Goal: Task Accomplishment & Management: Complete application form

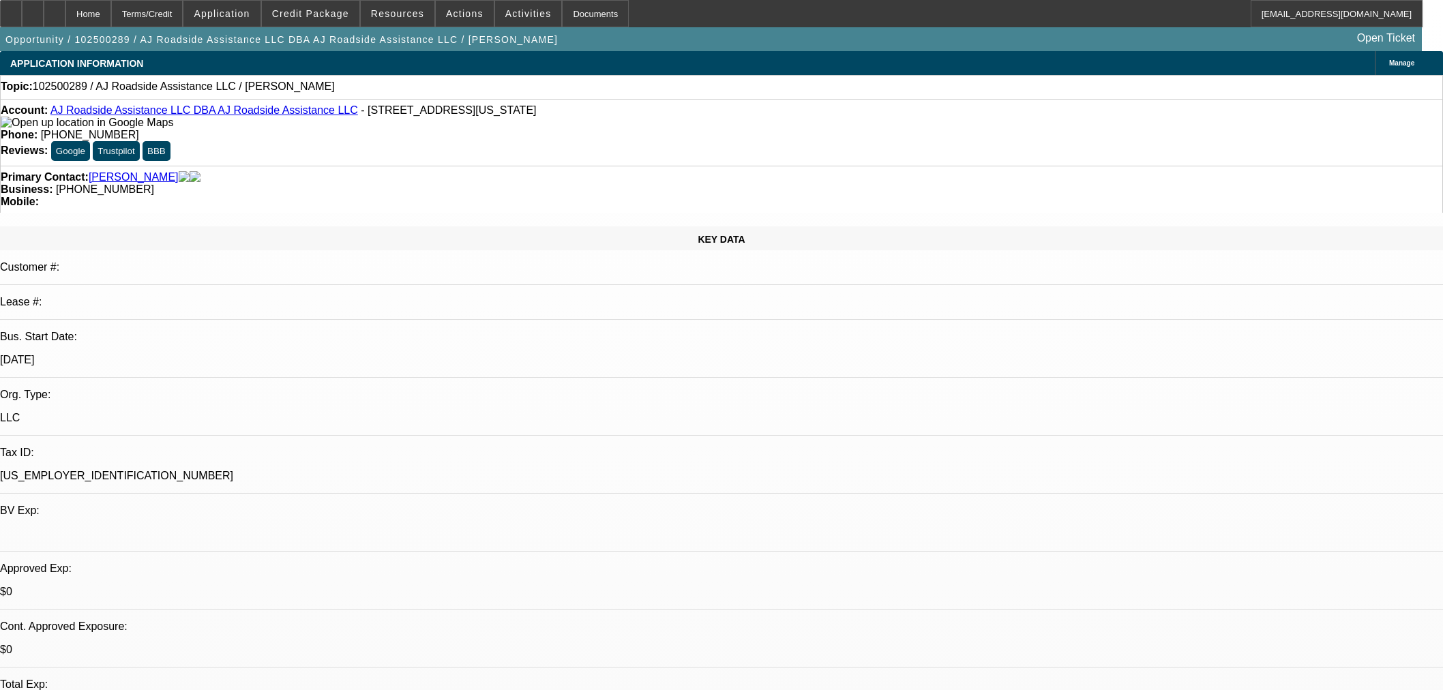
select select "0"
select select "2"
select select "0.1"
select select "4"
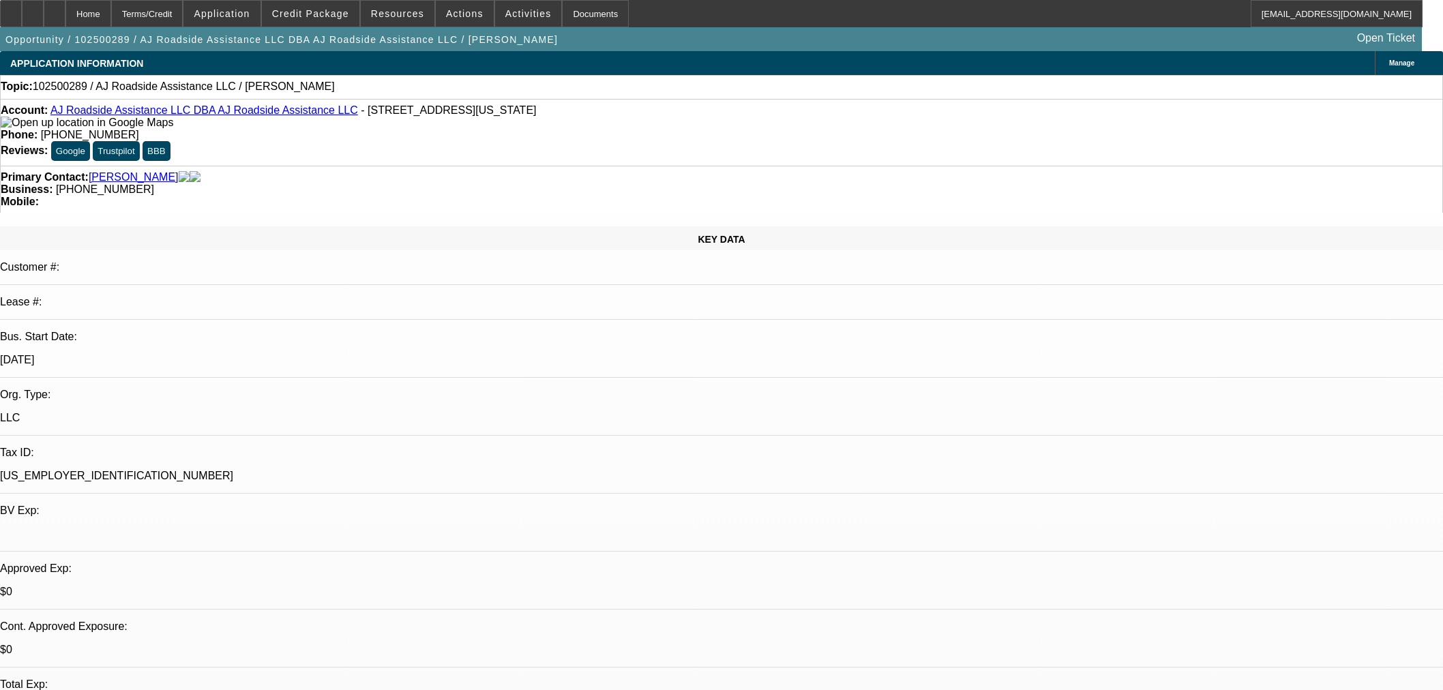
scroll to position [245, 0]
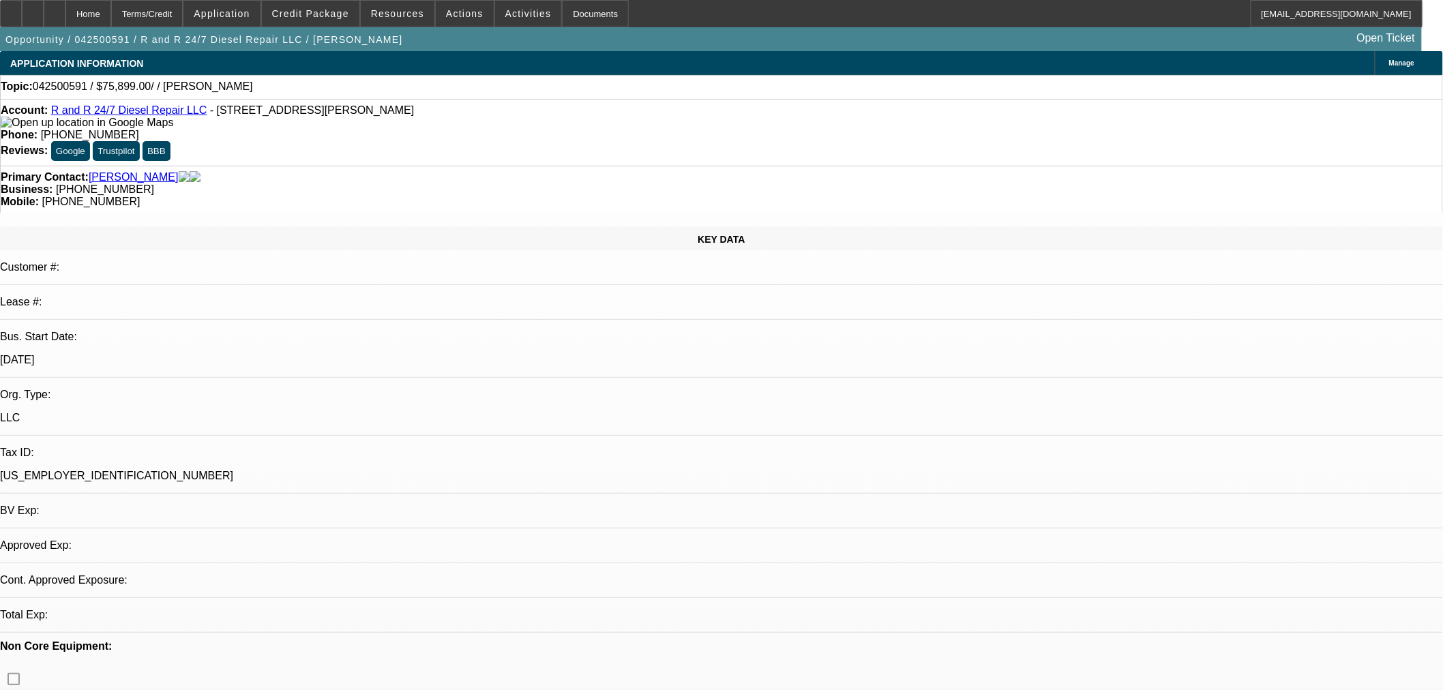
select select "0"
select select "2"
select select "0.1"
select select "4"
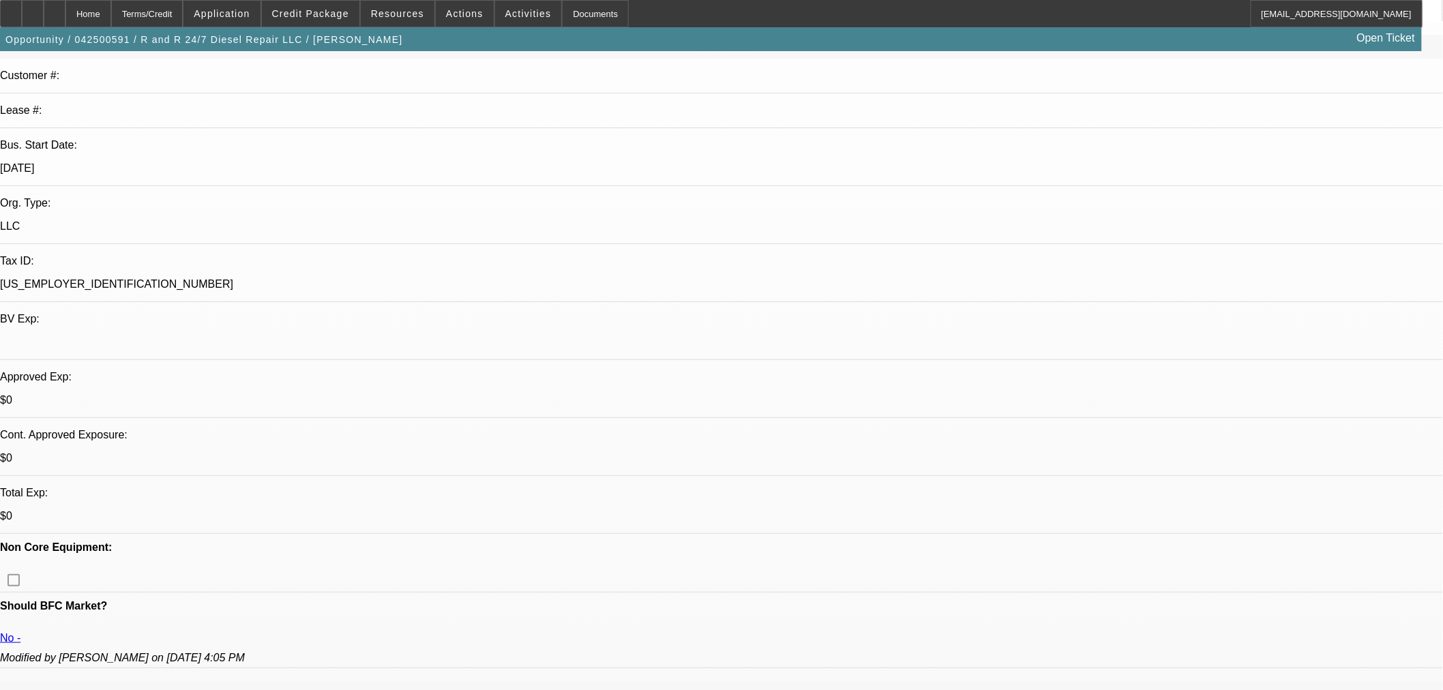
scroll to position [605, 0]
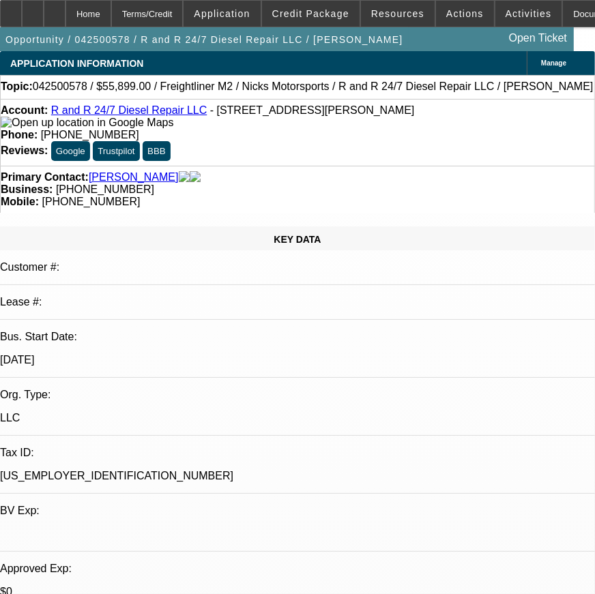
select select "0"
select select "3"
select select "0"
select select "6"
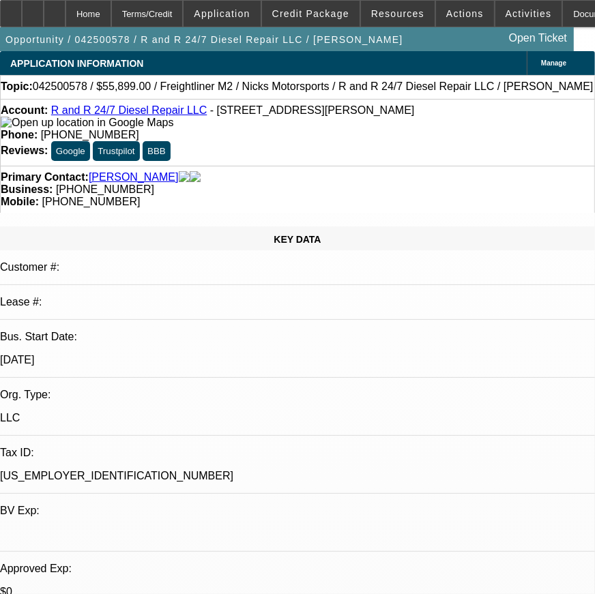
select select "0"
select select "3"
select select "0"
select select "6"
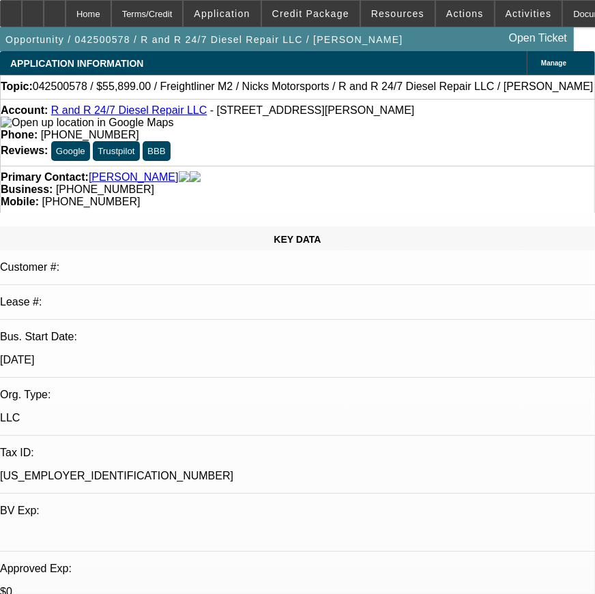
select select "0"
select select "2"
select select "0"
select select "6"
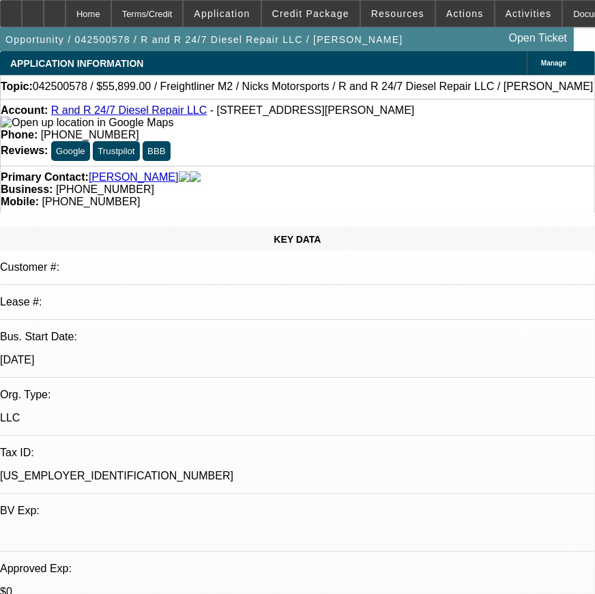
select select "0"
select select "2"
select select "0"
select select "6"
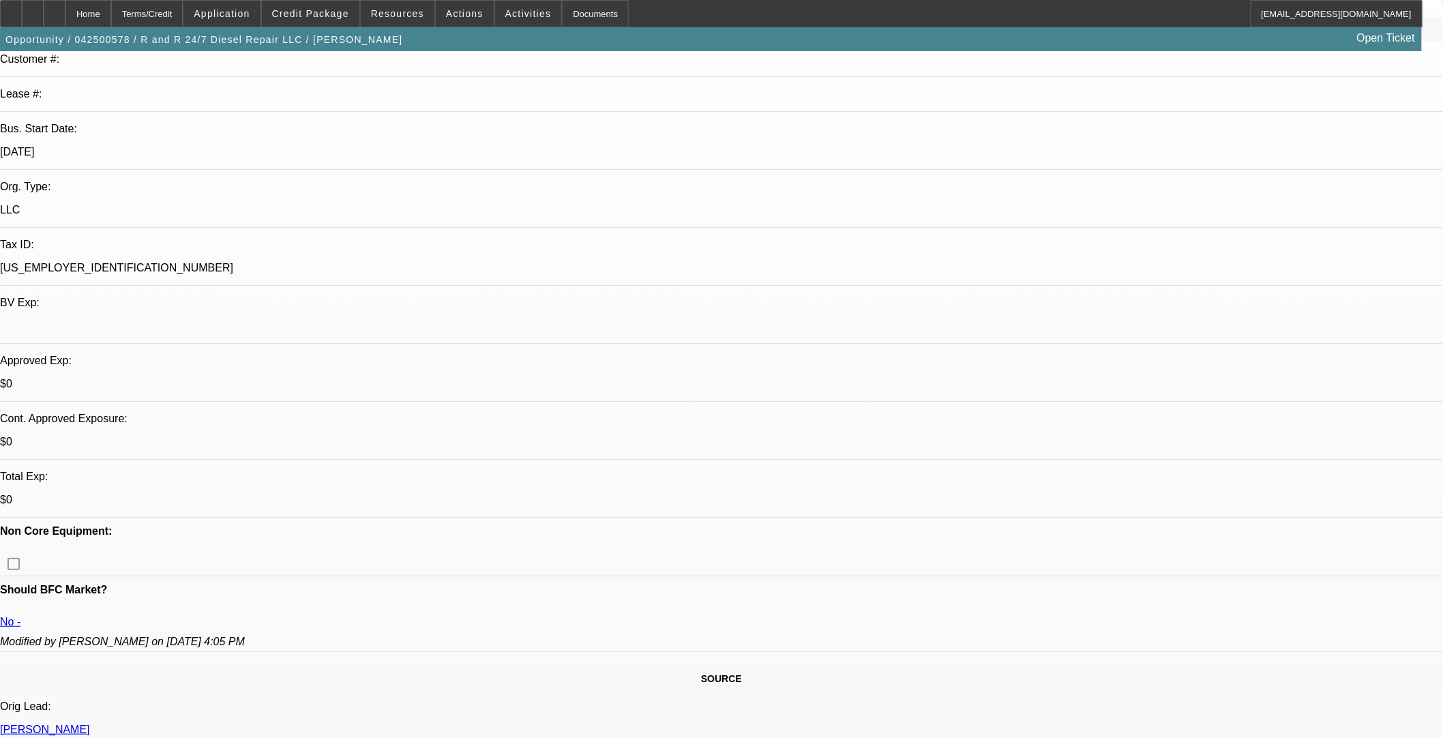
scroll to position [378, 0]
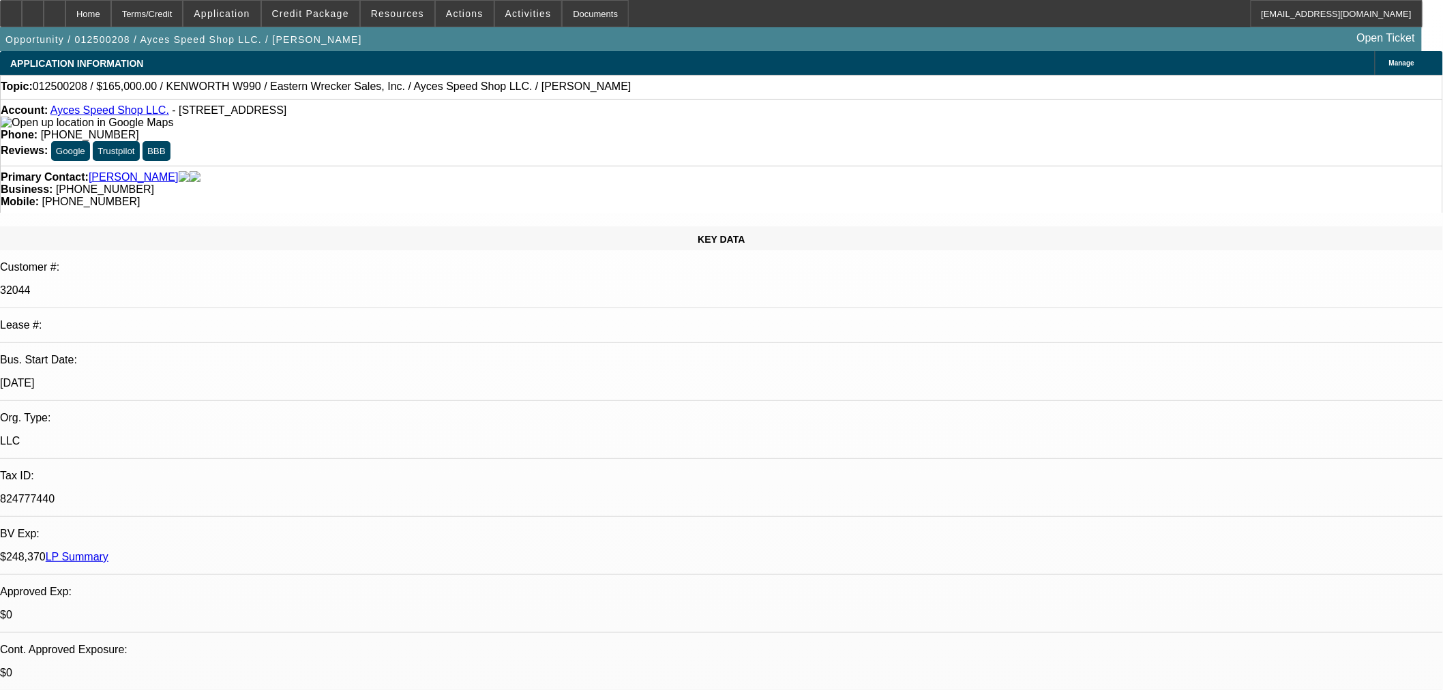
select select "0"
select select "2"
select select "0"
select select "6"
select select "0"
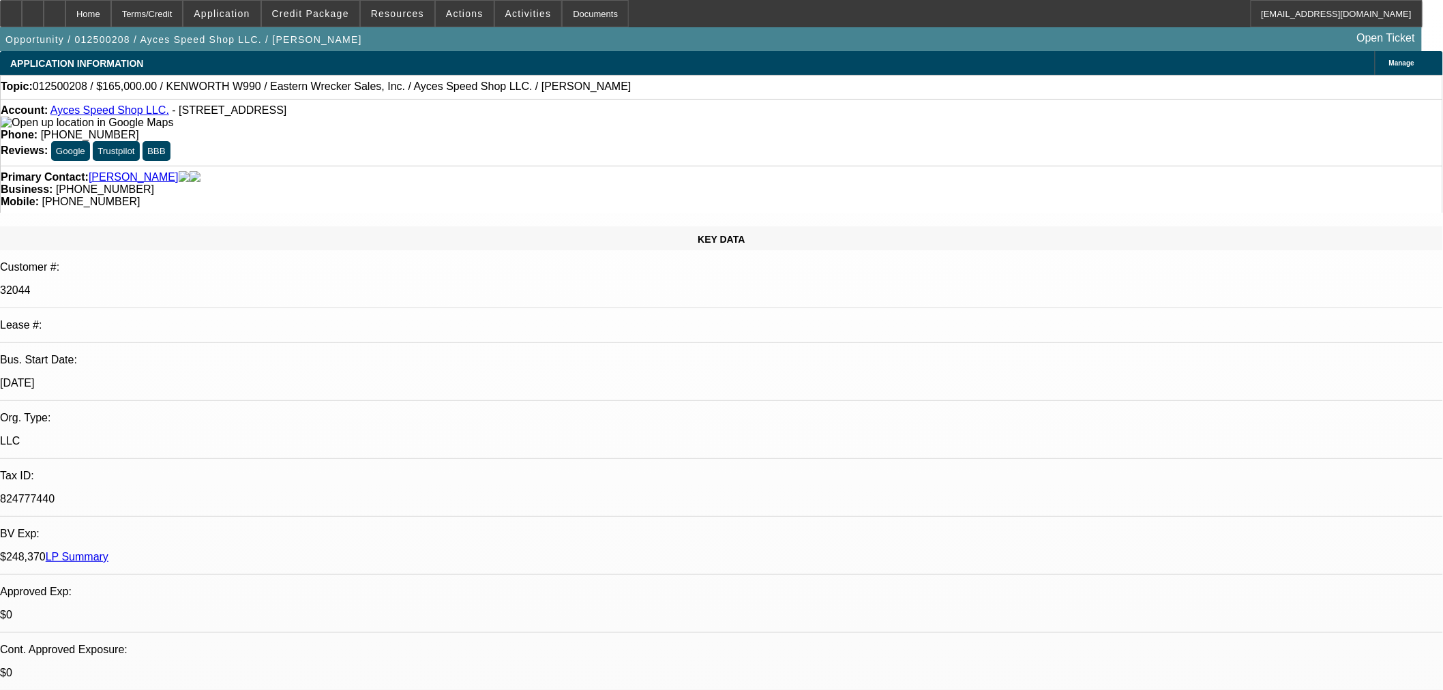
select select "2"
select select "0"
select select "6"
select select "0"
select select "2"
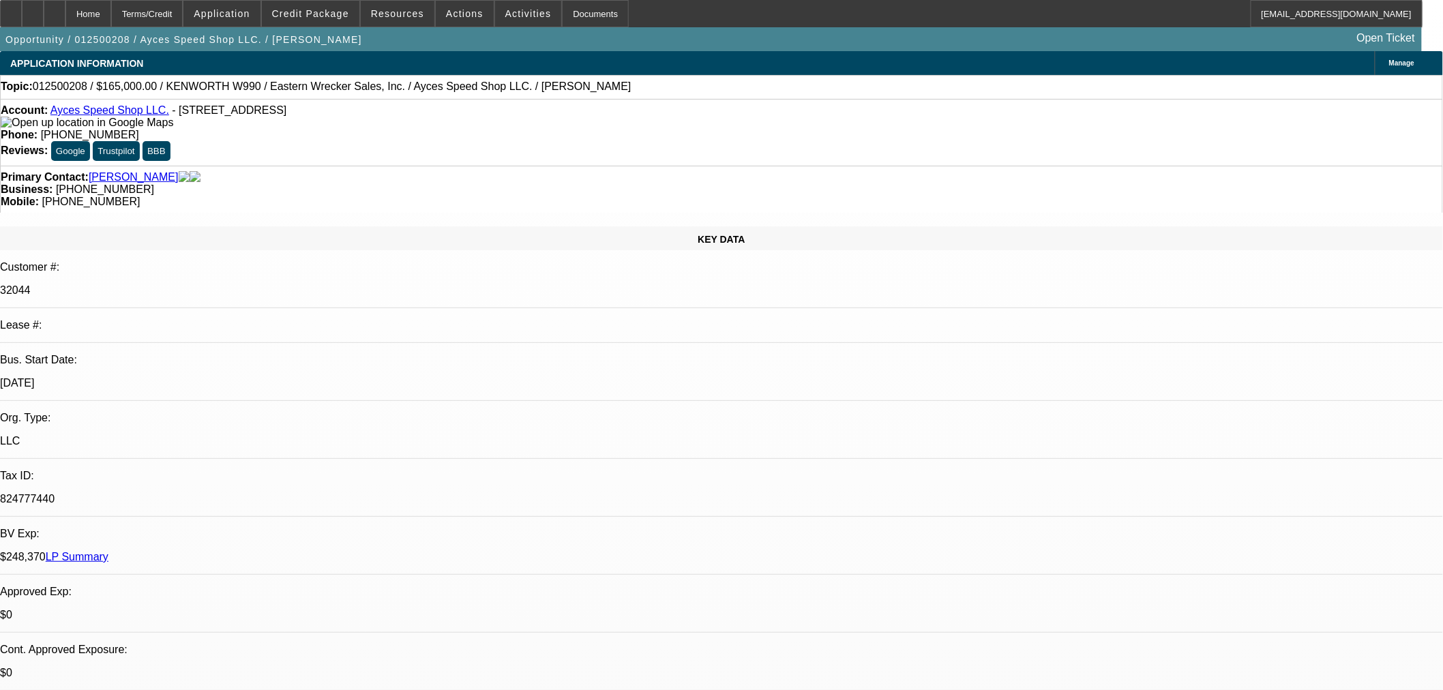
select select "2"
select select "0"
select select "6"
select select "0"
select select "2"
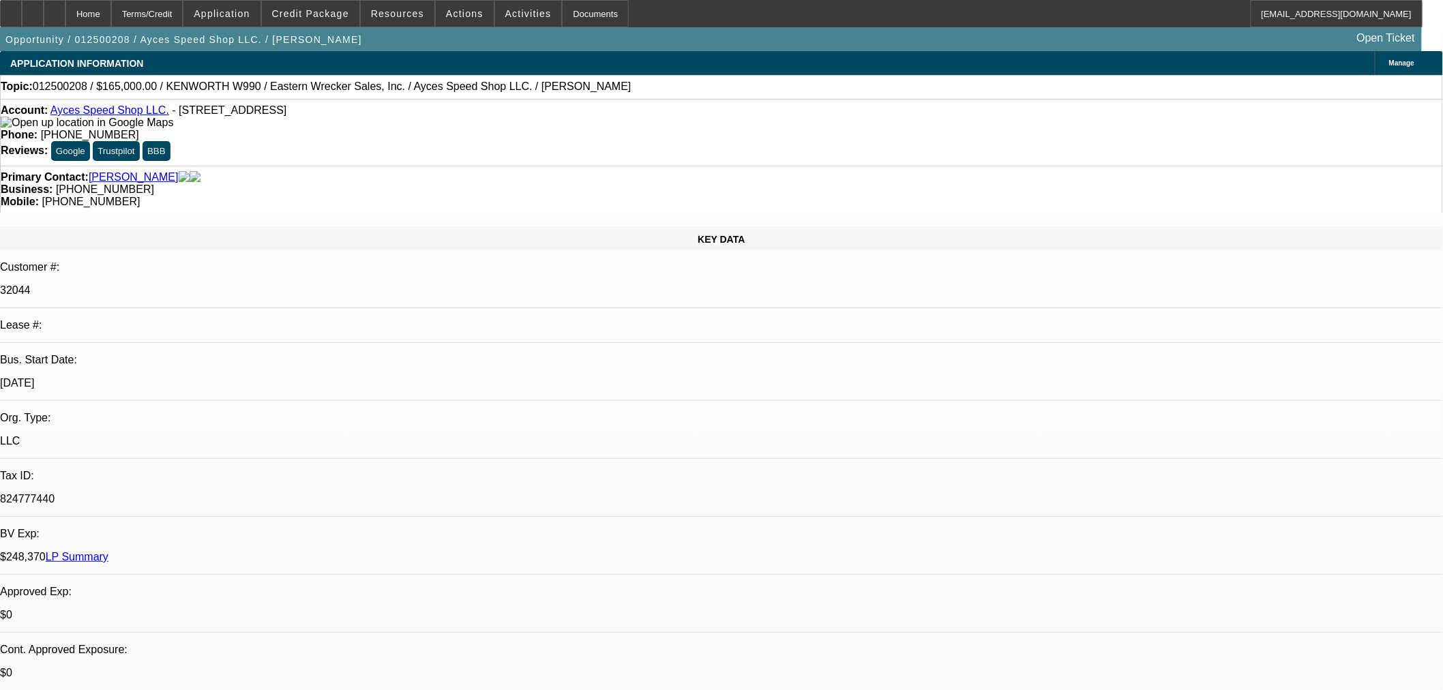
select select "2"
select select "0"
select select "6"
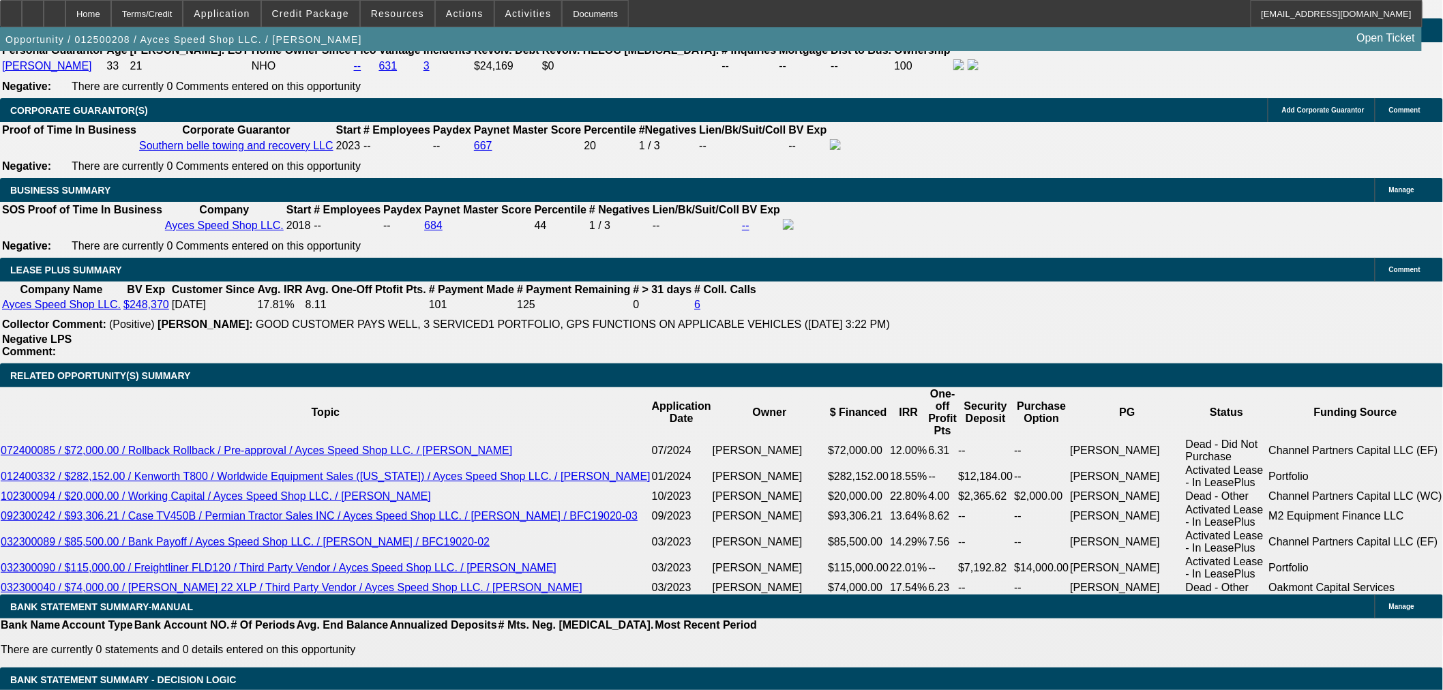
scroll to position [2121, 0]
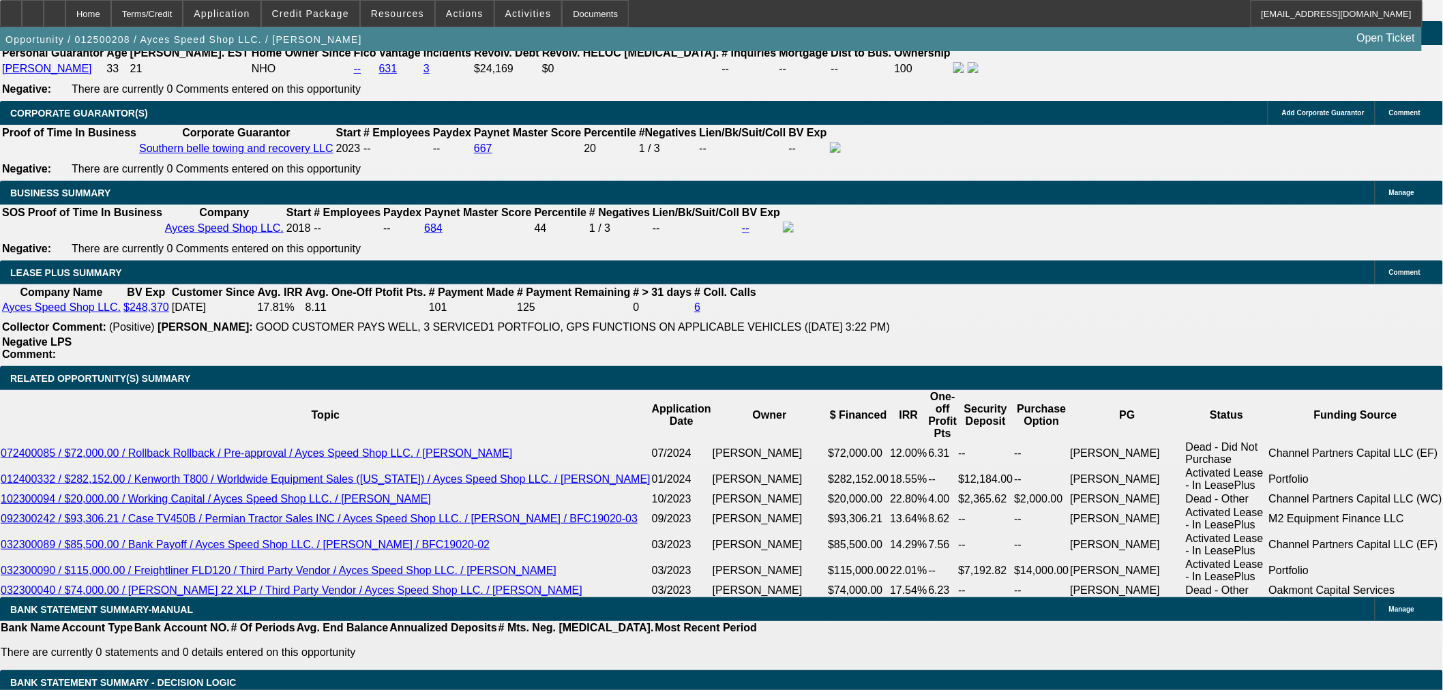
select select "0"
select select "2"
select select "0"
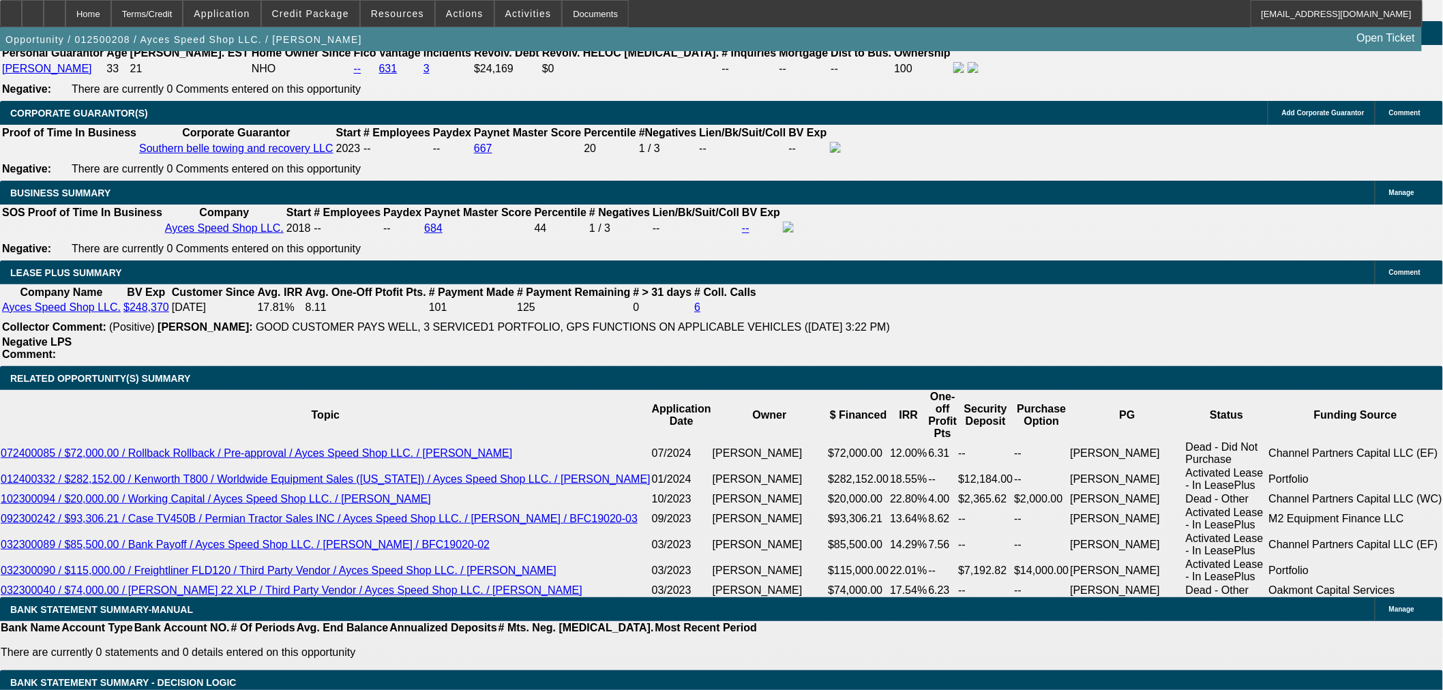
select select "6"
select select "0"
select select "2"
select select "0"
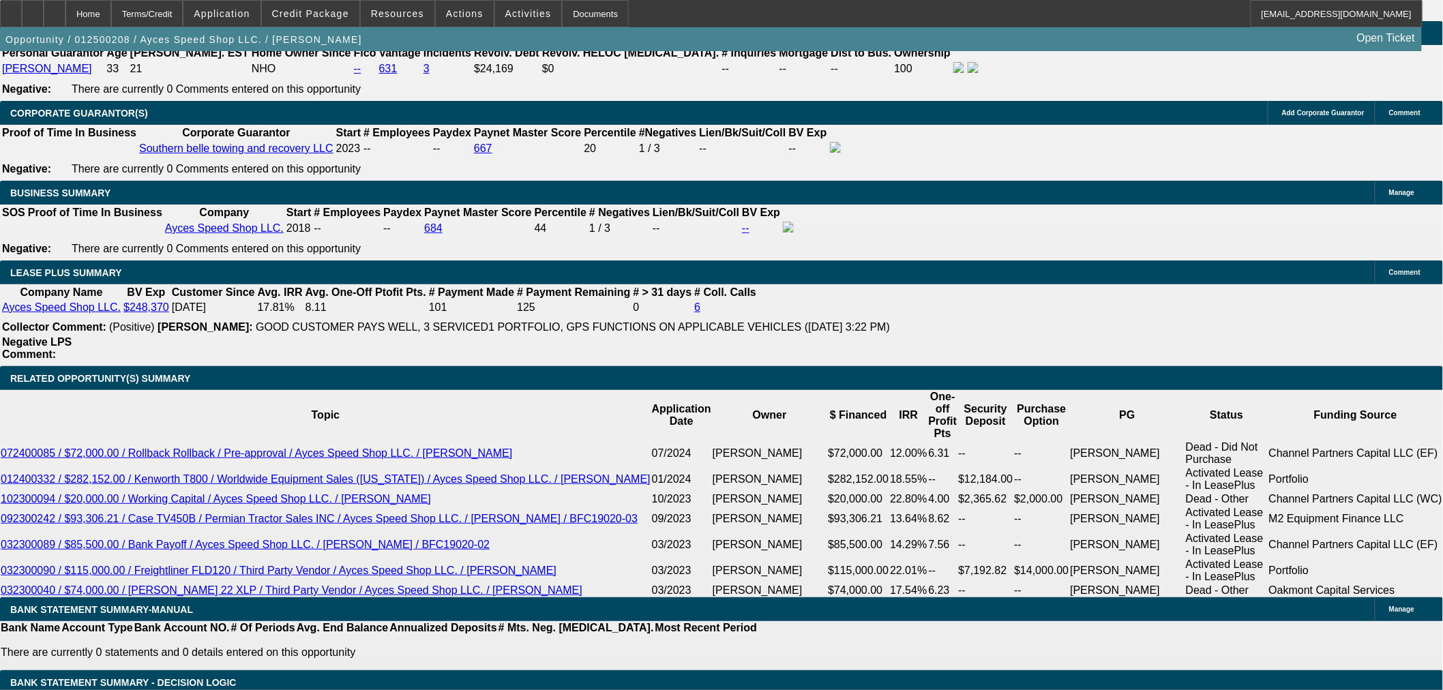
select select "6"
select select "0"
select select "2"
select select "0"
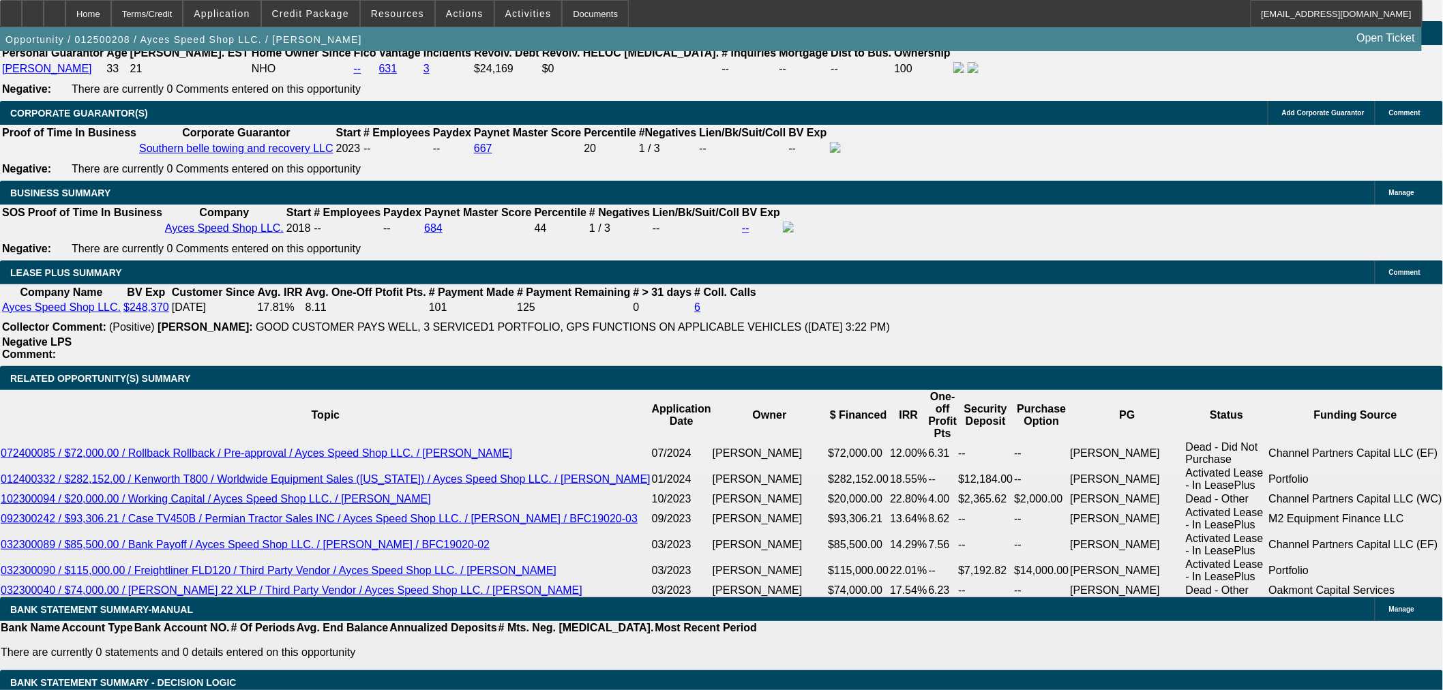
select select "6"
select select "0"
select select "2"
select select "0"
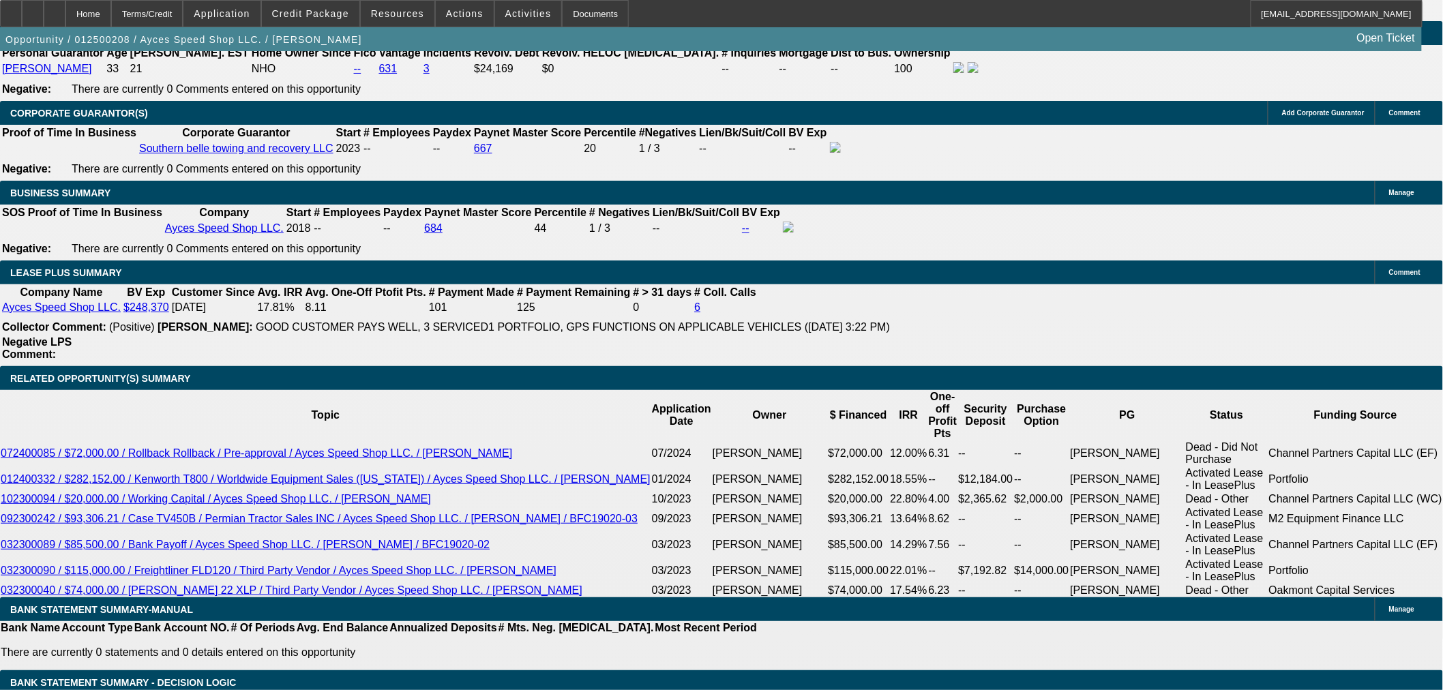
select select "6"
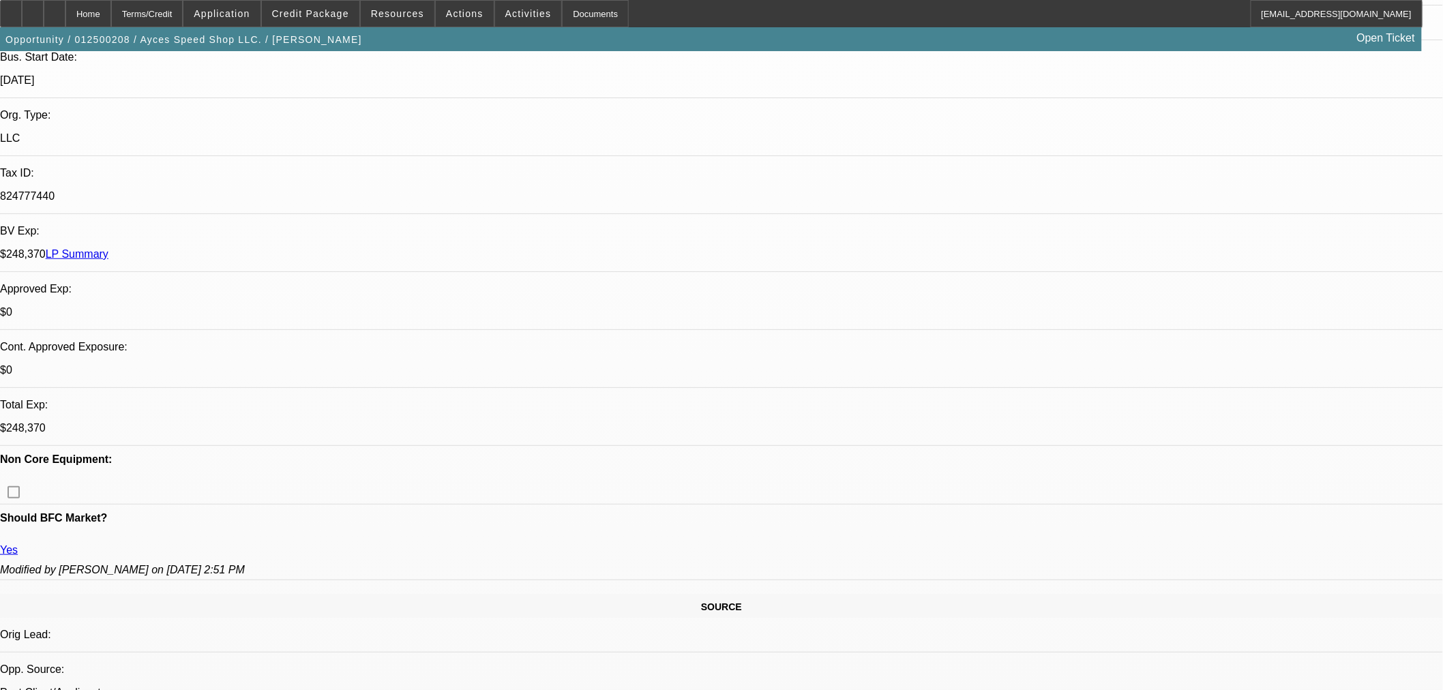
scroll to position [0, 0]
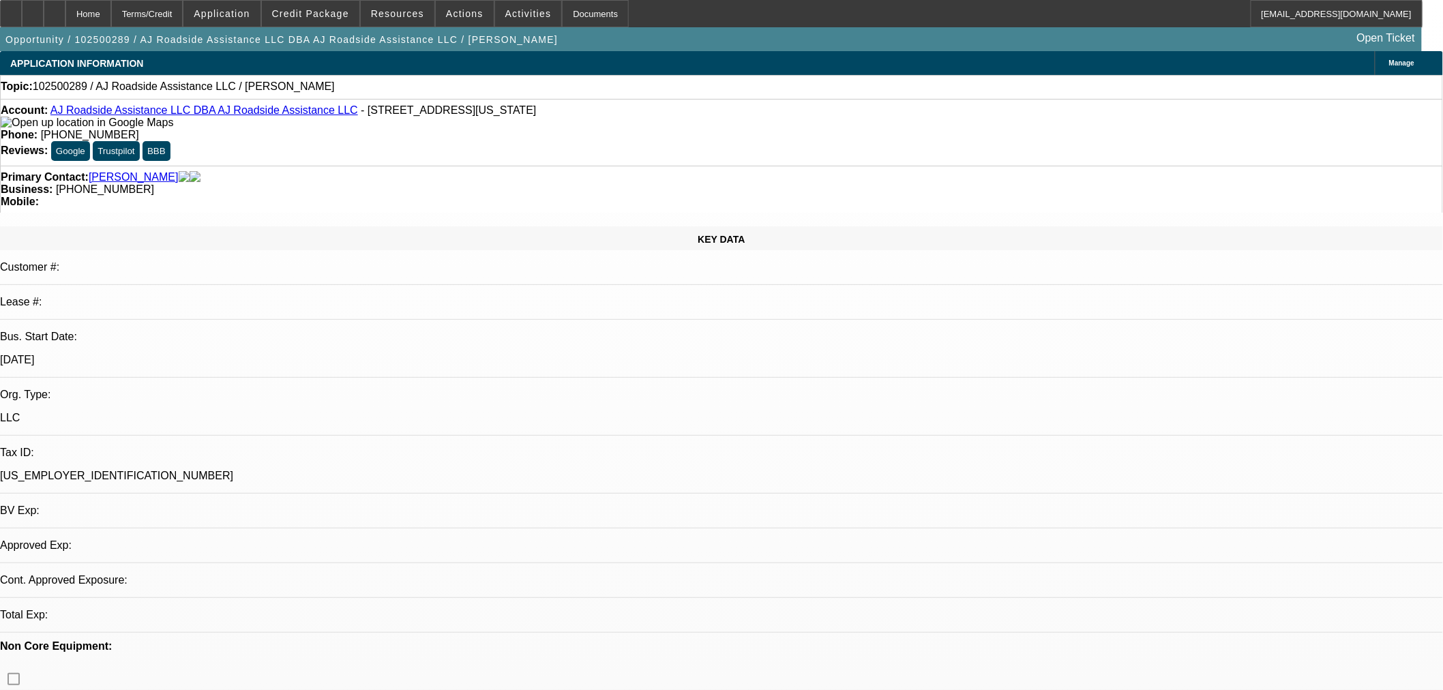
select select "0"
select select "2"
select select "0.1"
select select "4"
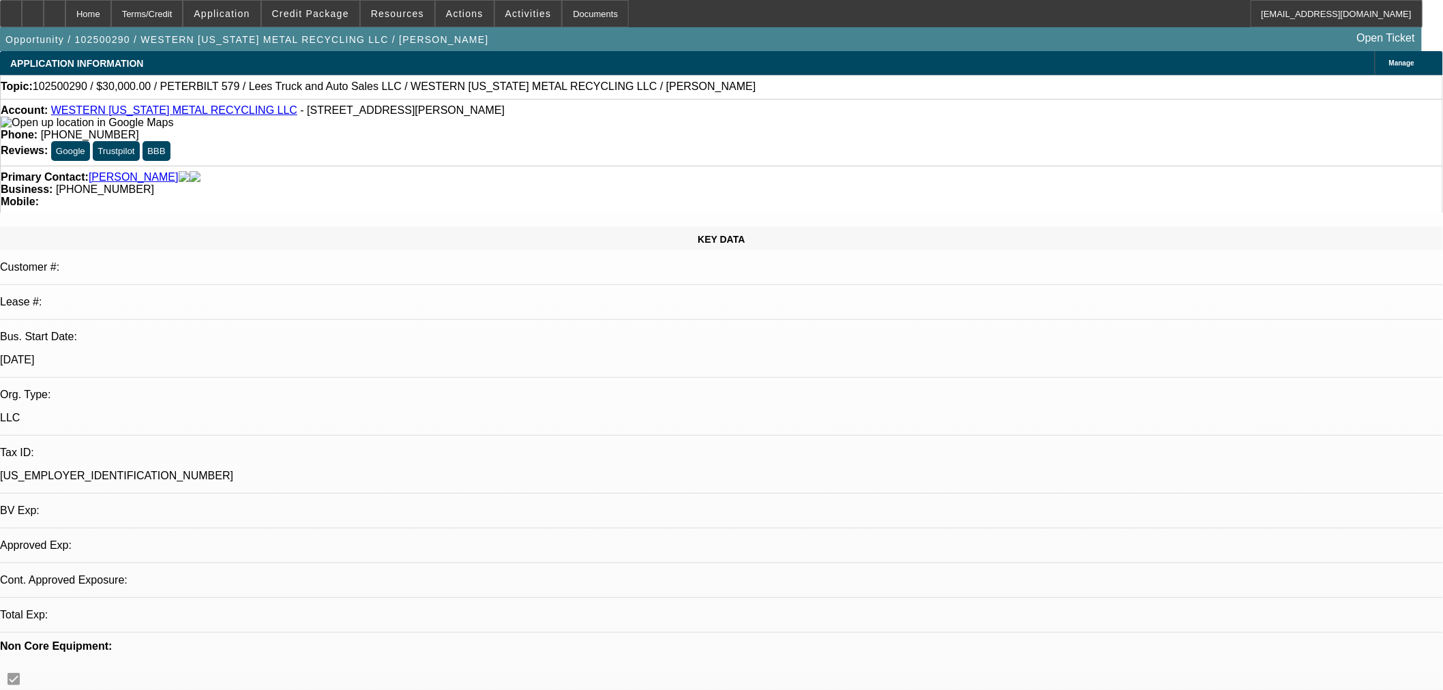
select select "0"
select select "3"
select select "0"
select select "6"
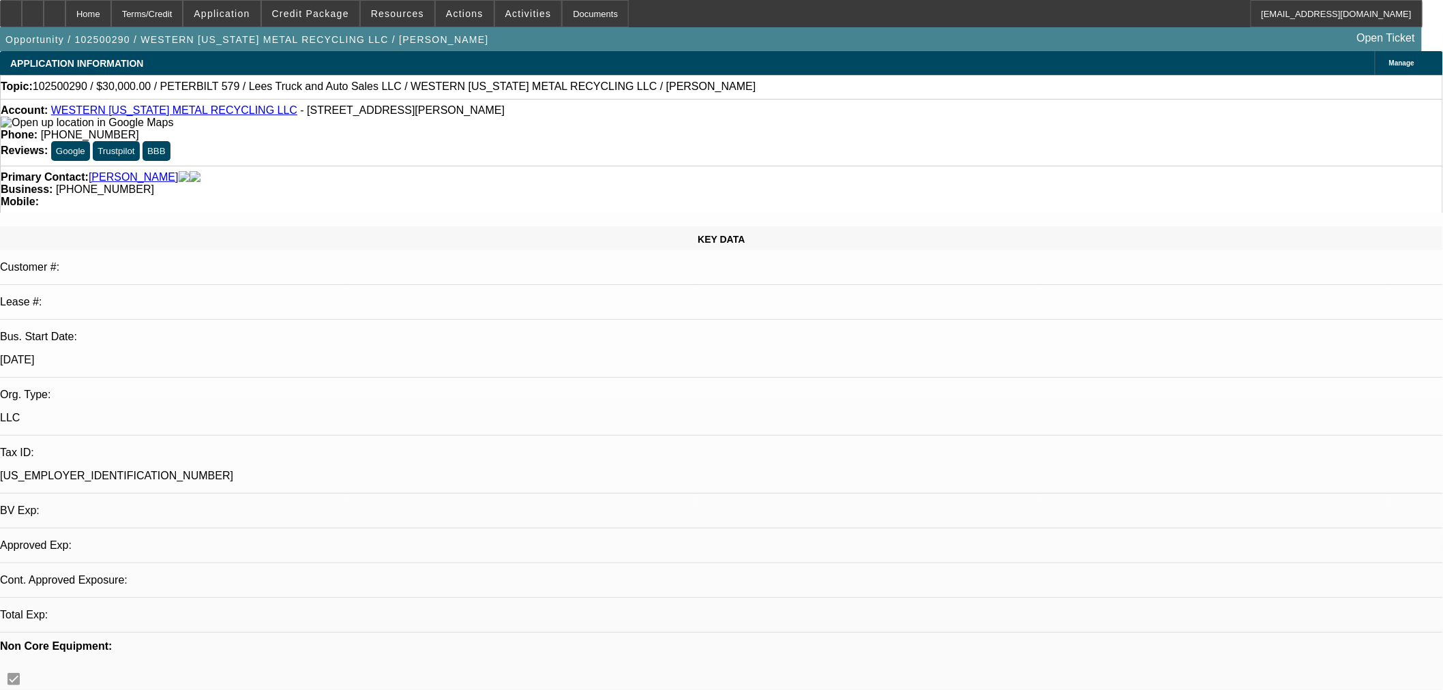
select select "0"
select select "3"
select select "0"
select select "6"
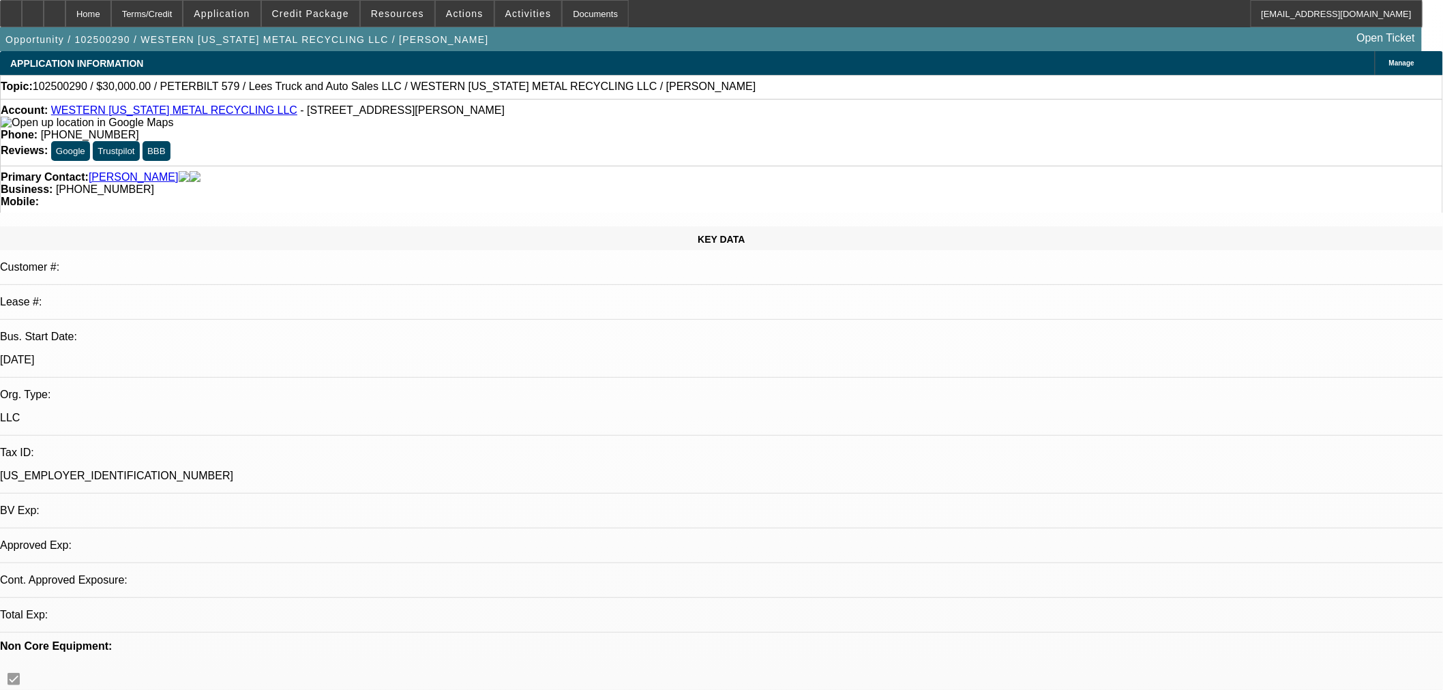
select select "0"
select select "3"
select select "0"
select select "6"
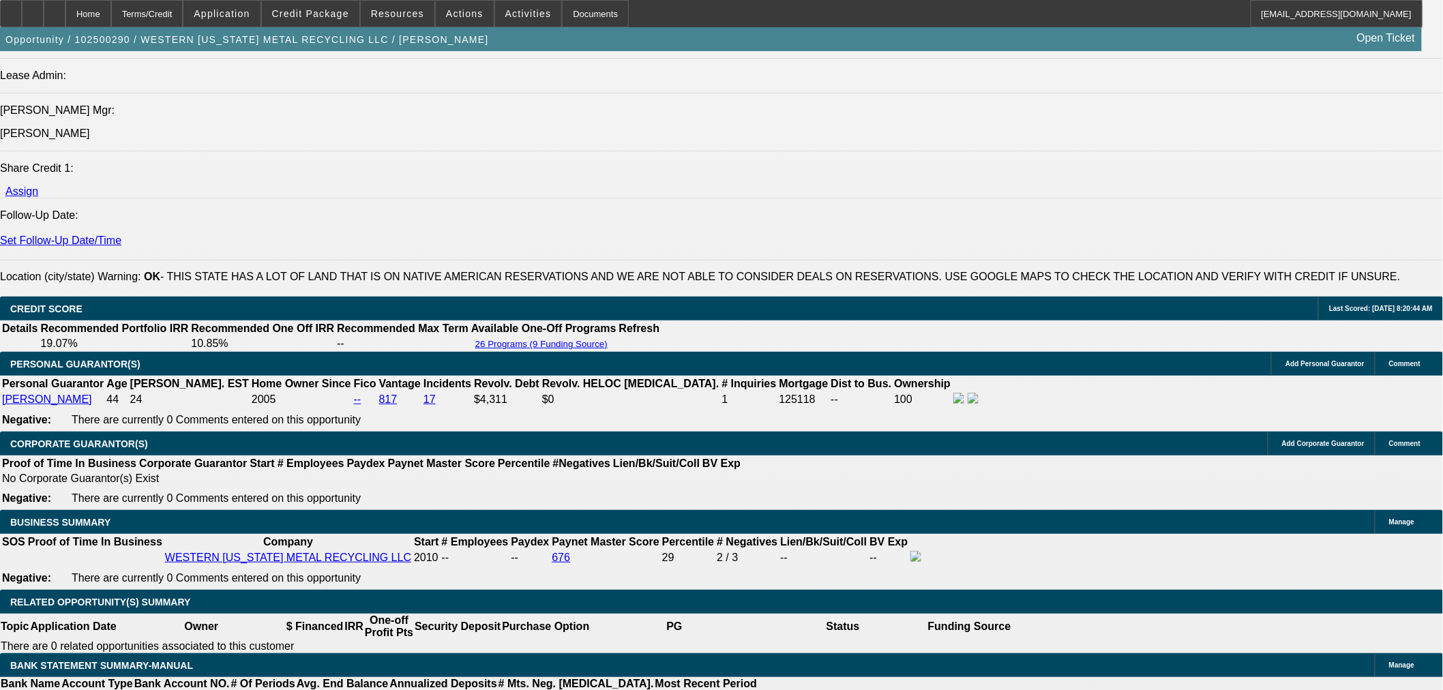
scroll to position [1896, 0]
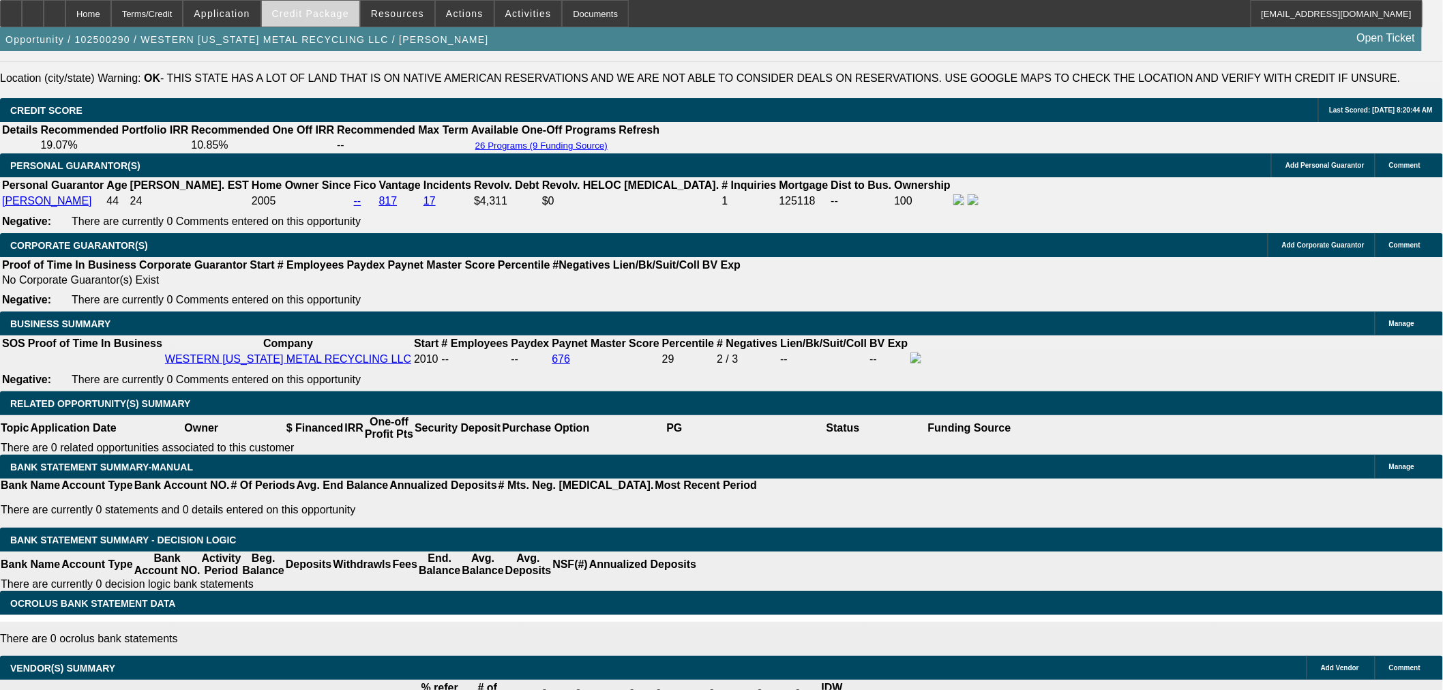
click at [317, 14] on span "Credit Package" at bounding box center [310, 13] width 77 height 11
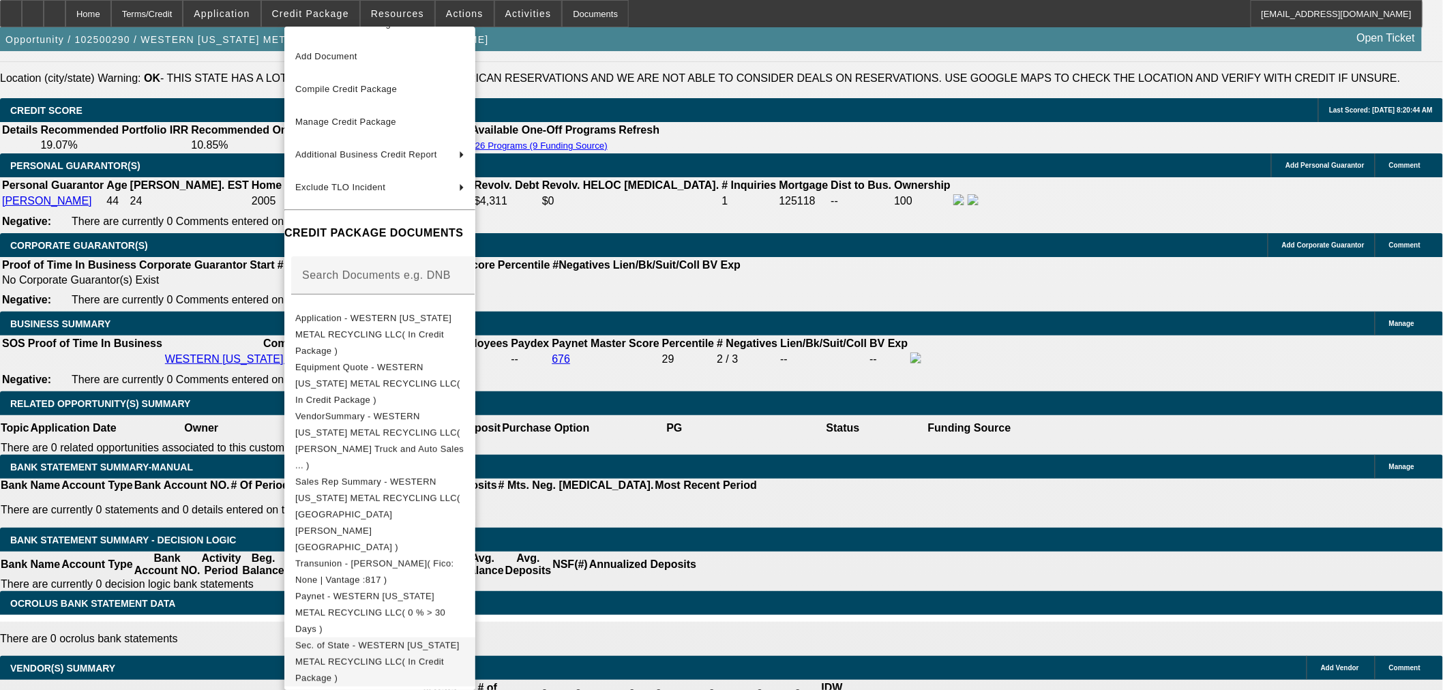
scroll to position [38, 0]
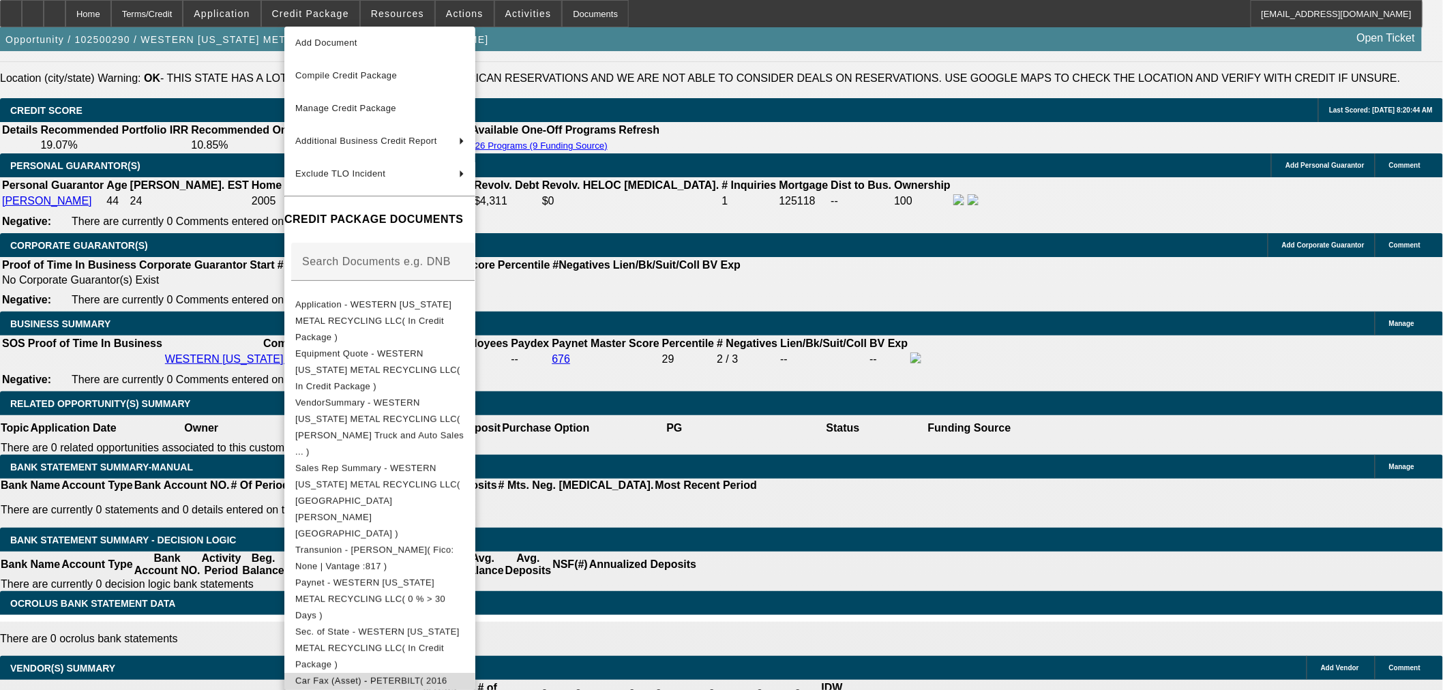
click at [403, 675] on span "Car Fax (Asset) - PETERBILT( 2016 PETERBILT 579 VIN....2439 )" at bounding box center [371, 688] width 152 height 27
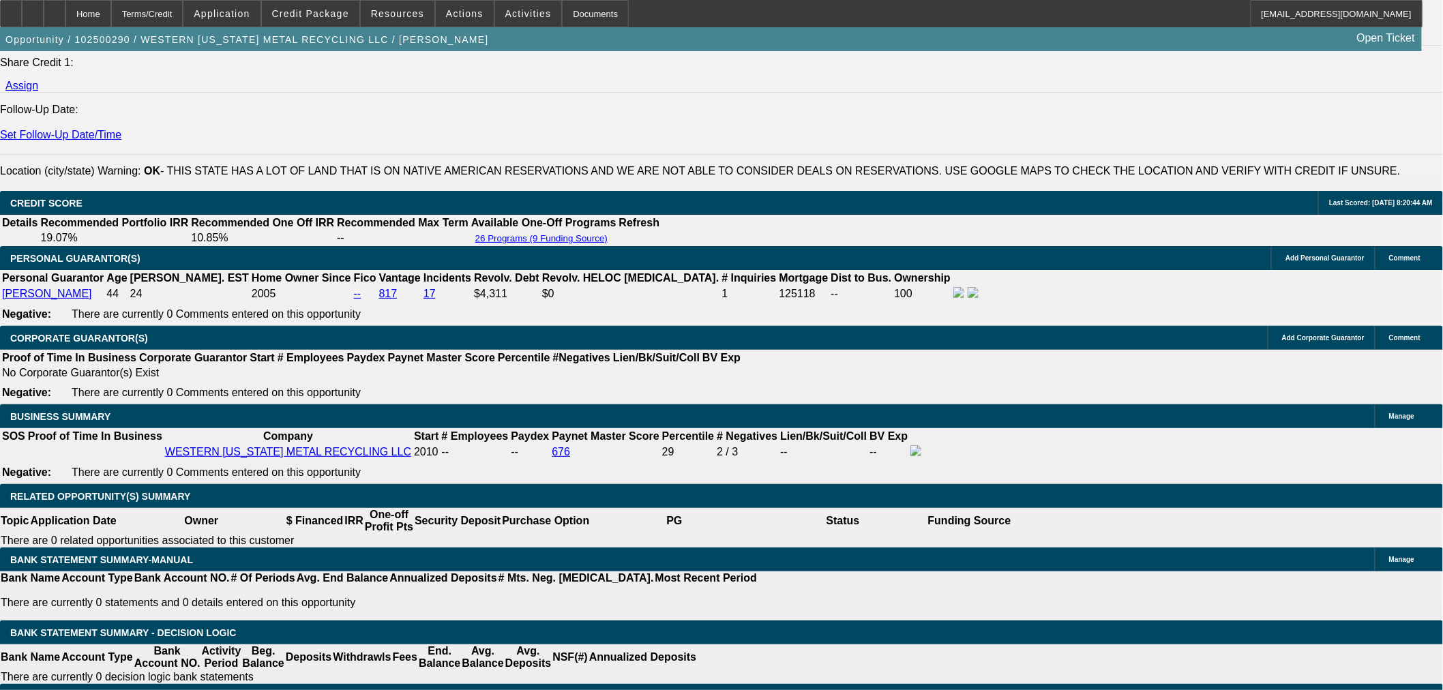
scroll to position [1668, 0]
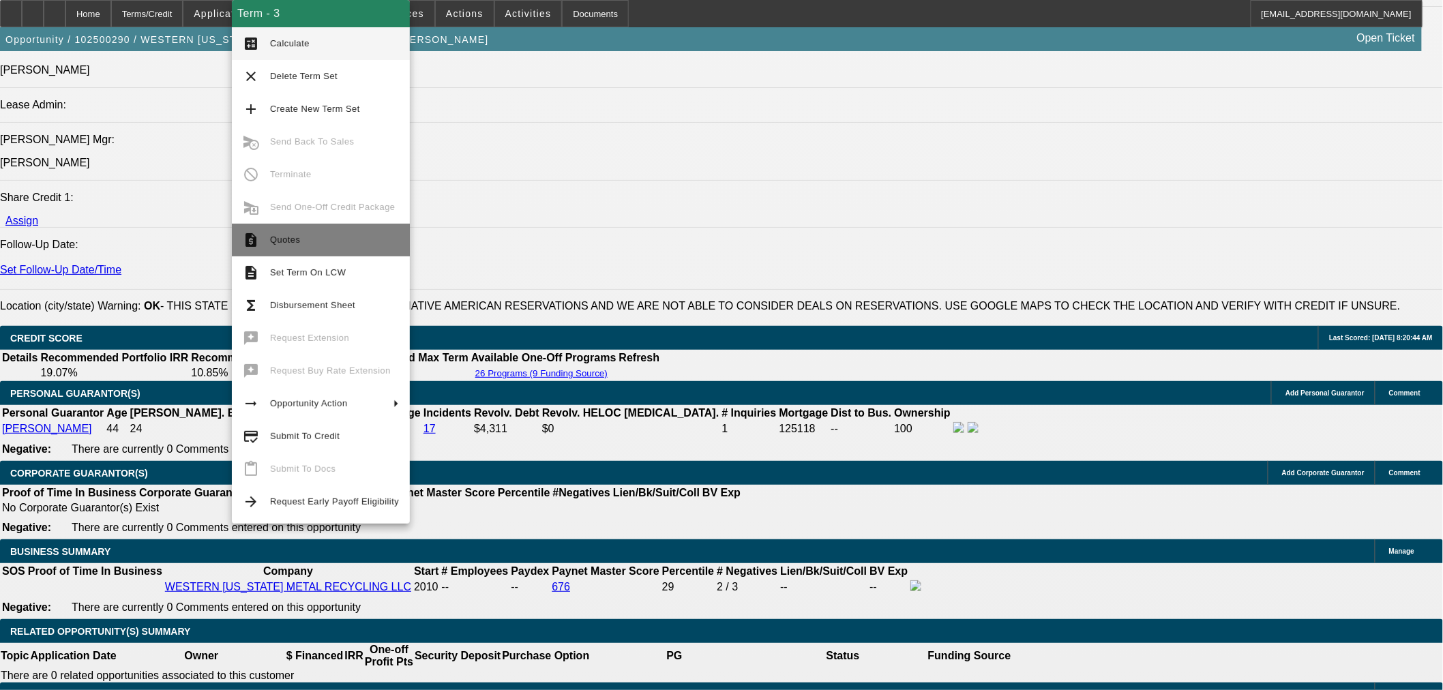
click at [292, 245] on span "Quotes" at bounding box center [334, 240] width 129 height 16
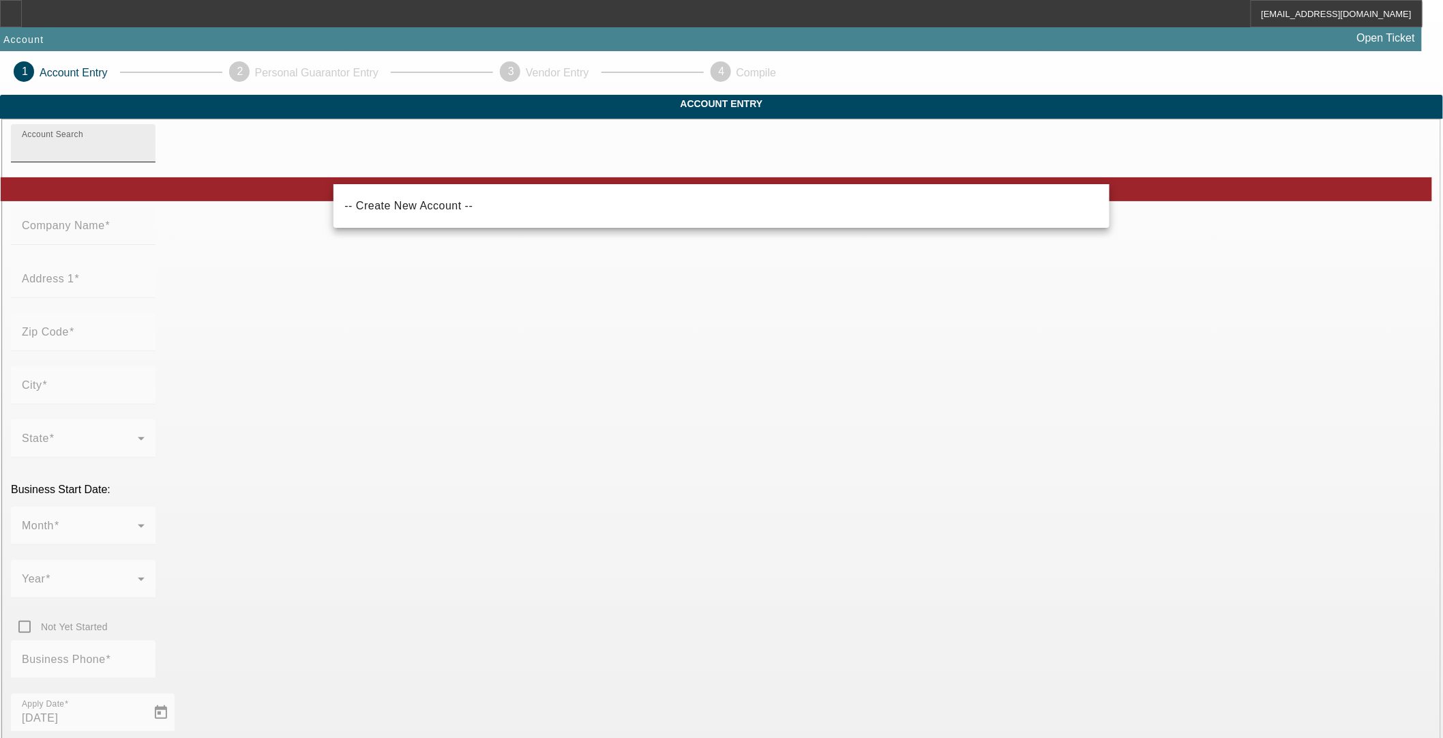
click at [145, 162] on div "Account Search" at bounding box center [83, 143] width 123 height 38
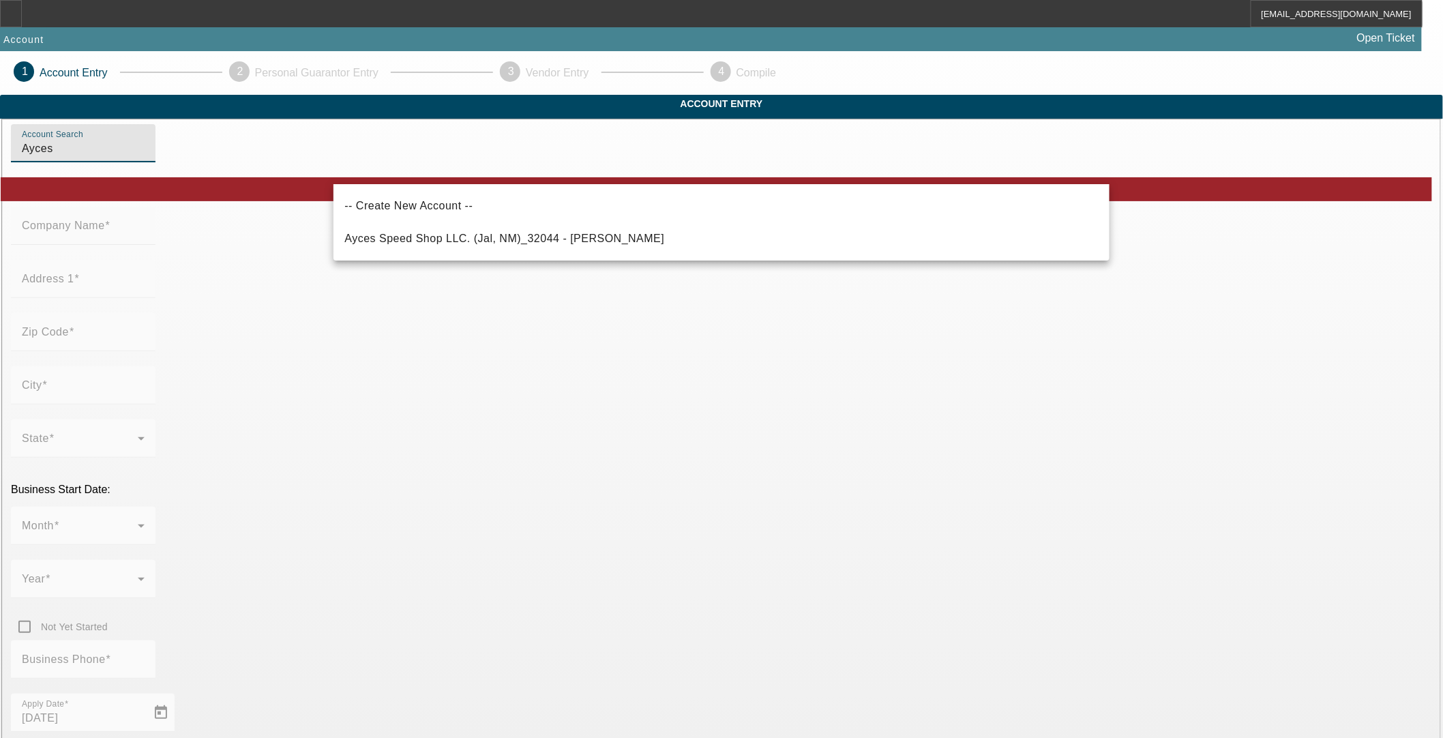
click at [394, 247] on mat-option "Ayces Speed Shop LLC. (Jal, NM)_32044 - Brandt, Zackary" at bounding box center [721, 238] width 776 height 33
type input "Ayces Speed Shop LLC. (Jal, NM)_32044 - Brandt, Zackary"
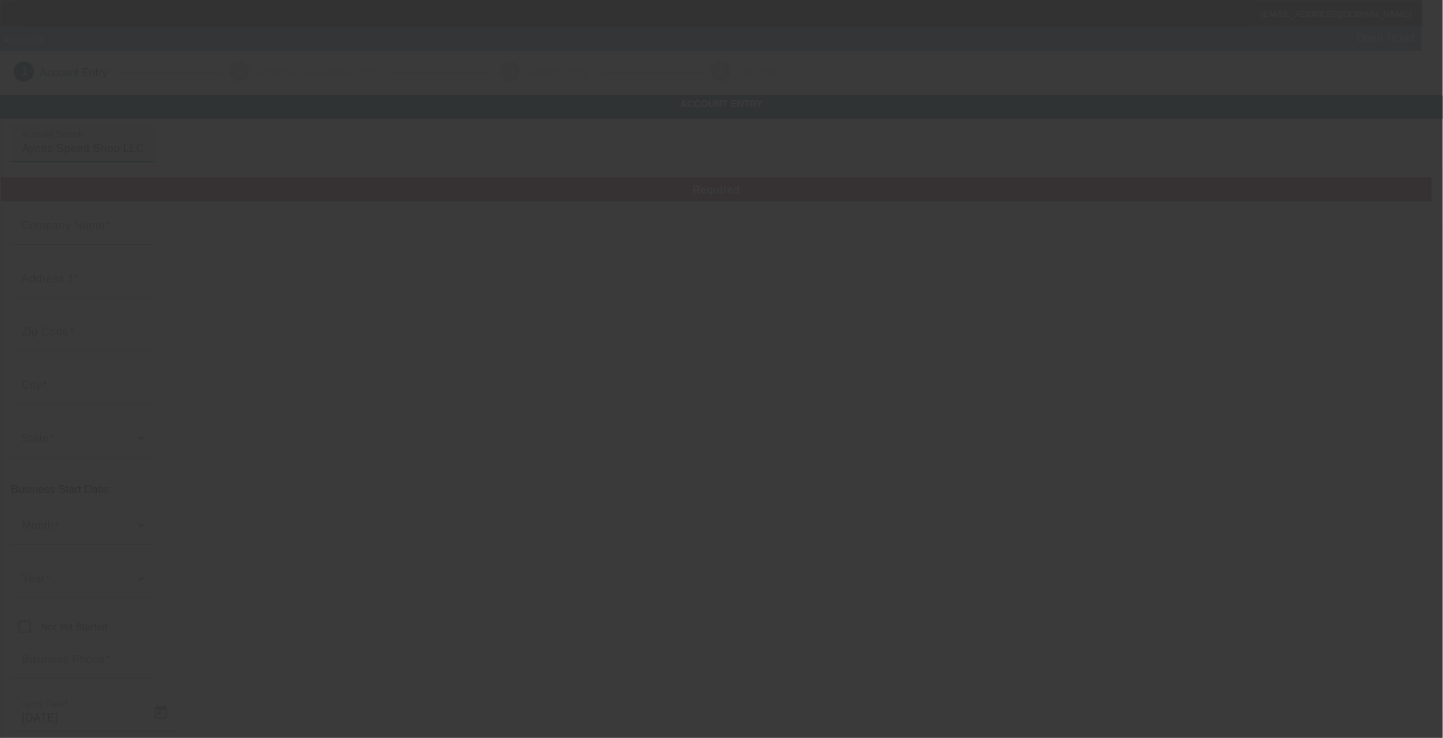
type input "Ayces Speed Shop LLC."
type input "3352 NM Highway 18"
type input "88252"
type input "Jal"
type input "[PHONE_NUMBER]"
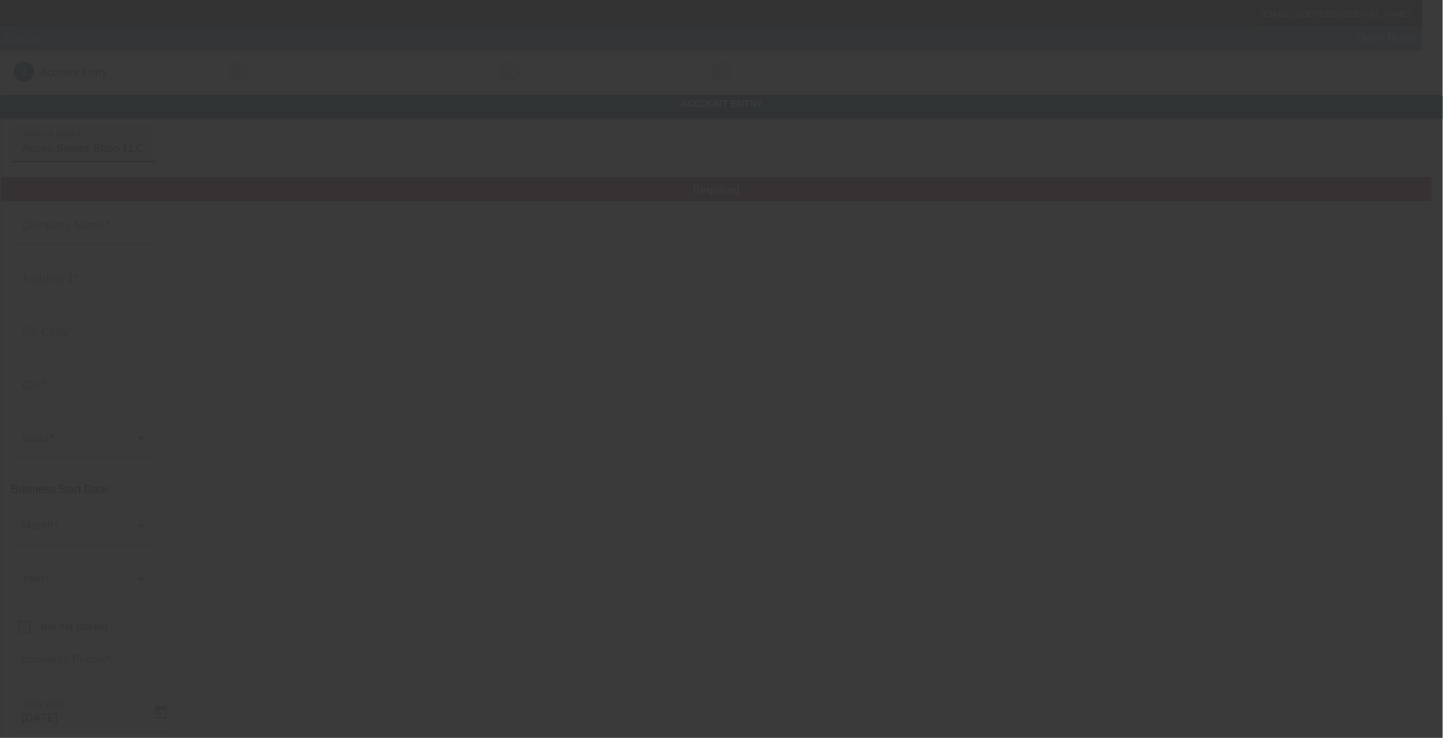
type input "southernbelletowing@yahoo.com"
type input "Lea"
type input "824777440"
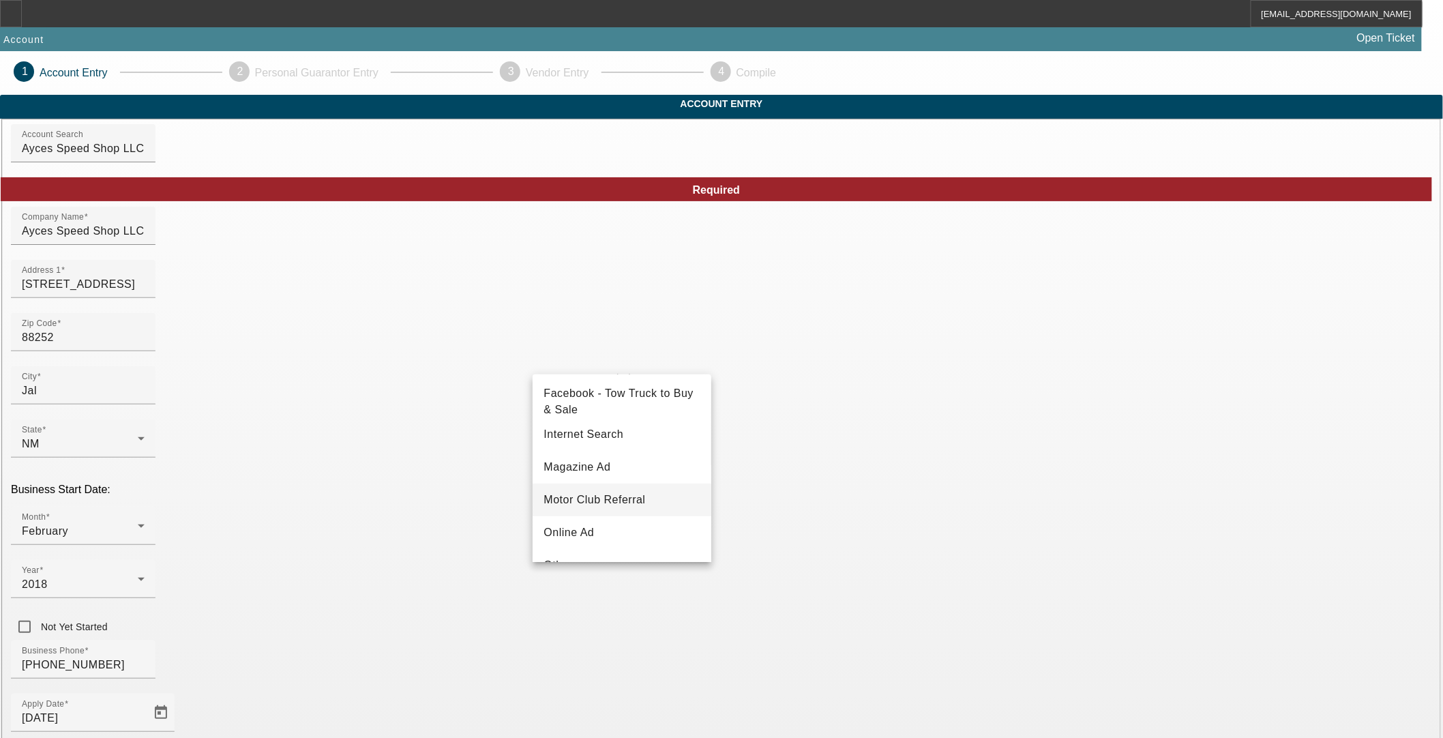
scroll to position [181, 0]
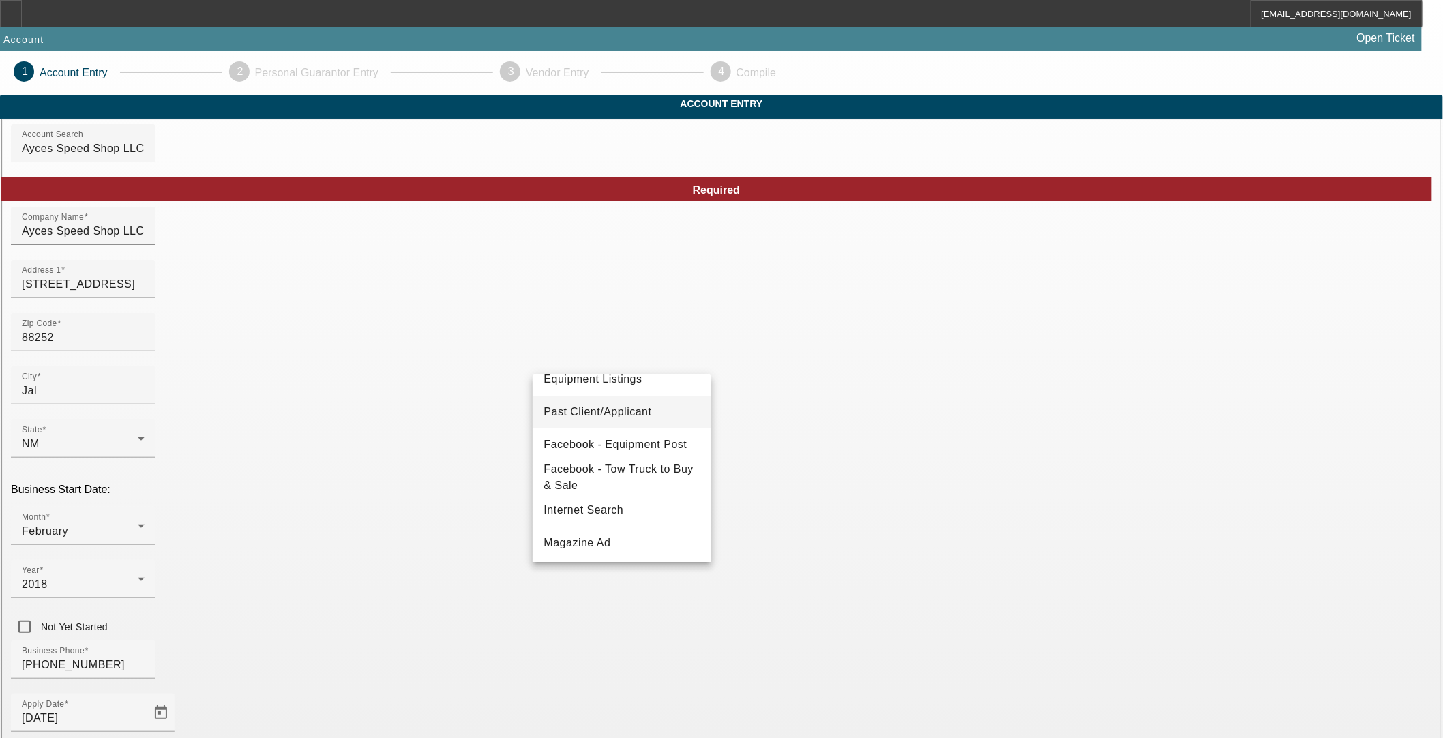
click at [597, 412] on span "Past Client/Applicant" at bounding box center [597, 412] width 108 height 16
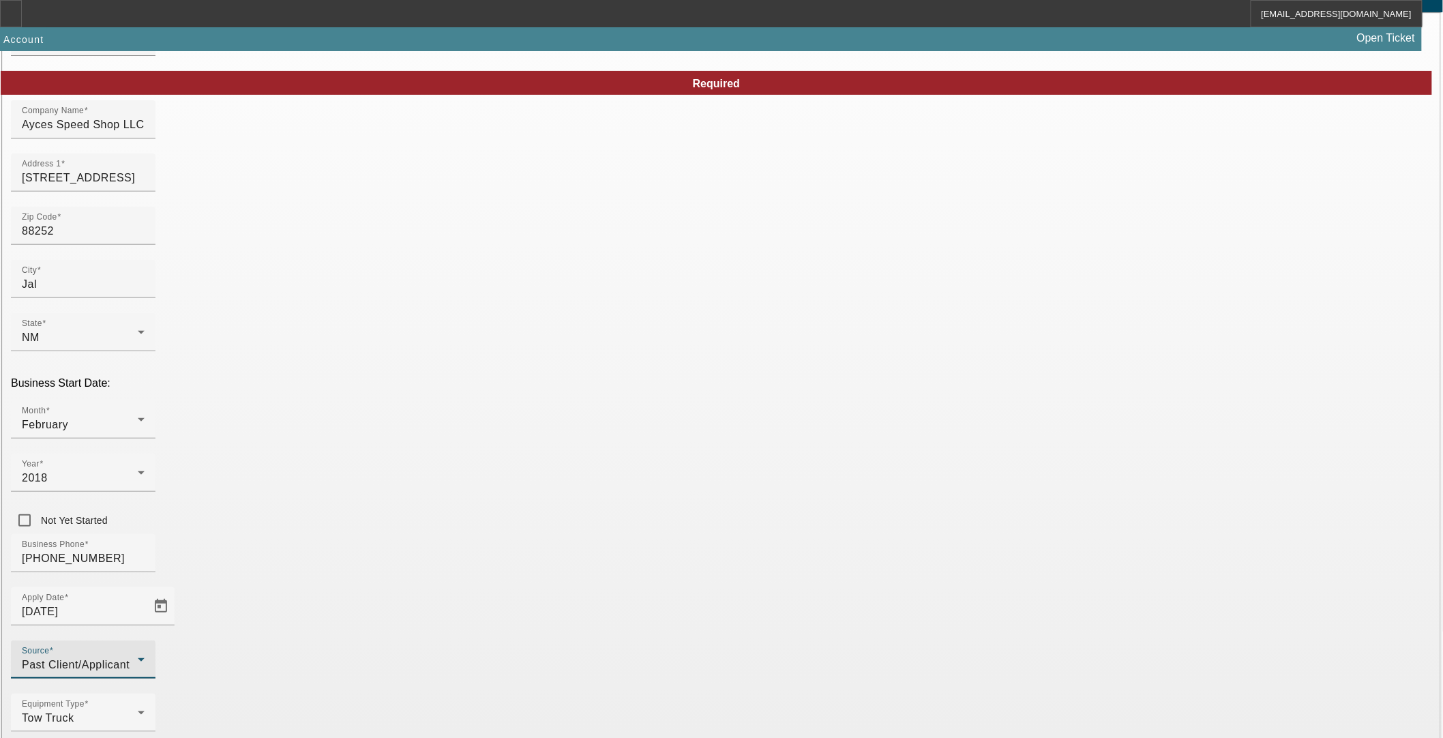
scroll to position [110, 0]
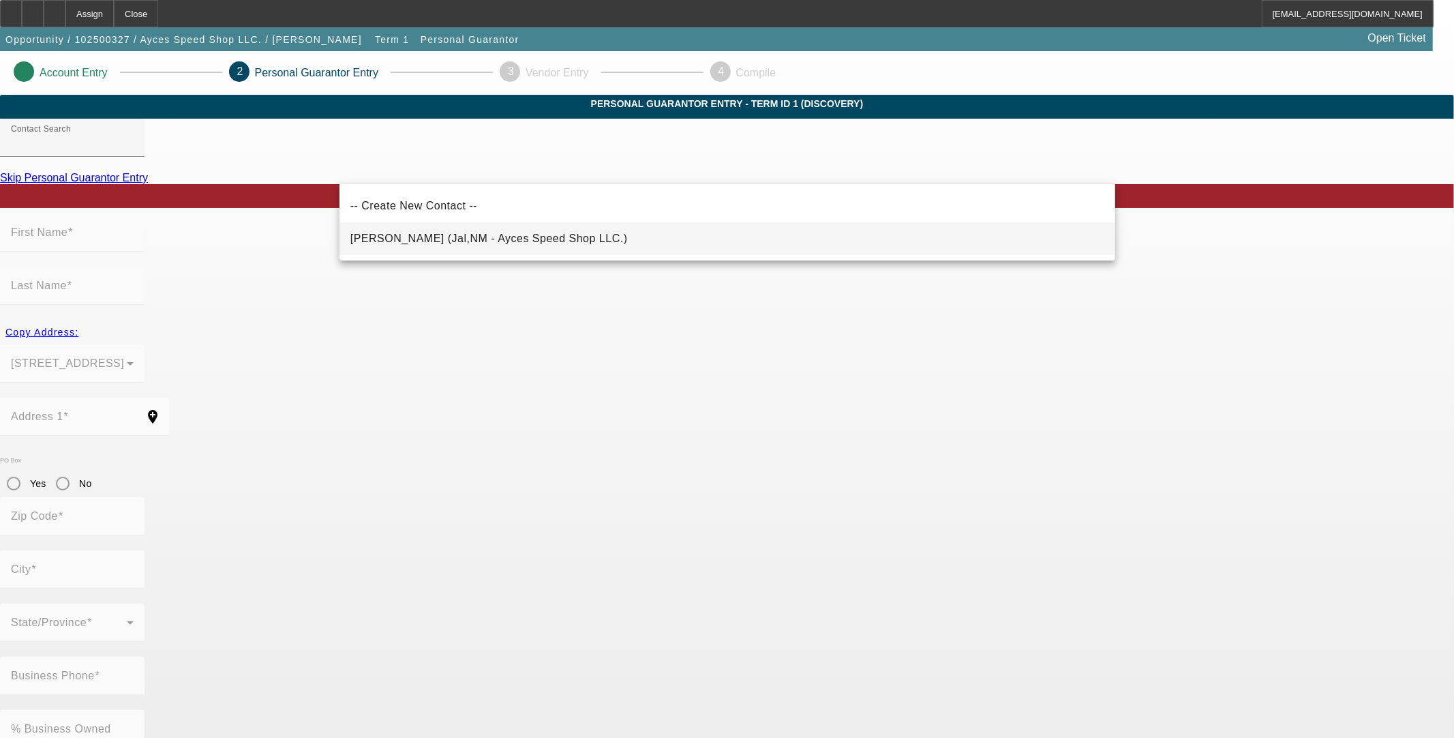
click at [527, 237] on span "Brandt, Zackary (Jal,NM - Ayces Speed Shop LLC.)" at bounding box center [488, 238] width 277 height 12
type input "Brandt, Zackary (Jal,NM - Ayces Speed Shop LLC.)"
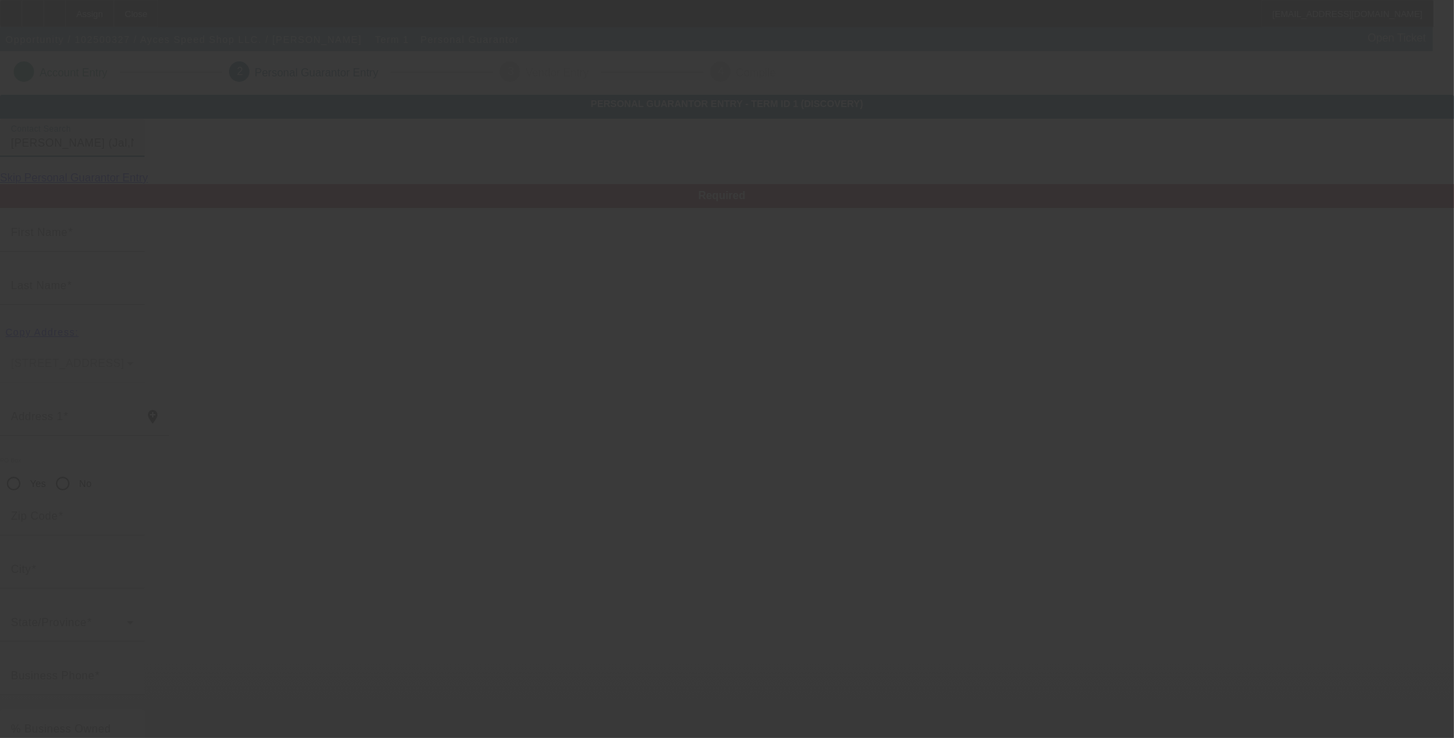
type input "Zackary"
type input "Brandt"
type input "29 General Camp C St."
radio input "true"
type input "88252"
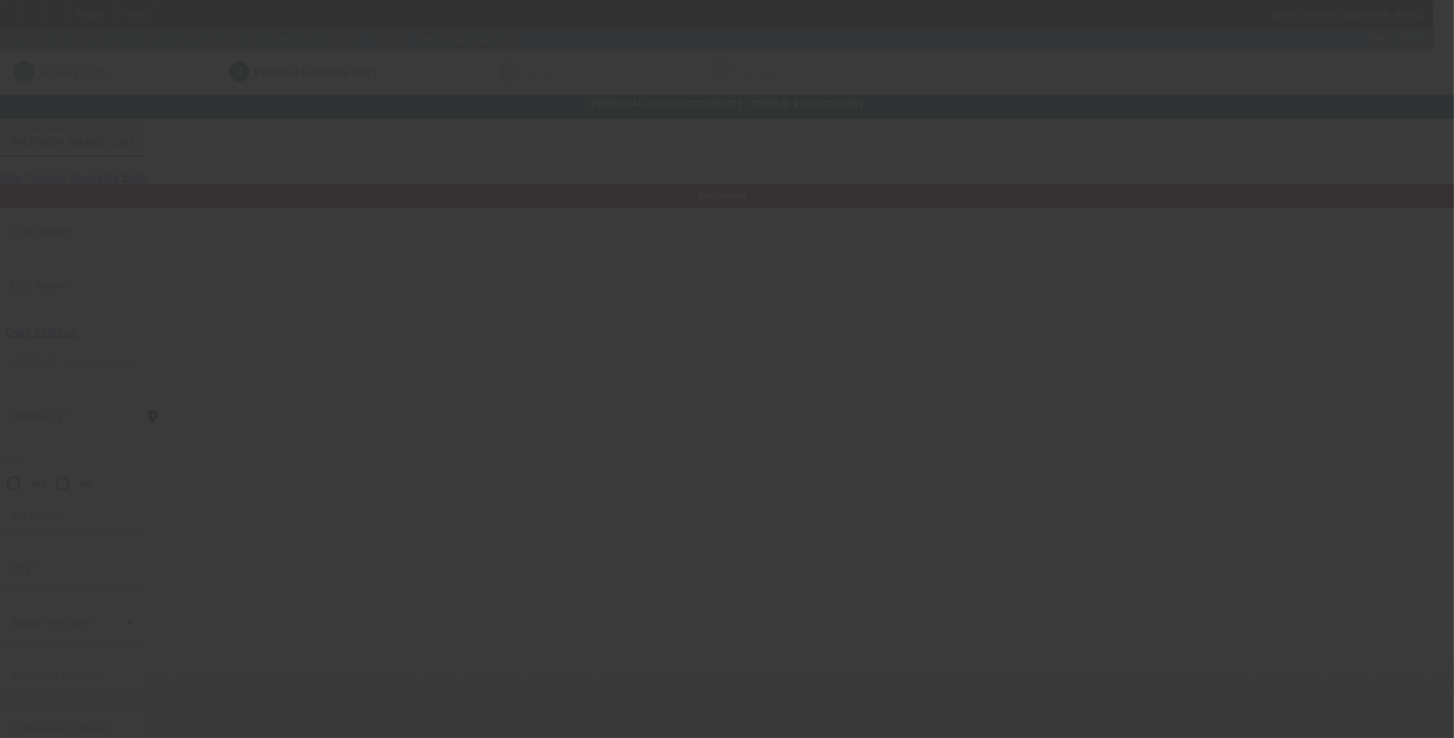
type input "Jal"
type input "[PHONE_NUMBER]"
type input "100"
type input "630-34-9285"
type input "southernbelletowing@yahoo.com"
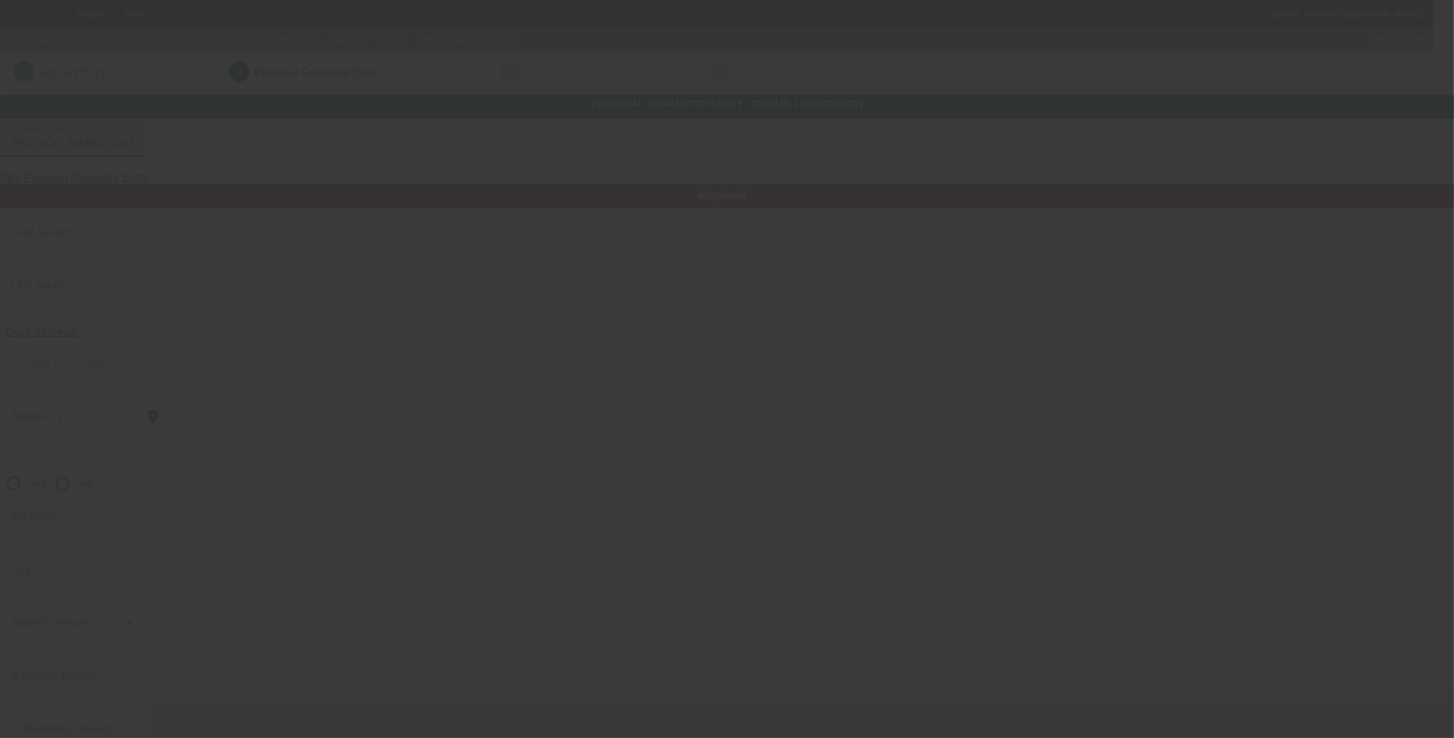
type input "C"
type input "[PHONE_NUMBER]"
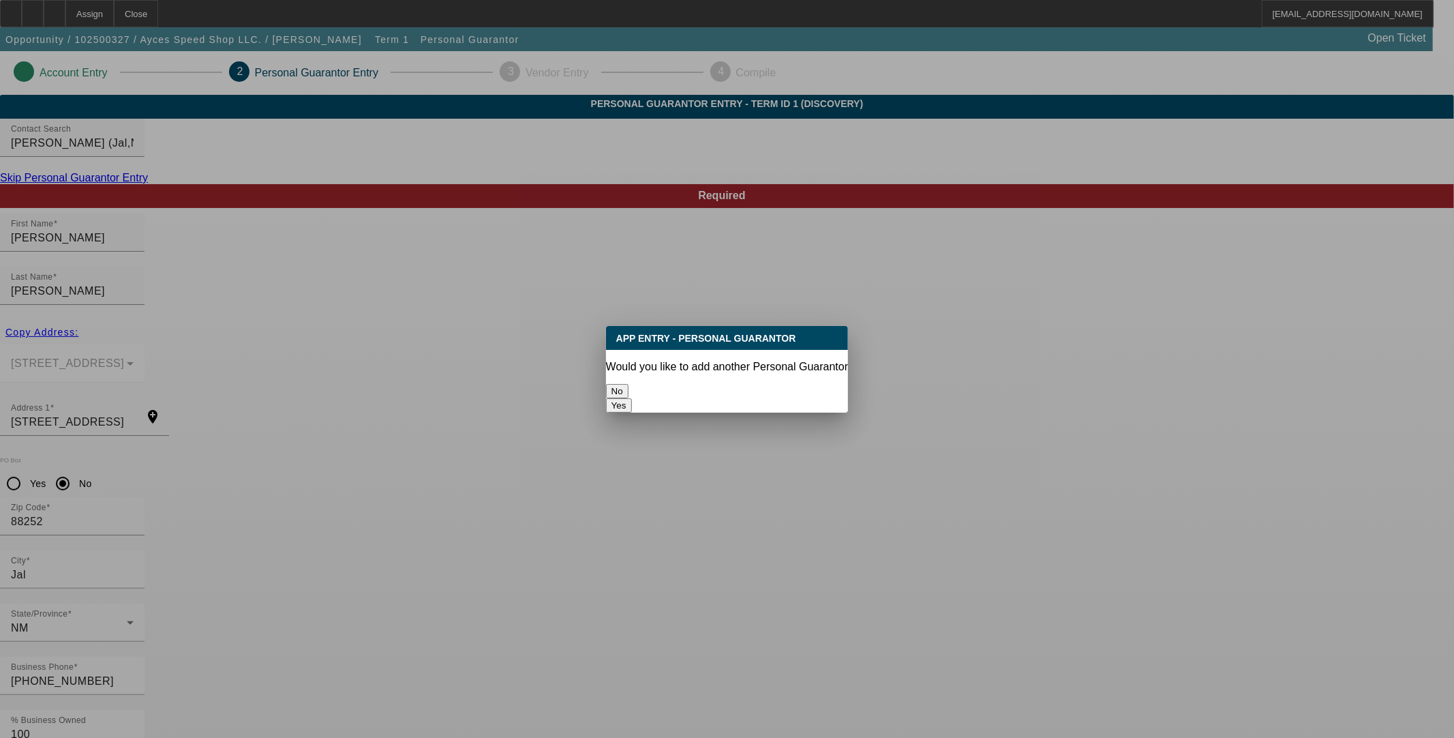
click at [629, 384] on button "No" at bounding box center [617, 391] width 22 height 14
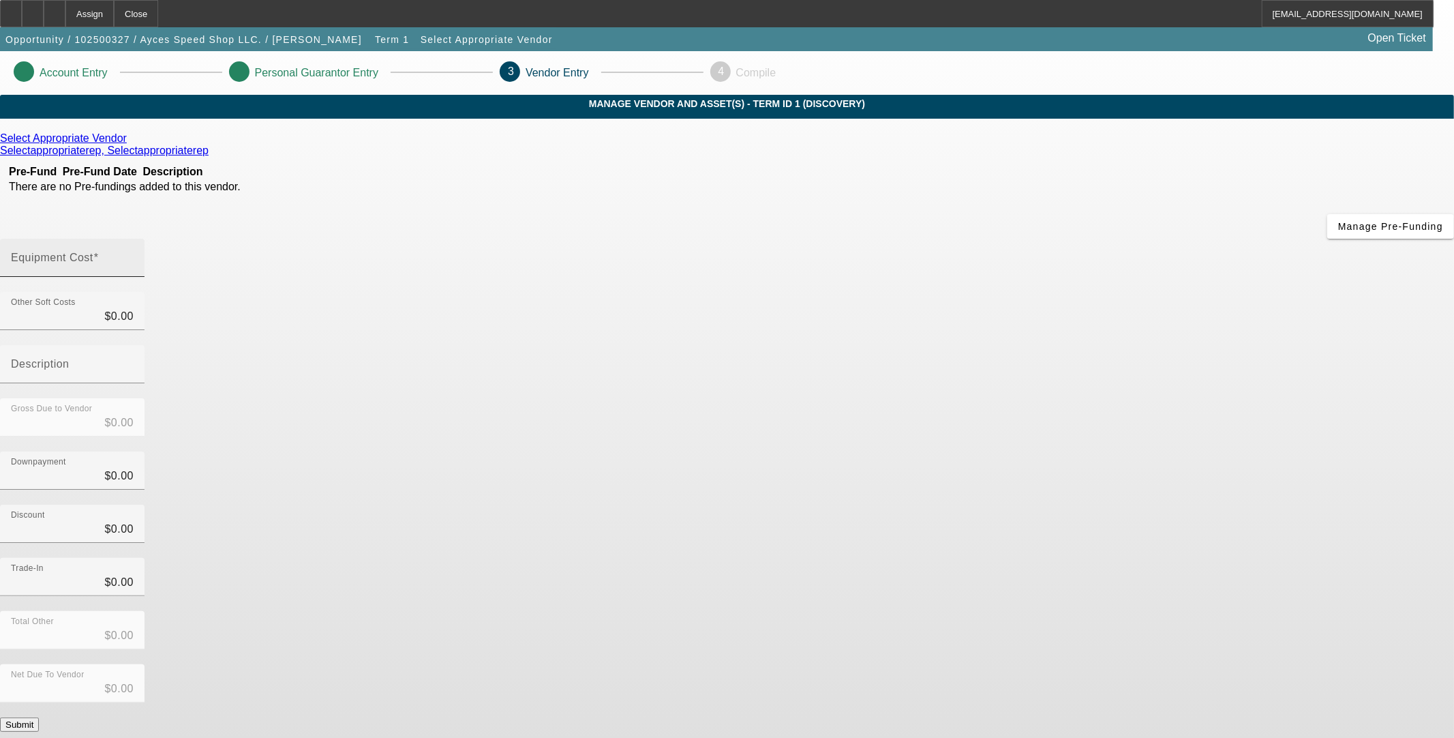
click at [134, 255] on input "Equipment Cost" at bounding box center [72, 263] width 123 height 16
type input "6"
type input "$6.00"
type input "60"
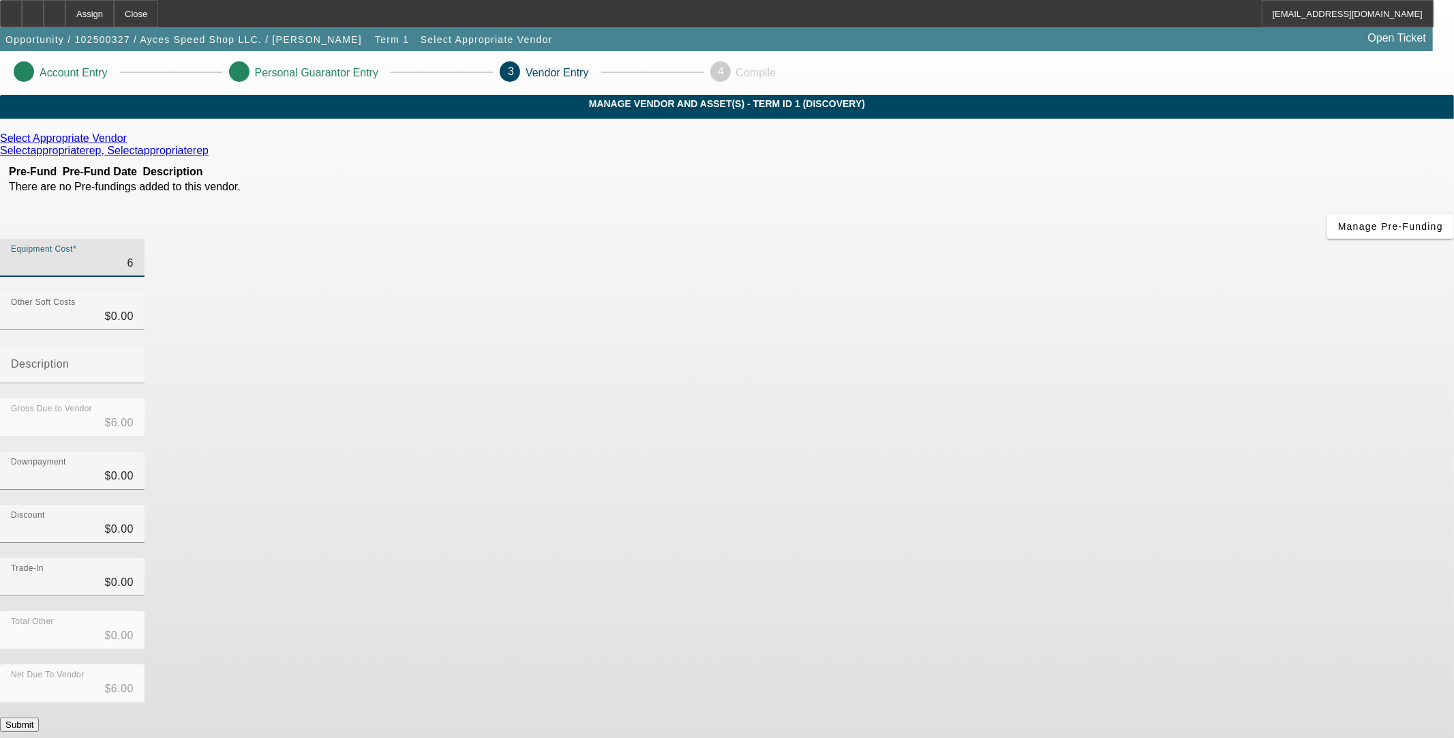
type input "$60.00"
type input "600"
type input "$600.00"
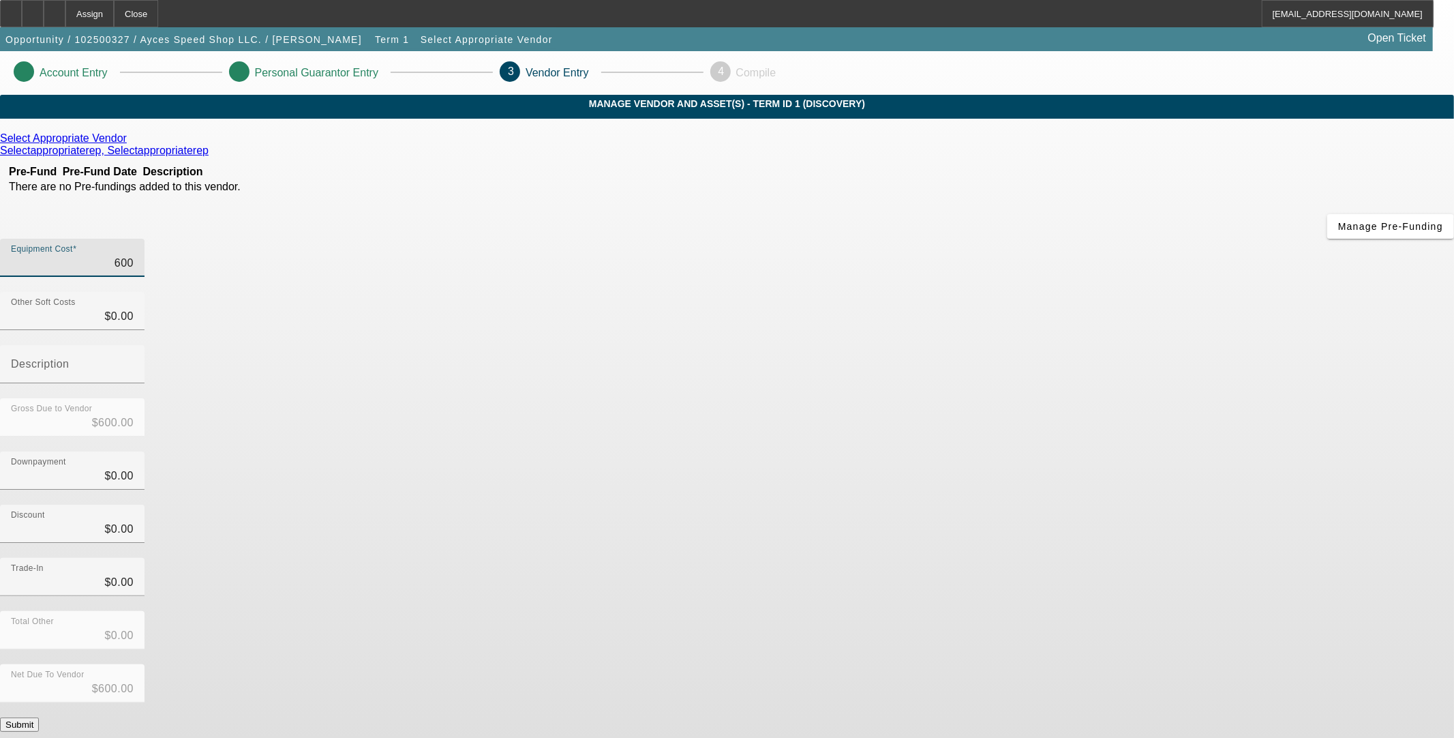
type input "6000"
type input "$6,000.00"
type input "60000"
type input "$60,000.00"
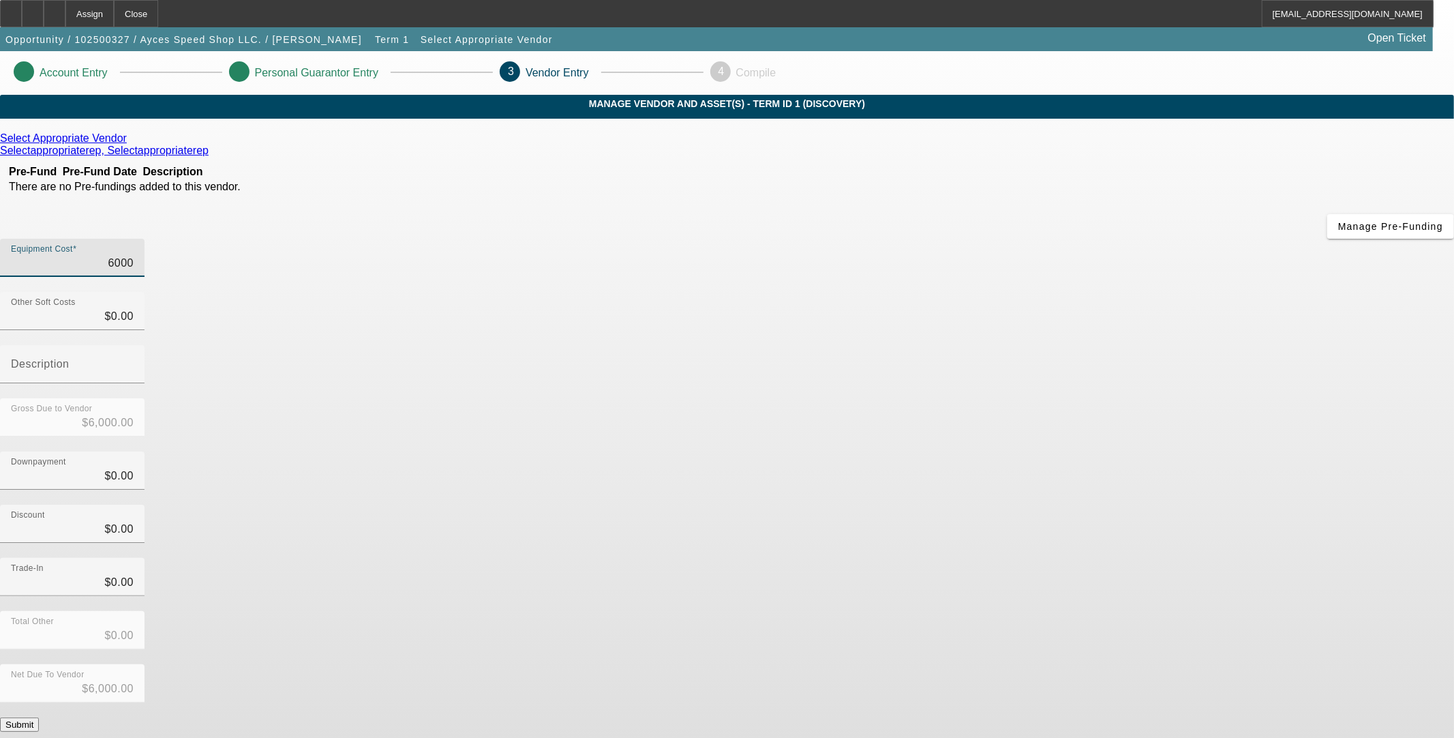
type input "$60,000.00"
type input "600000"
type input "$600,000.00"
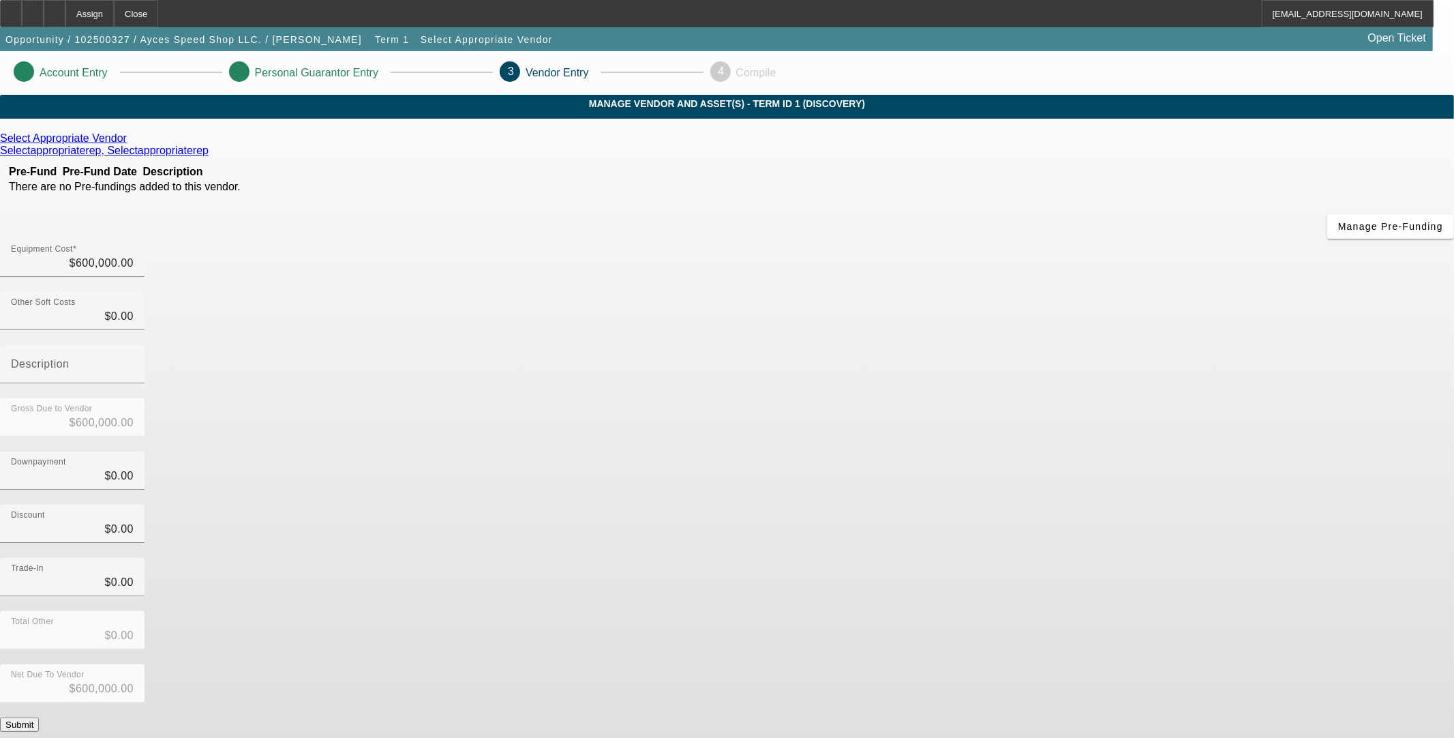
click at [1107, 451] on div "Downpayment $0.00" at bounding box center [727, 477] width 1454 height 53
click at [39, 717] on button "Submit" at bounding box center [19, 724] width 39 height 14
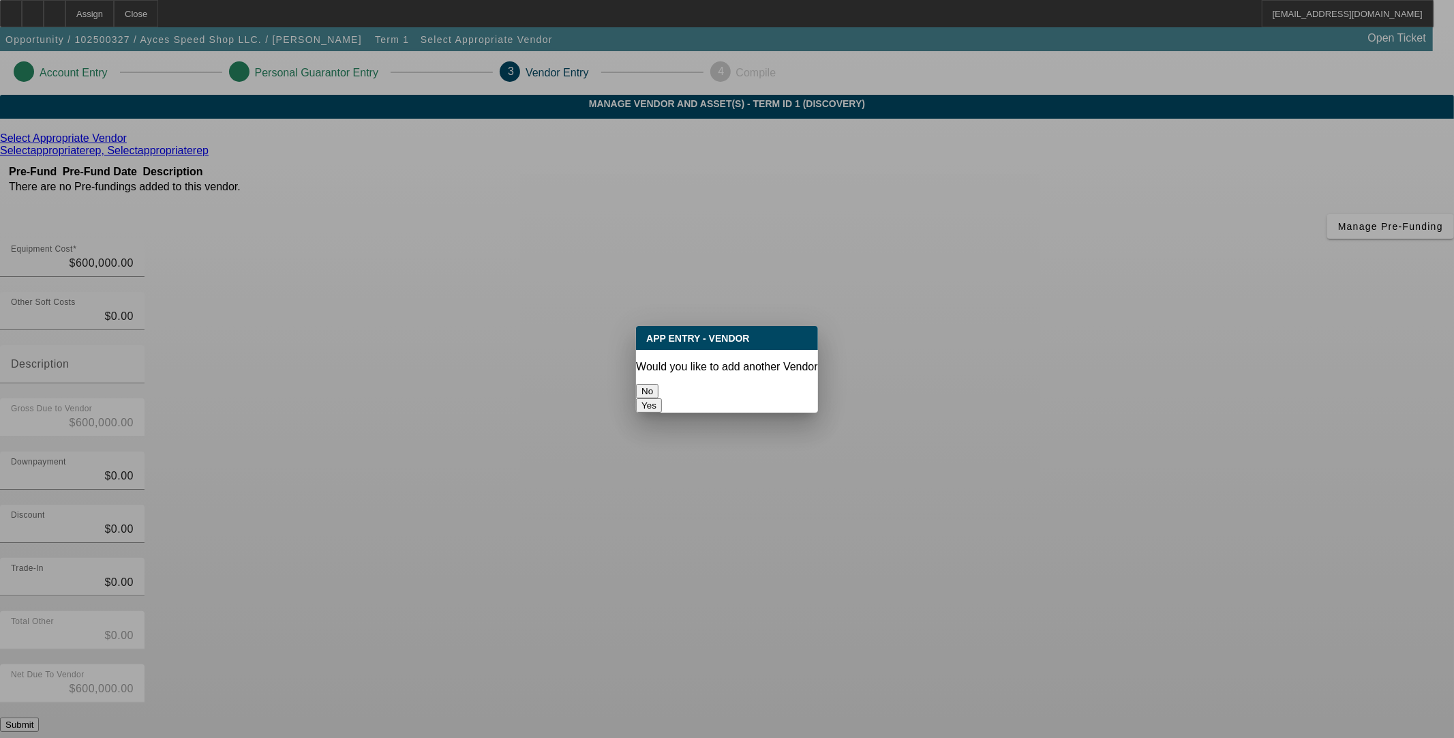
click at [659, 387] on button "No" at bounding box center [647, 391] width 22 height 14
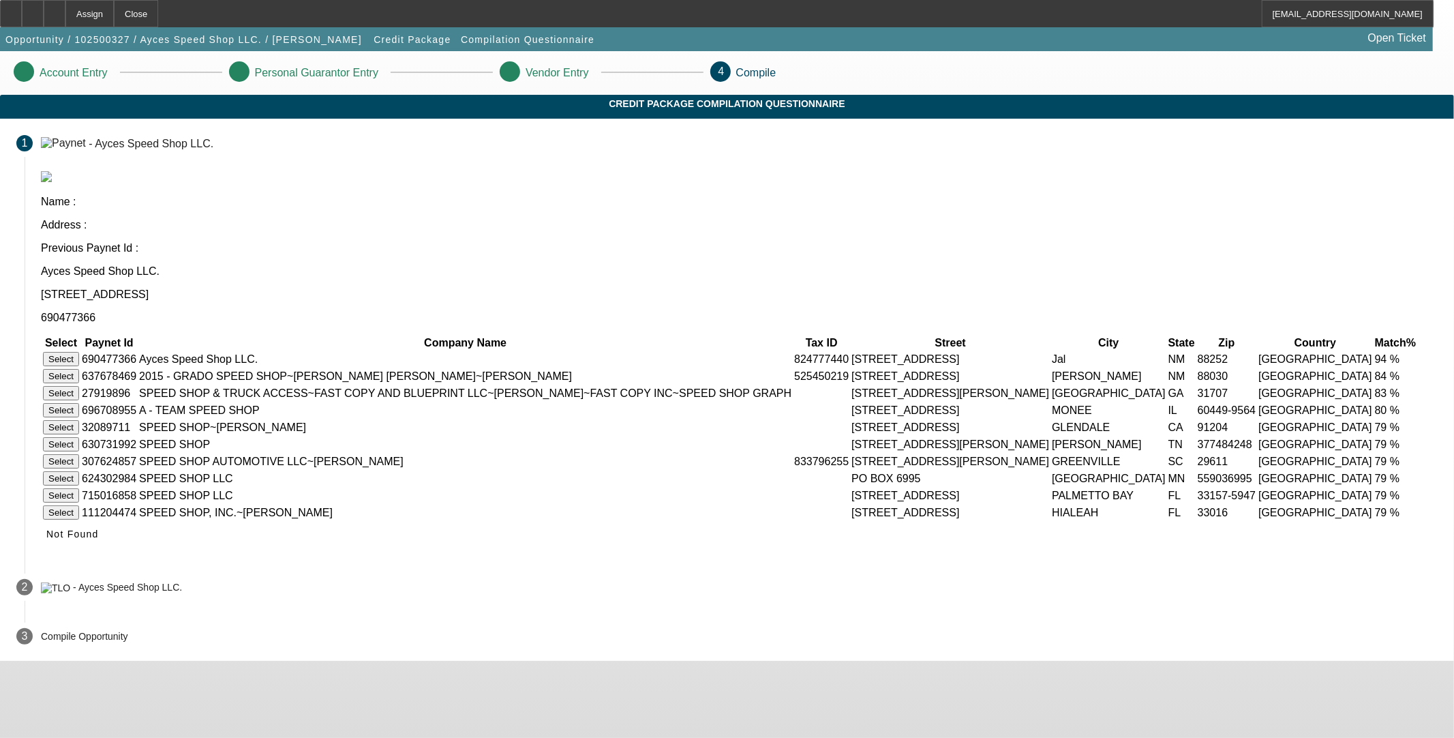
click at [79, 352] on button "Select" at bounding box center [61, 359] width 36 height 14
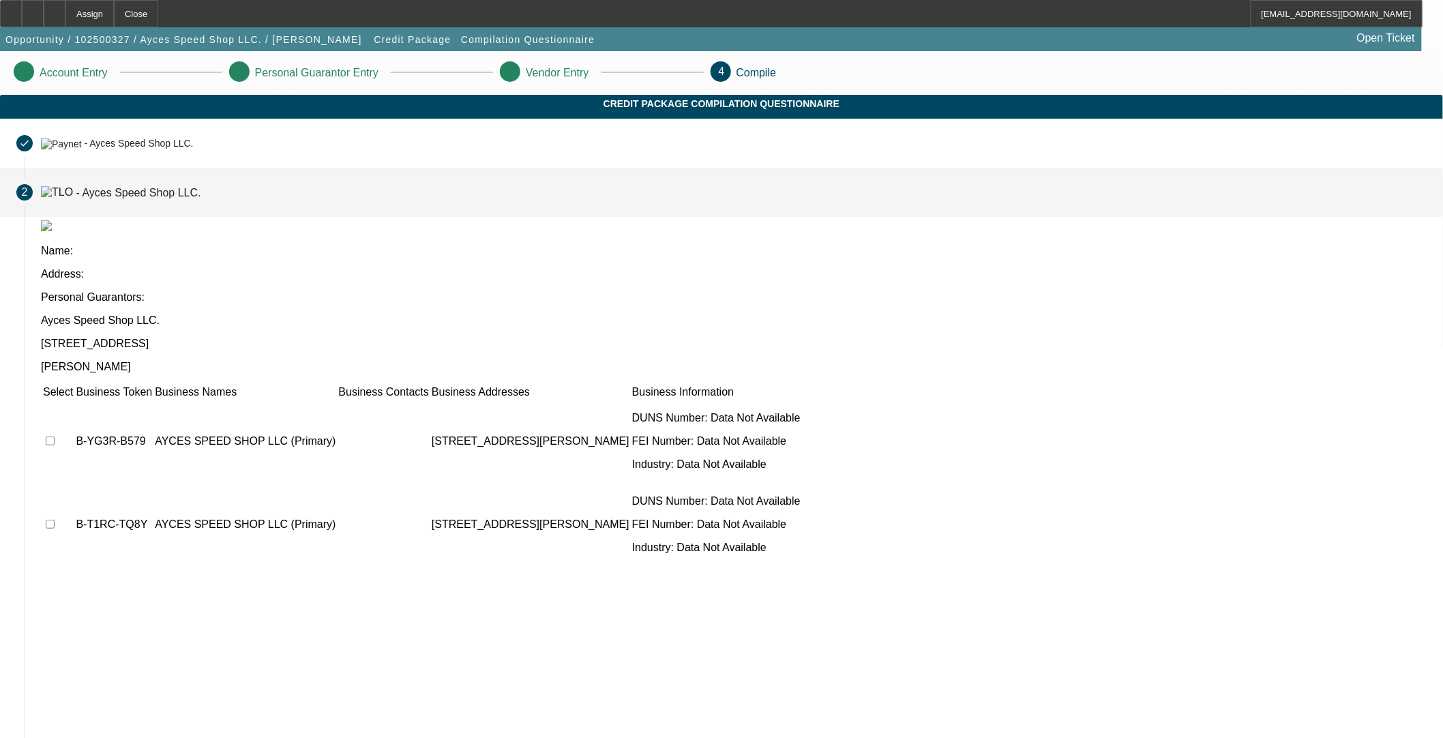
click at [55, 436] on input "checkbox" at bounding box center [50, 440] width 9 height 9
checkbox input "true"
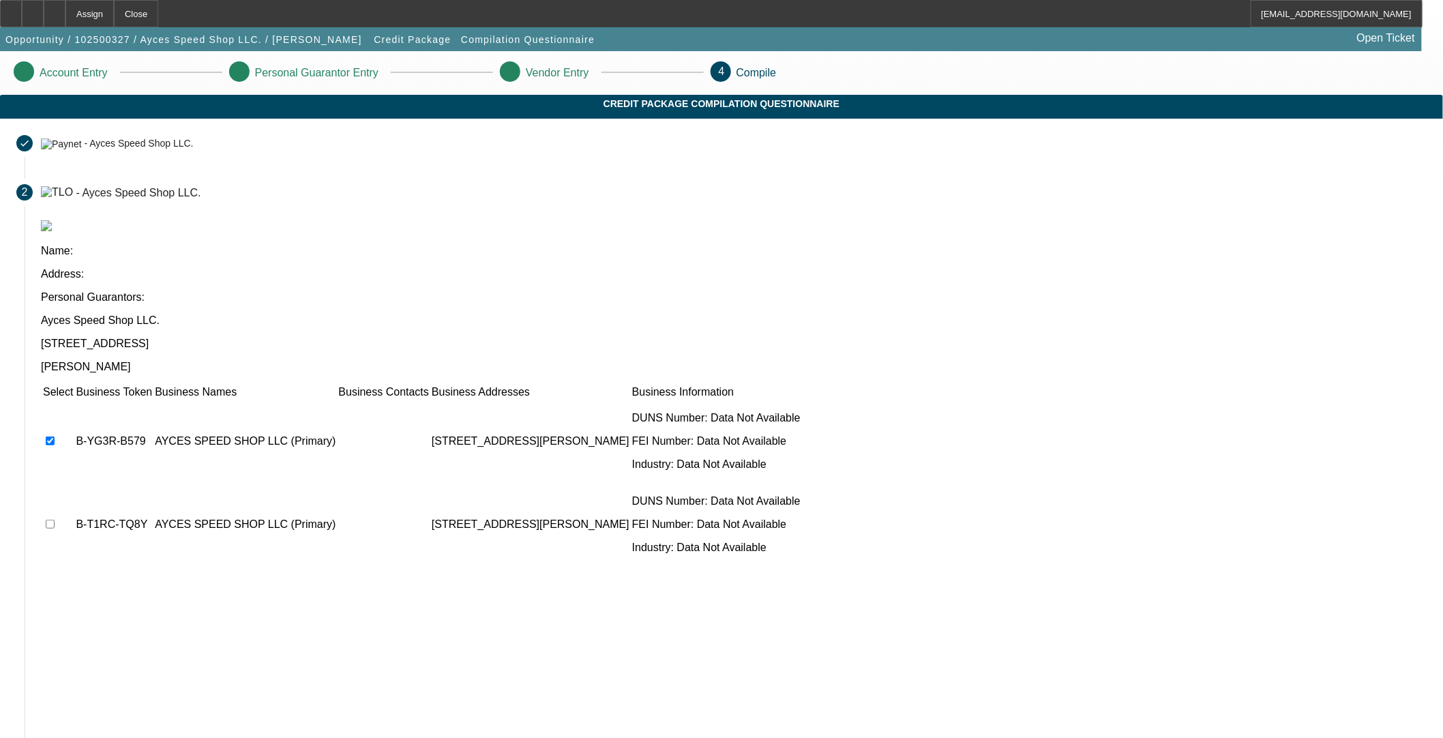
click at [55, 520] on input "checkbox" at bounding box center [50, 524] width 9 height 9
checkbox input "true"
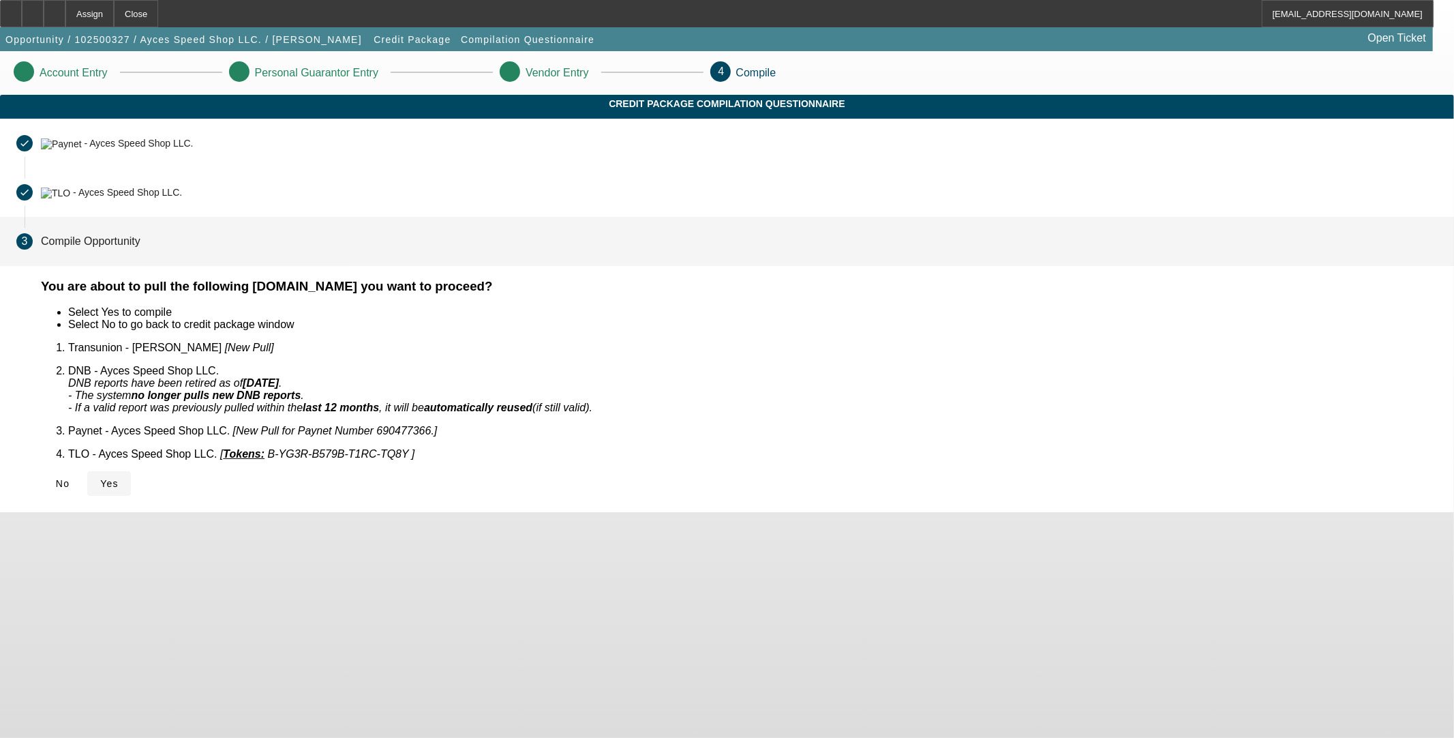
click at [119, 478] on span "Yes" at bounding box center [109, 483] width 18 height 11
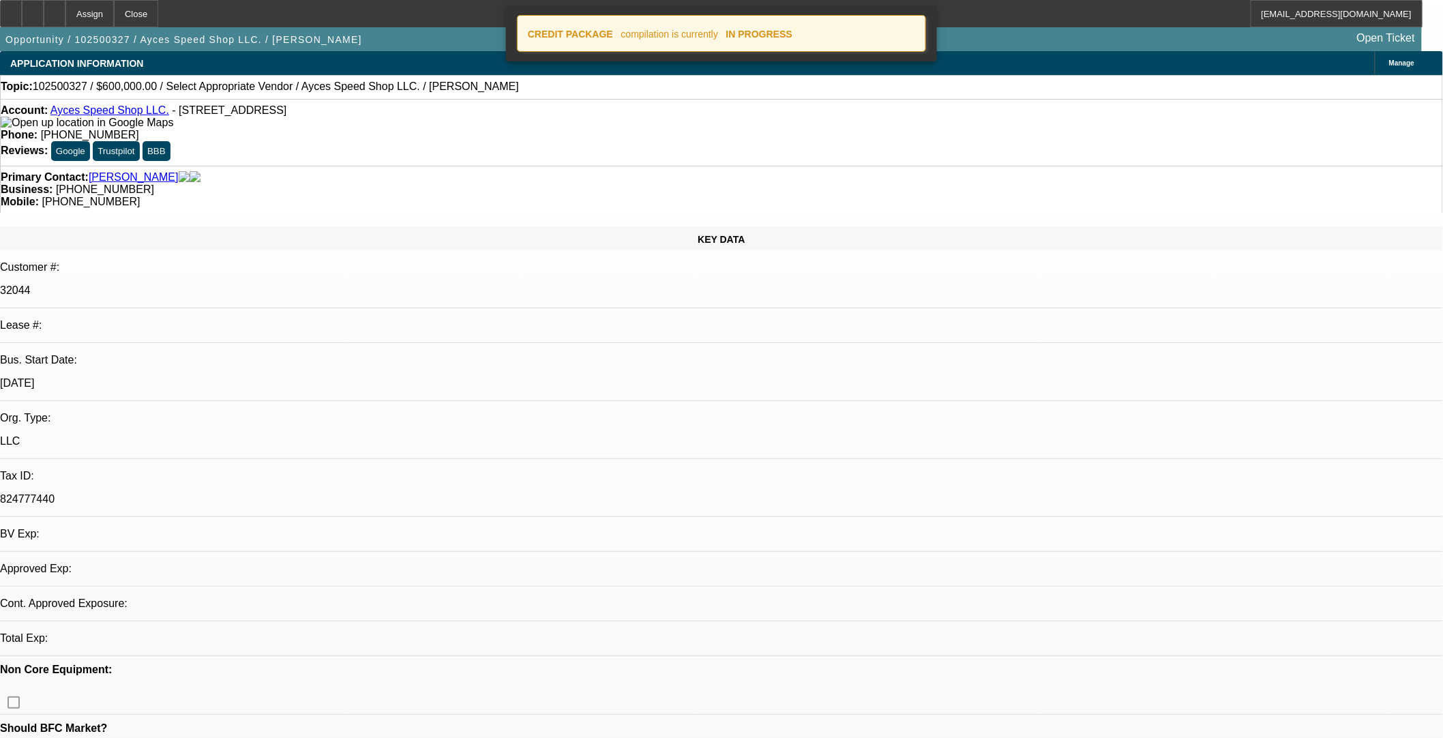
select select "0"
select select "2"
select select "0.1"
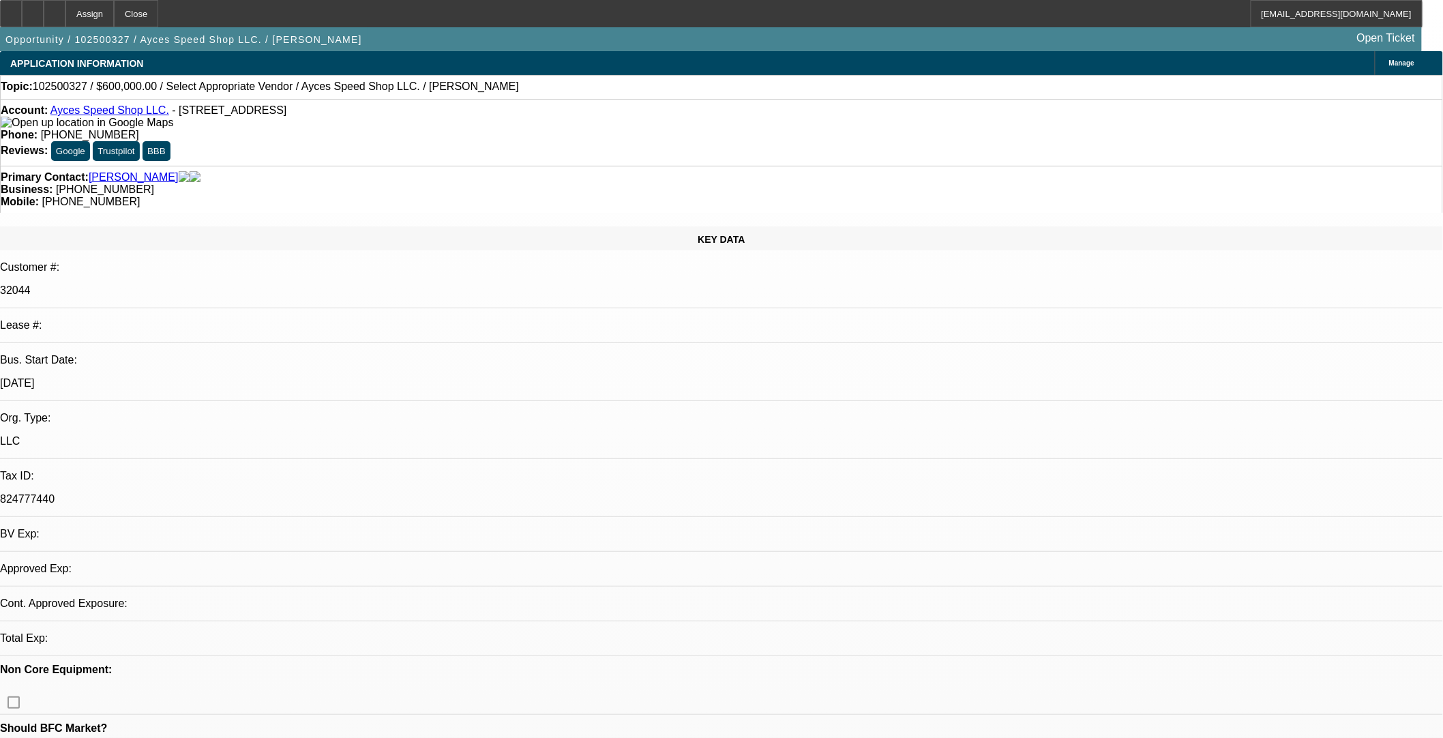
select select "4"
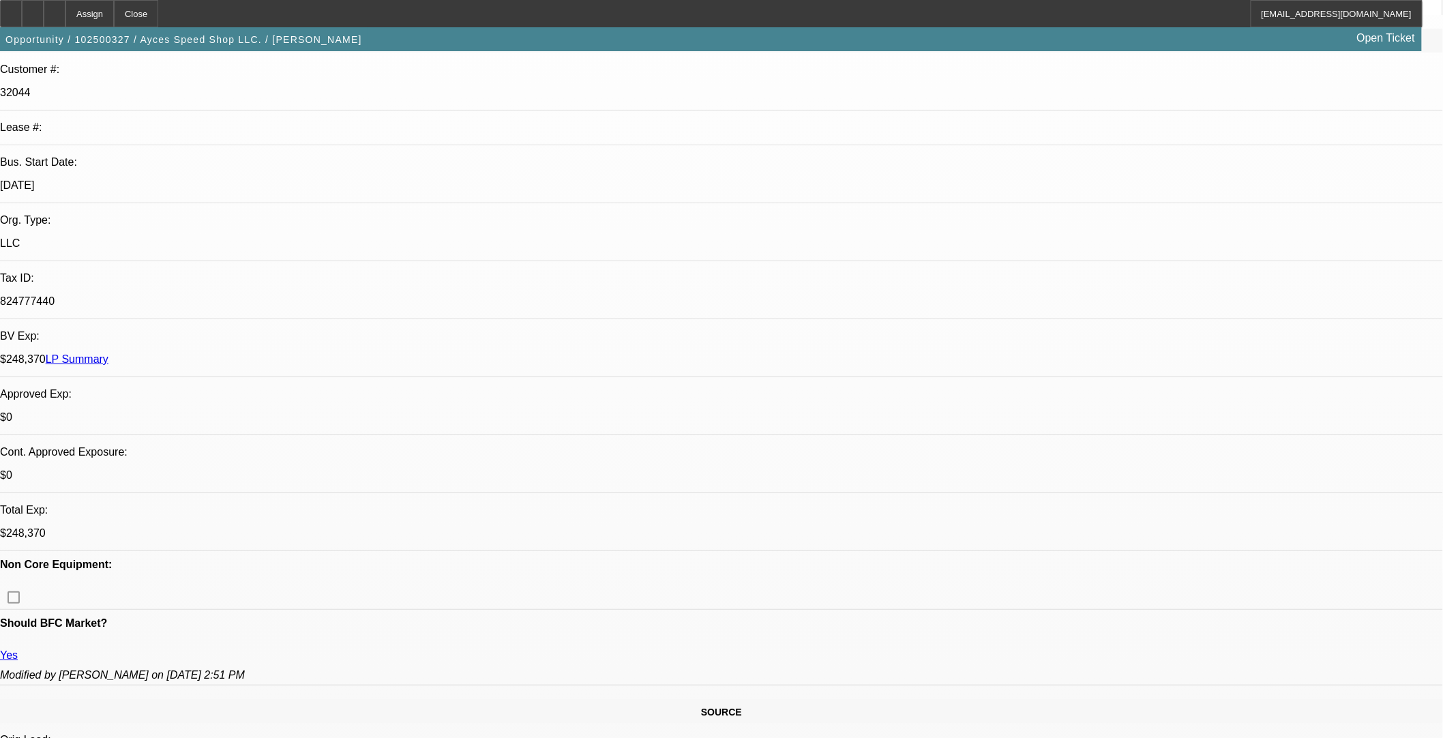
scroll to position [530, 0]
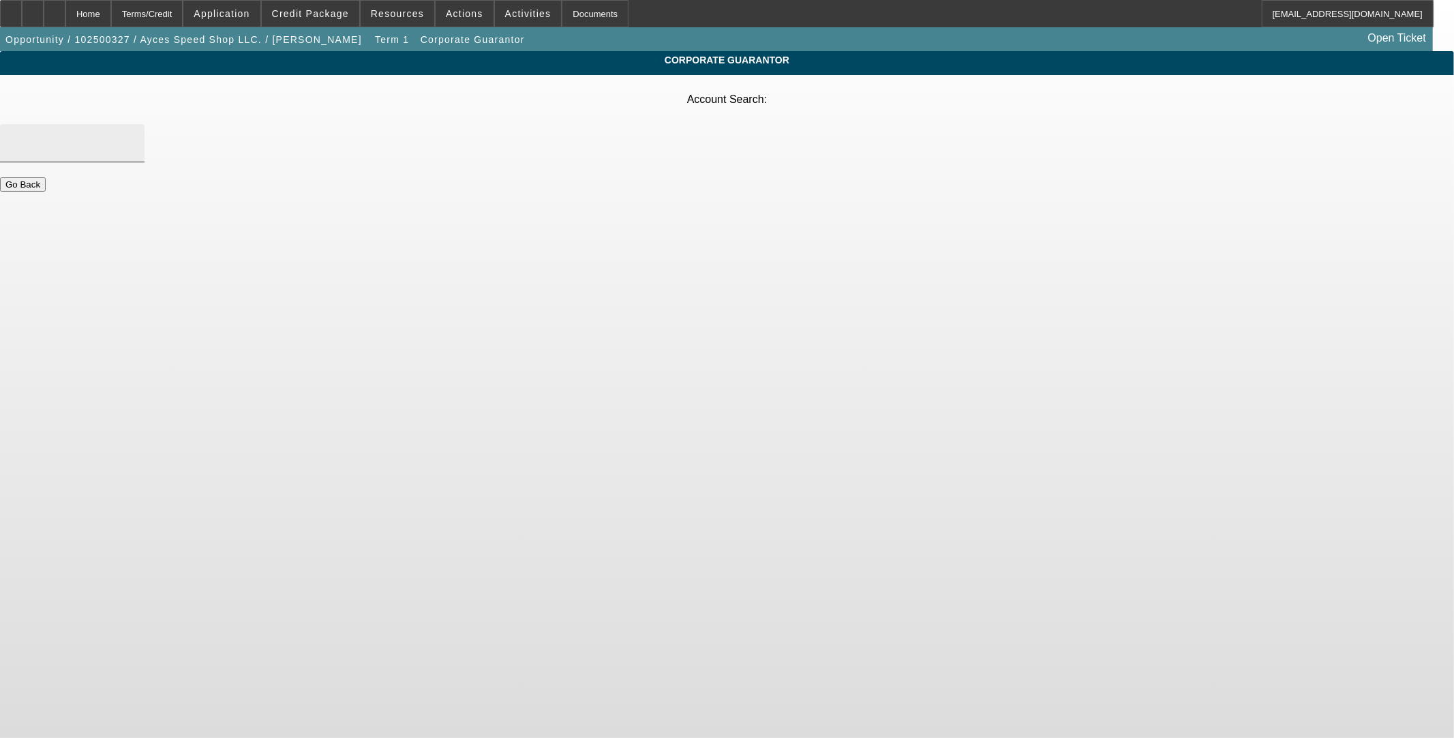
click at [134, 124] on div at bounding box center [72, 143] width 123 height 38
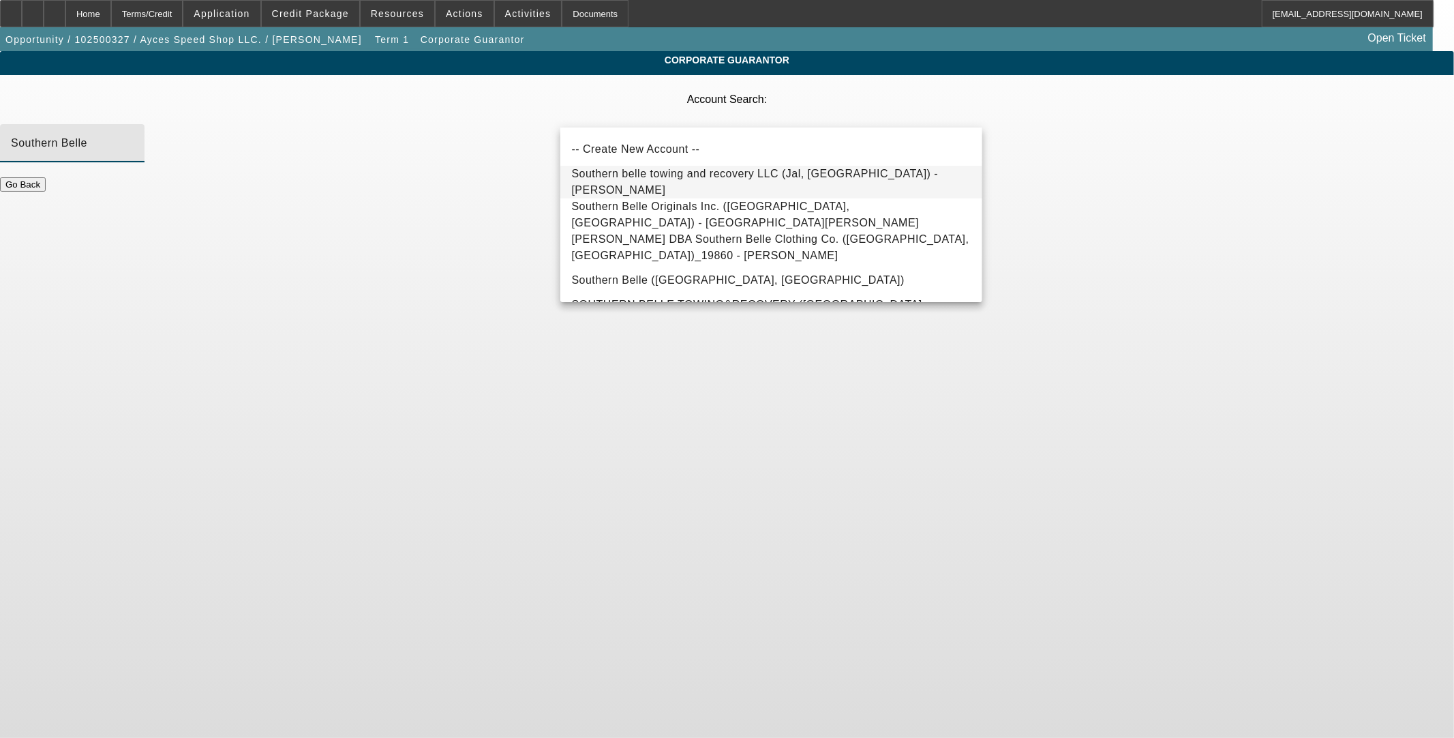
click at [784, 177] on span "Southern belle towing and recovery LLC (Jal, NM) - Brandt, Zackary" at bounding box center [754, 182] width 367 height 28
type input "Southern belle towing and recovery LLC (Jal, NM) - Brandt, Zackary"
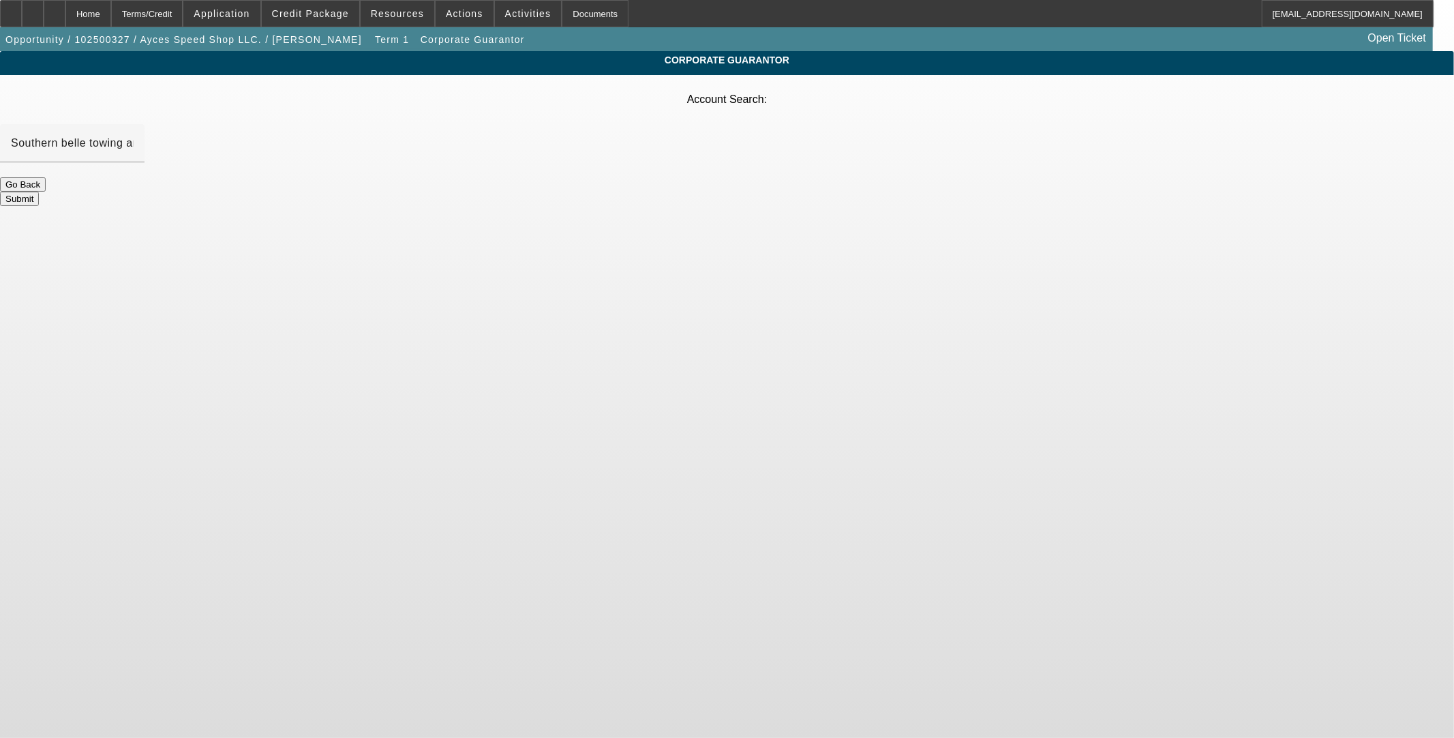
click at [39, 192] on button "Submit" at bounding box center [19, 199] width 39 height 14
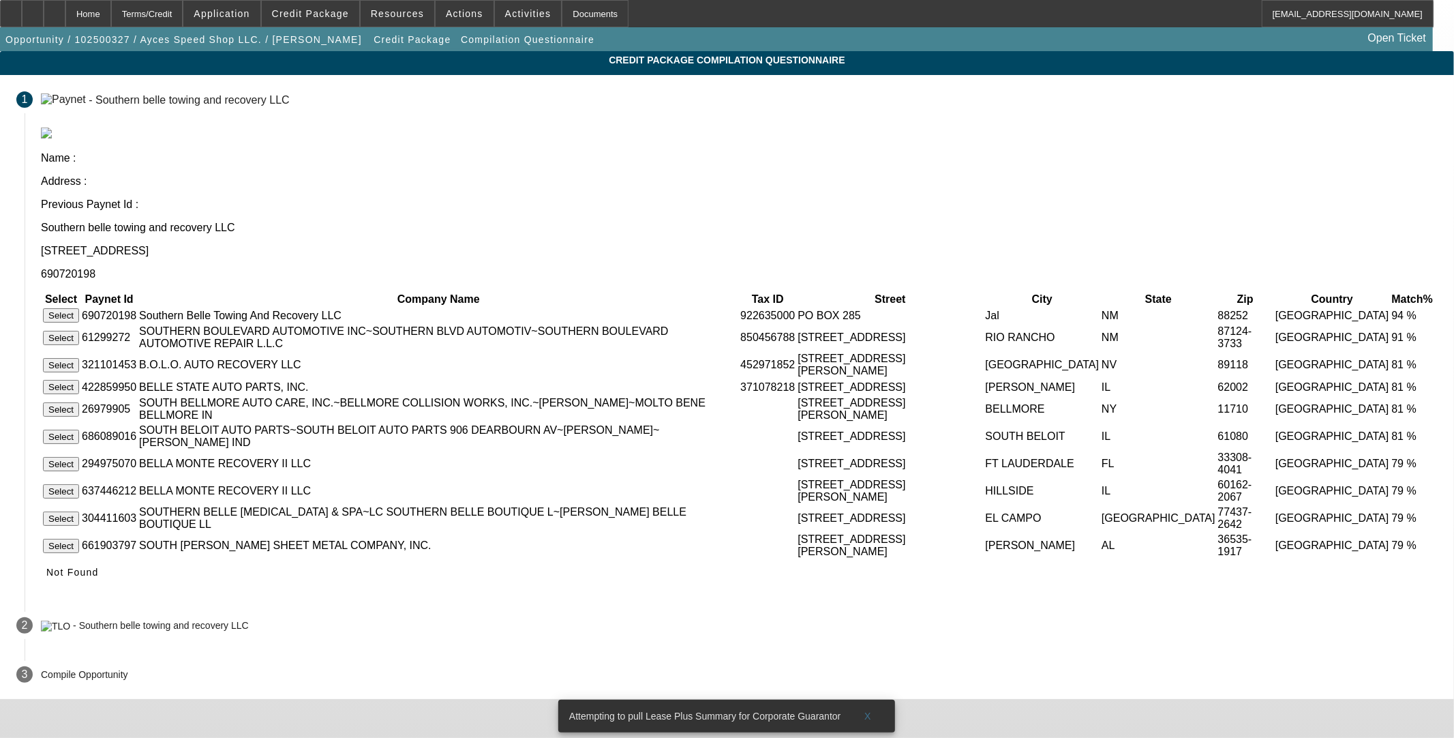
click at [79, 308] on button "Select" at bounding box center [61, 315] width 36 height 14
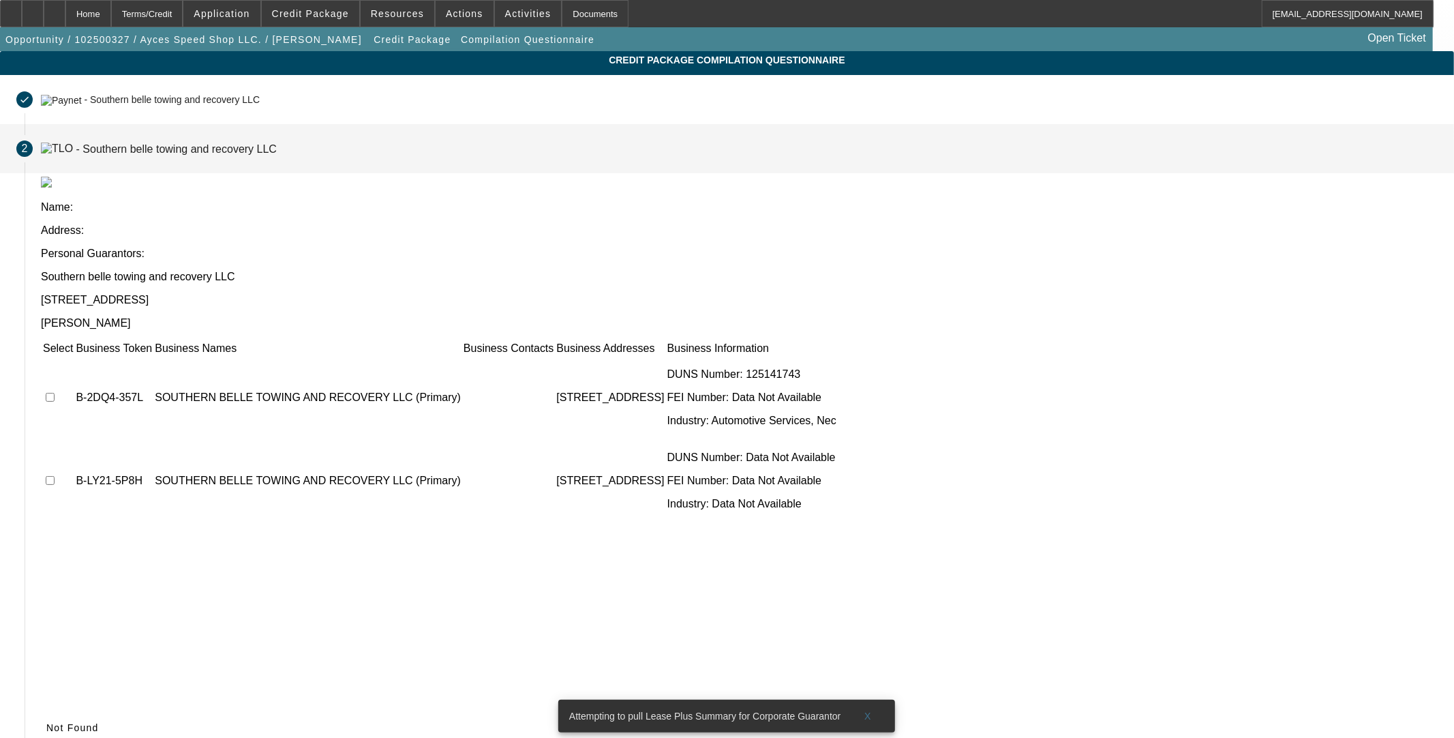
click at [55, 393] on input "checkbox" at bounding box center [50, 397] width 9 height 9
checkbox input "true"
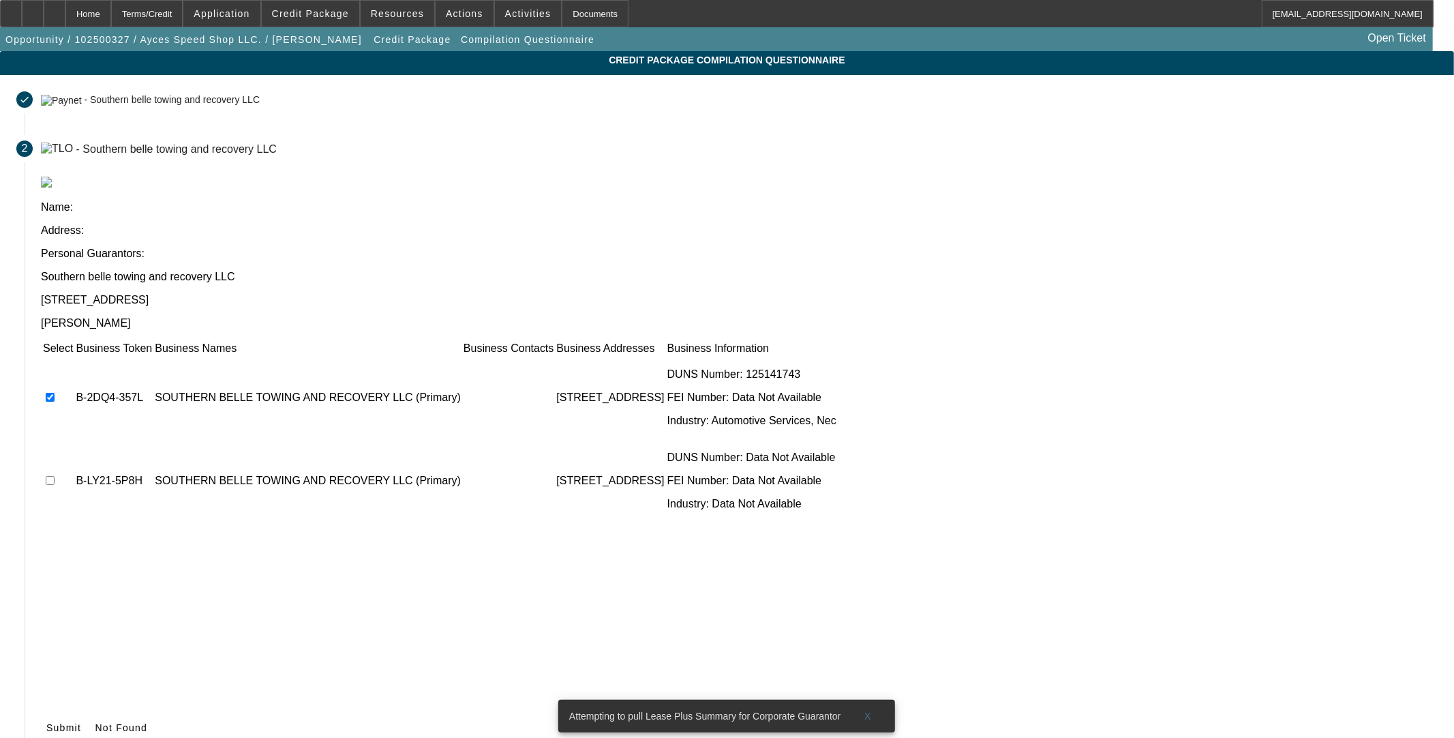
click at [55, 476] on input "checkbox" at bounding box center [50, 480] width 9 height 9
checkbox input "true"
click at [81, 722] on span "Submit" at bounding box center [63, 727] width 35 height 11
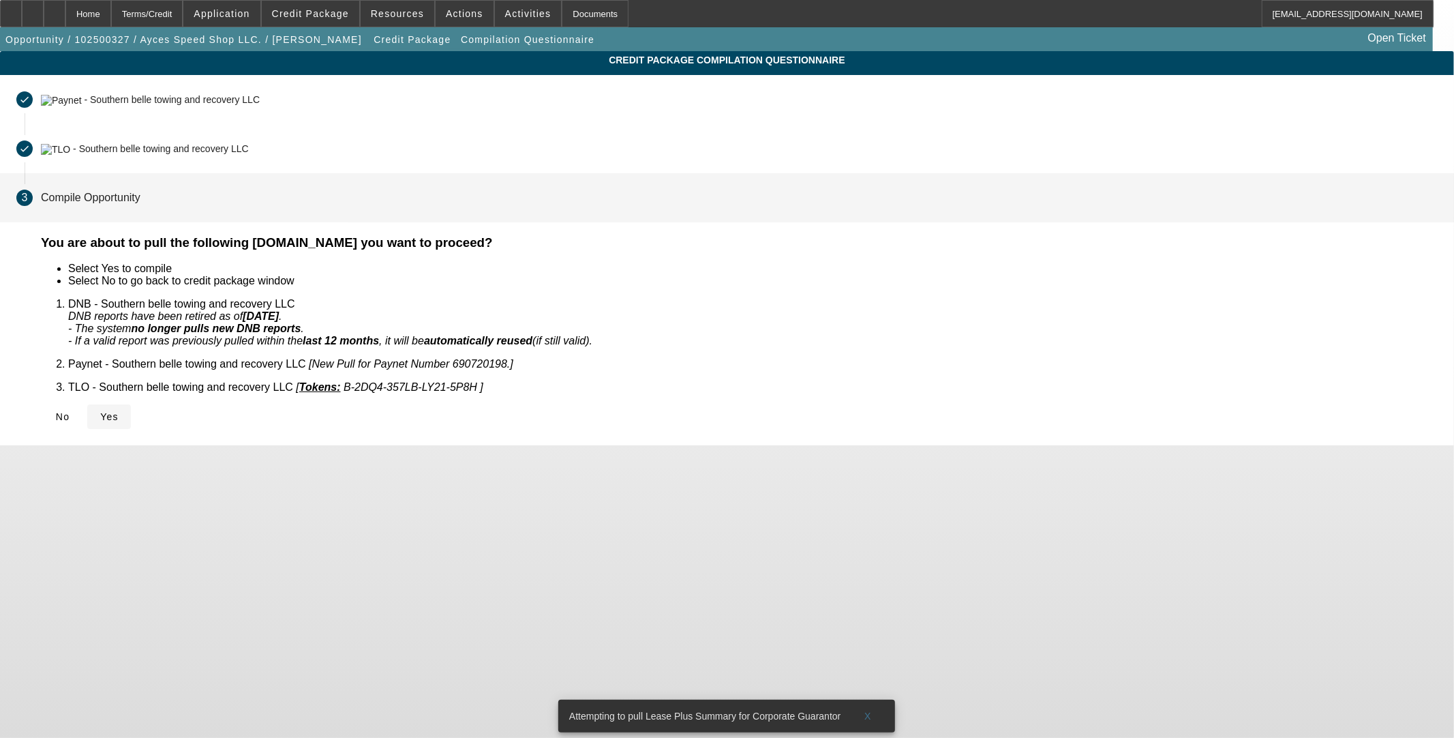
click at [100, 411] on icon at bounding box center [100, 416] width 0 height 11
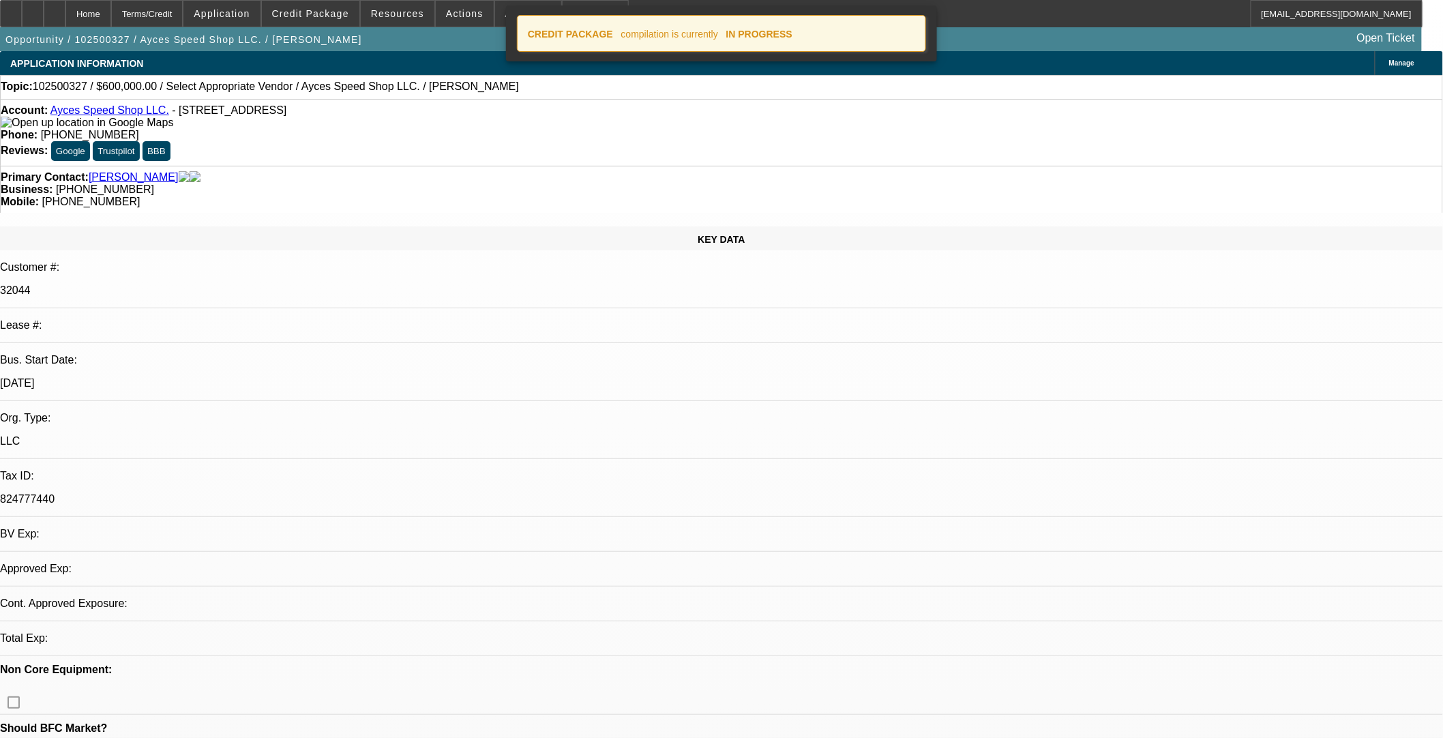
select select "0"
select select "2"
select select "0.1"
select select "4"
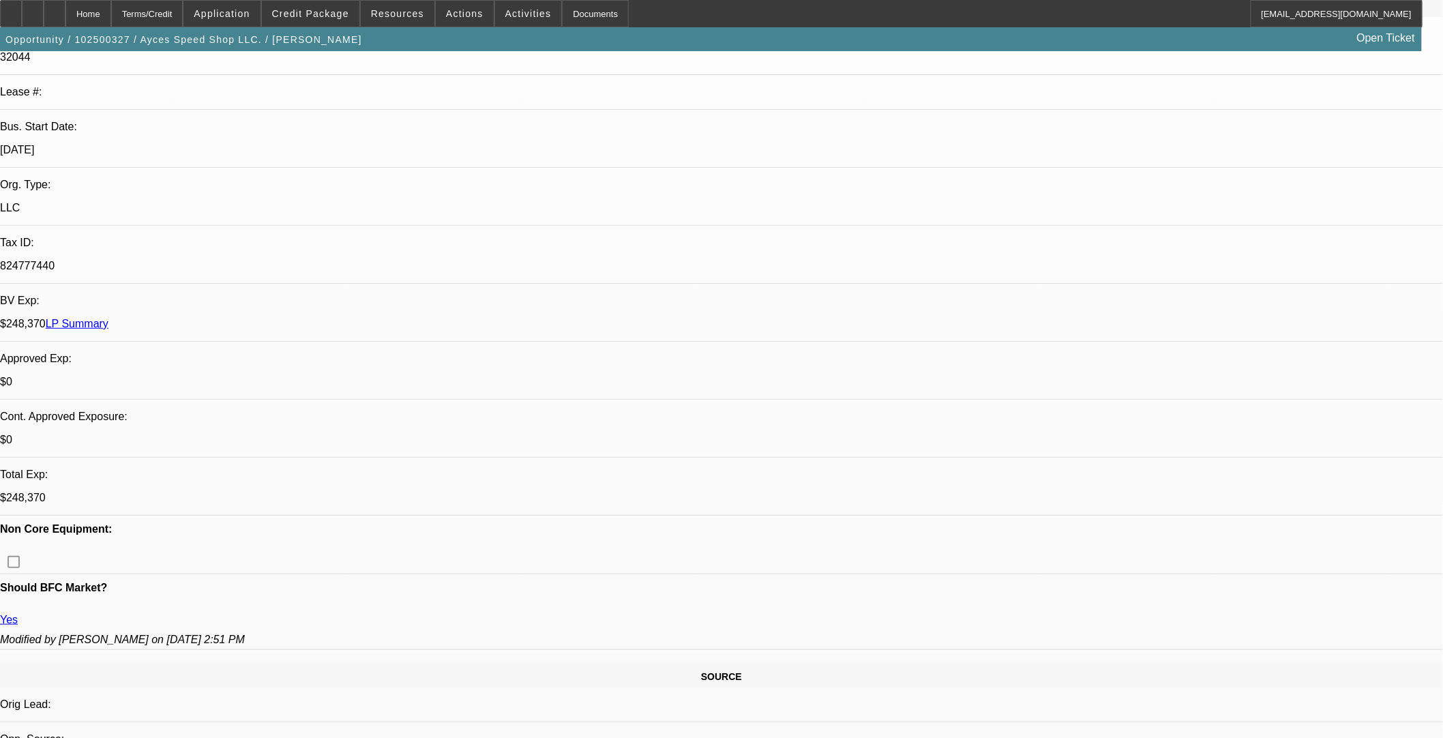
scroll to position [454, 0]
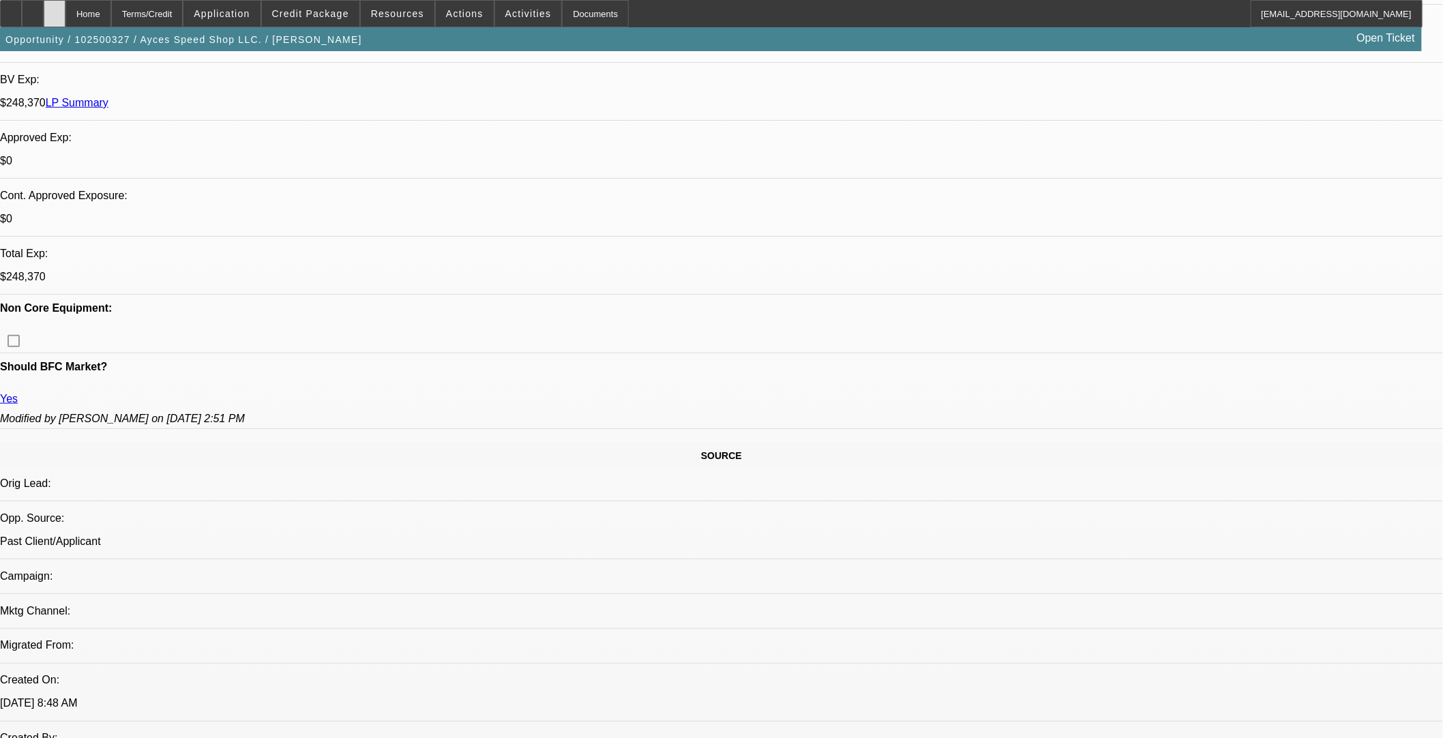
click at [55, 9] on icon at bounding box center [55, 9] width 0 height 0
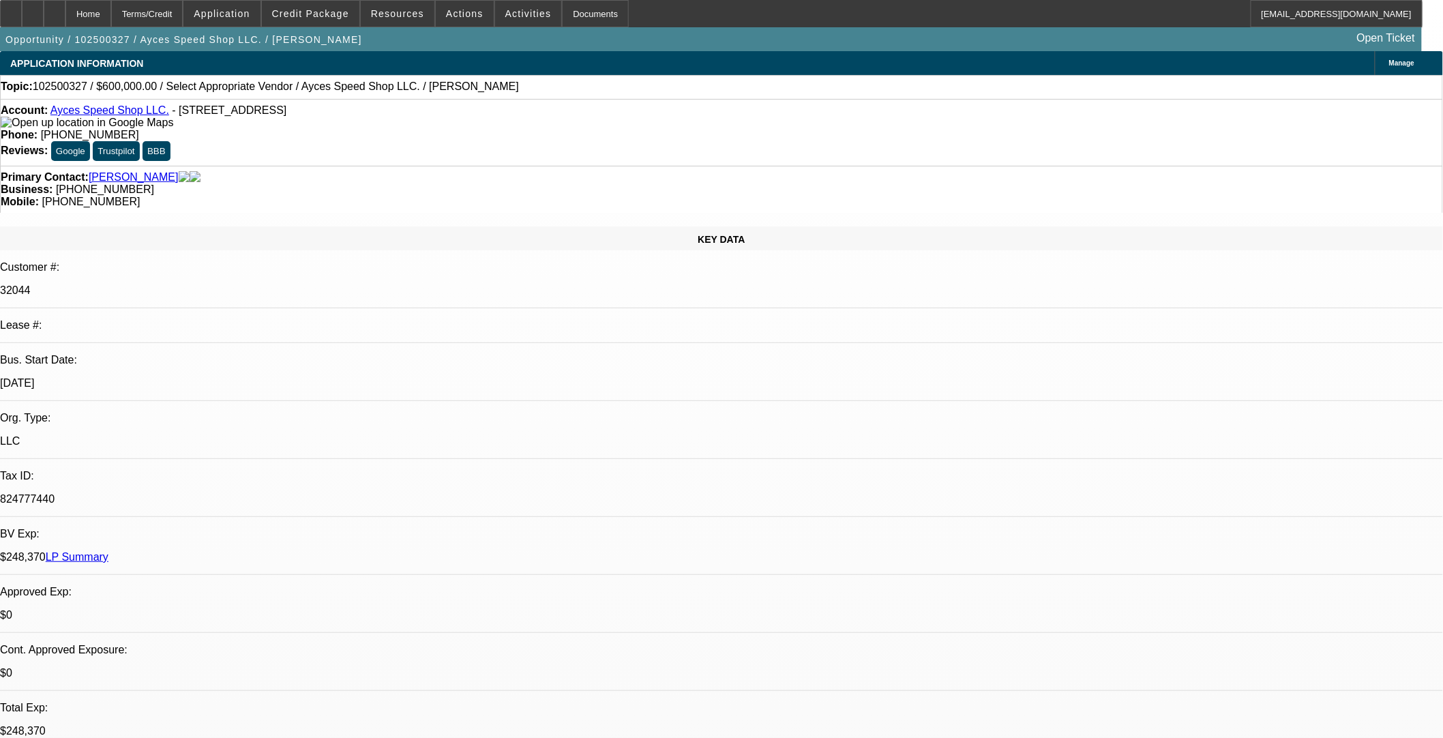
select select "0"
select select "2"
select select "0.1"
select select "4"
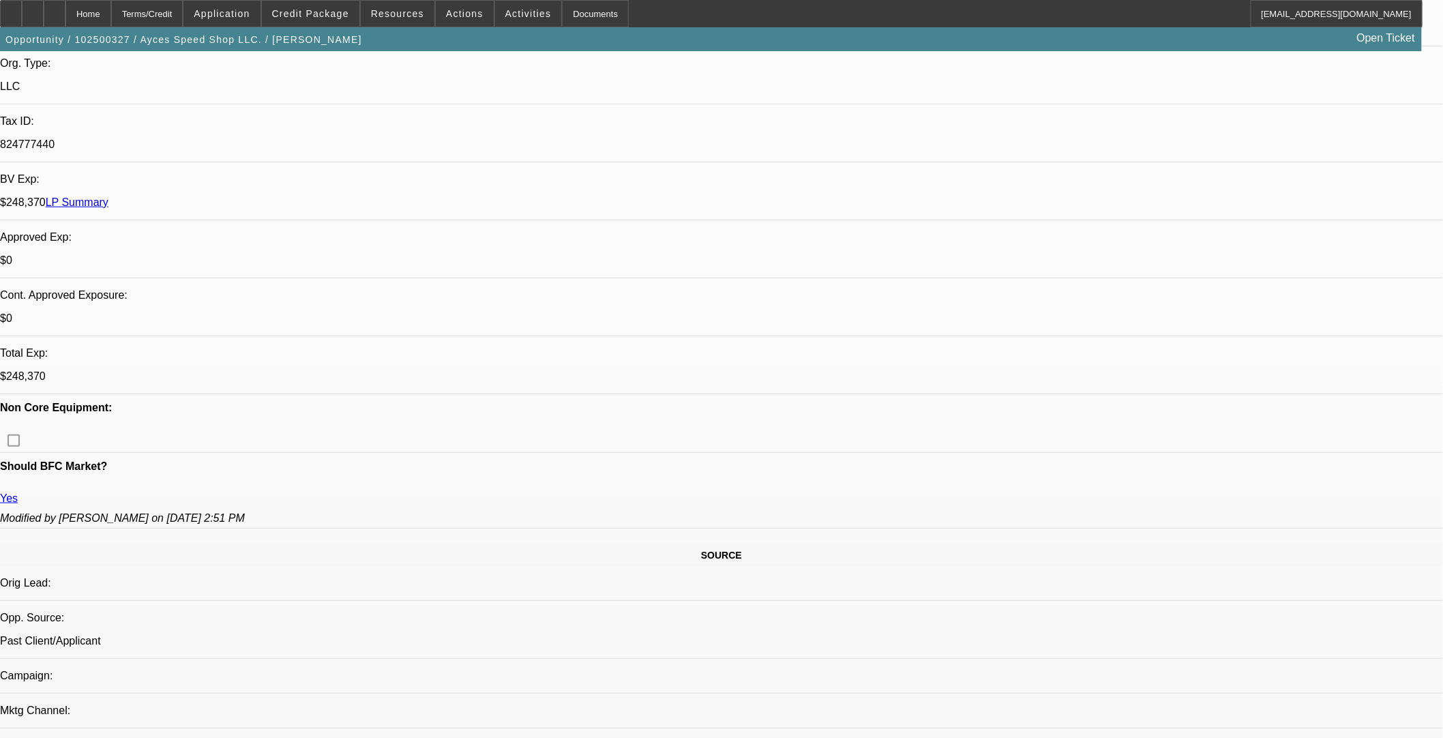
scroll to position [227, 0]
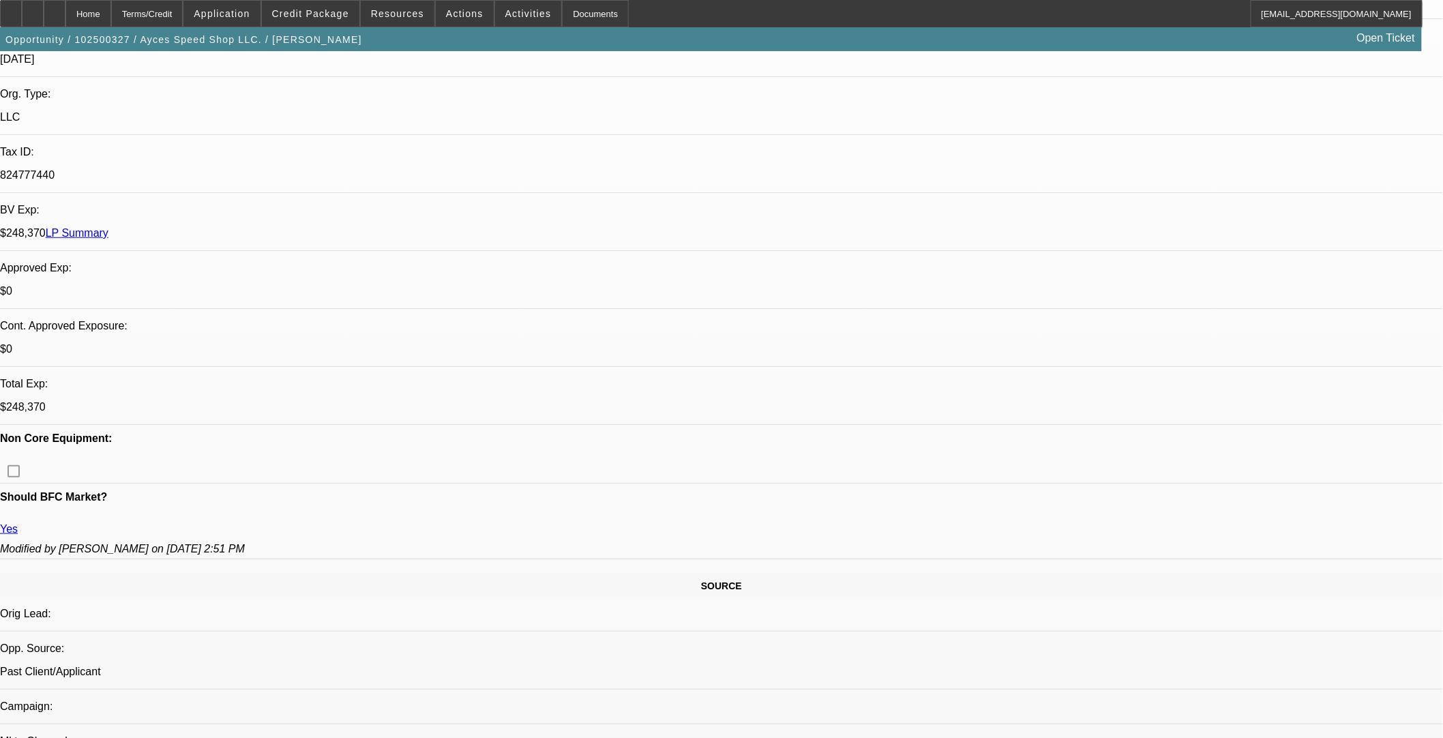
scroll to position [454, 0]
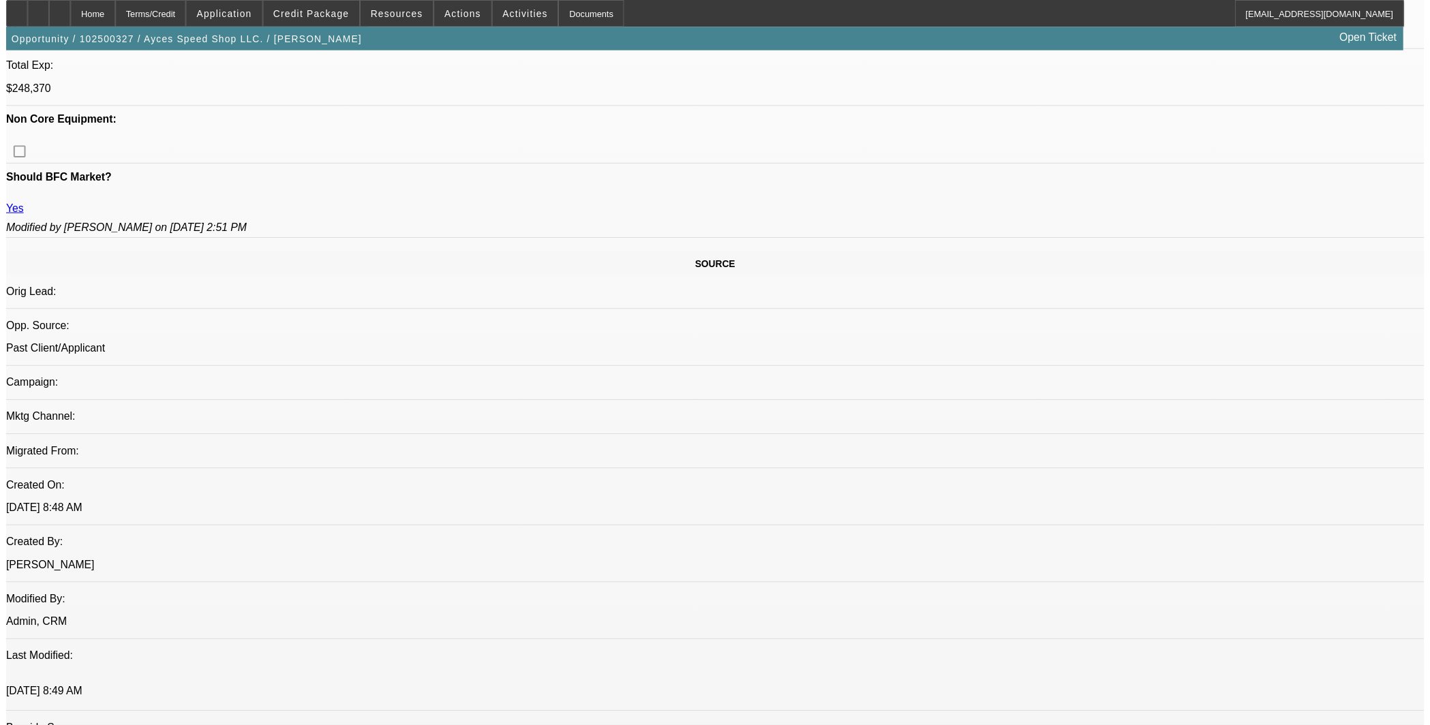
scroll to position [757, 0]
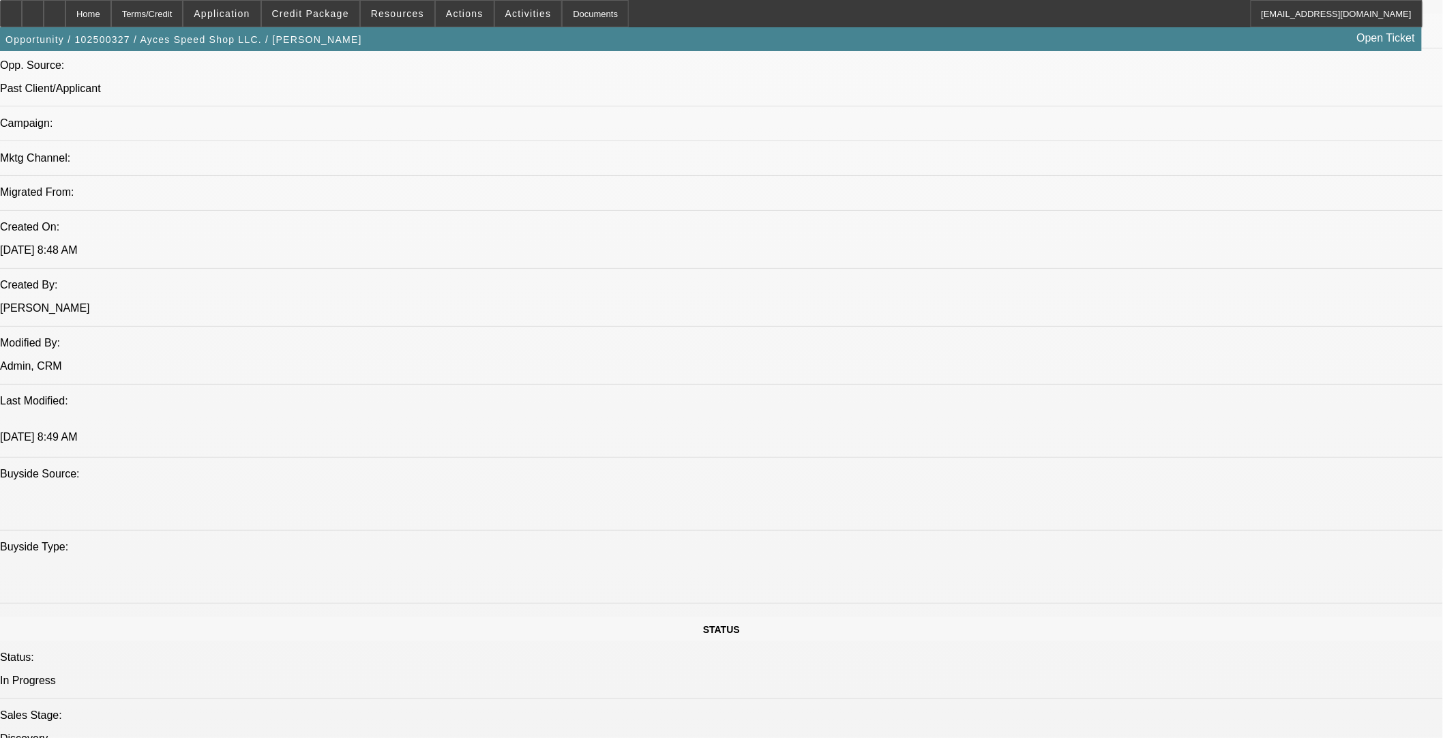
scroll to position [699, 0]
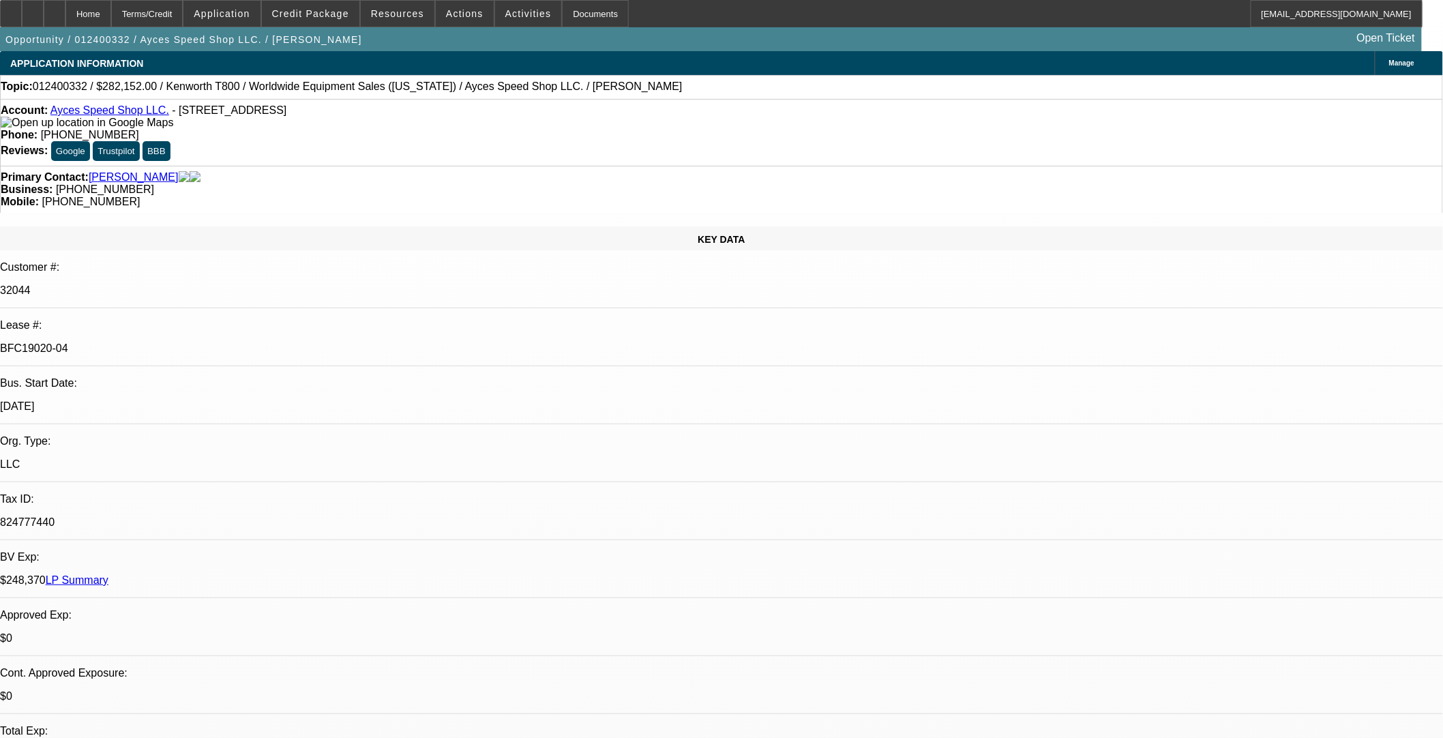
select select "0"
select select "2"
select select "0"
select select "6"
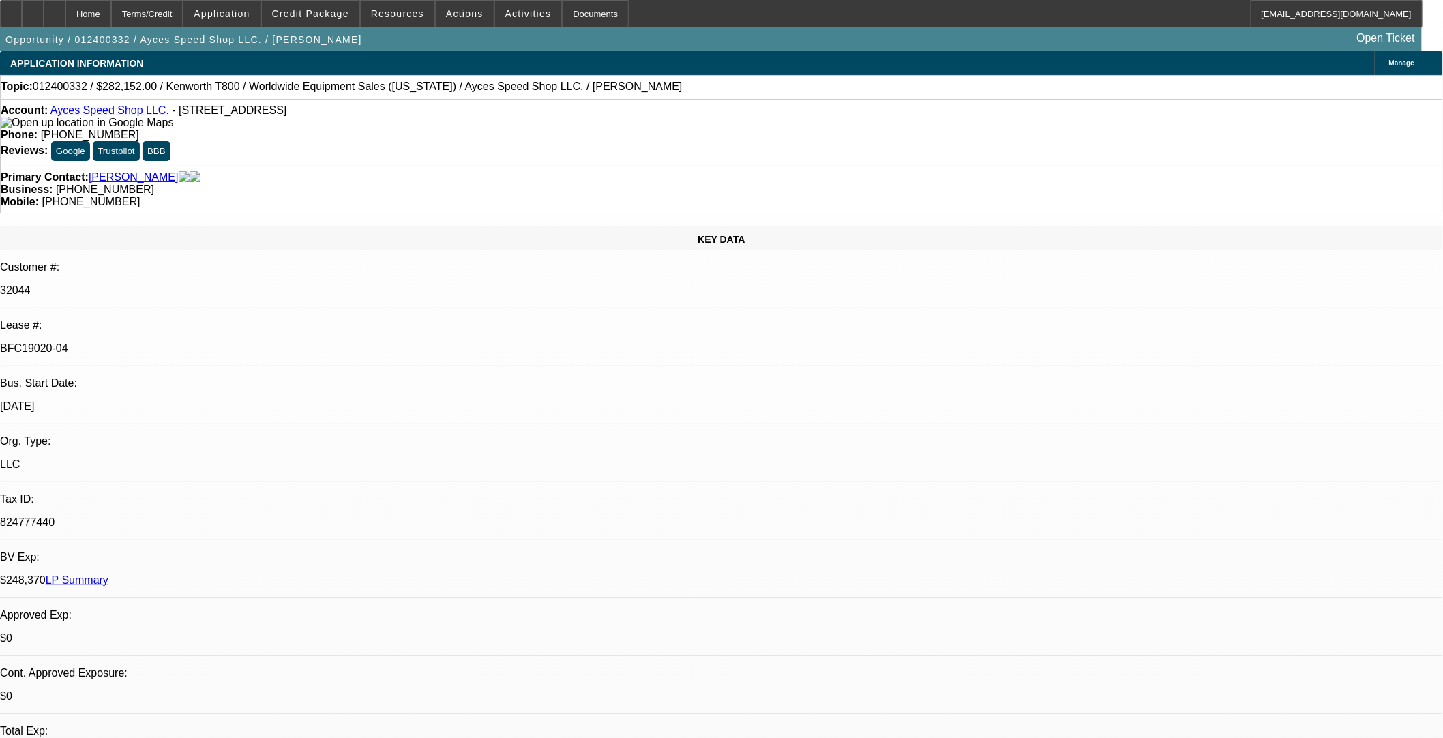
select select "0"
select select "2"
select select "0"
select select "6"
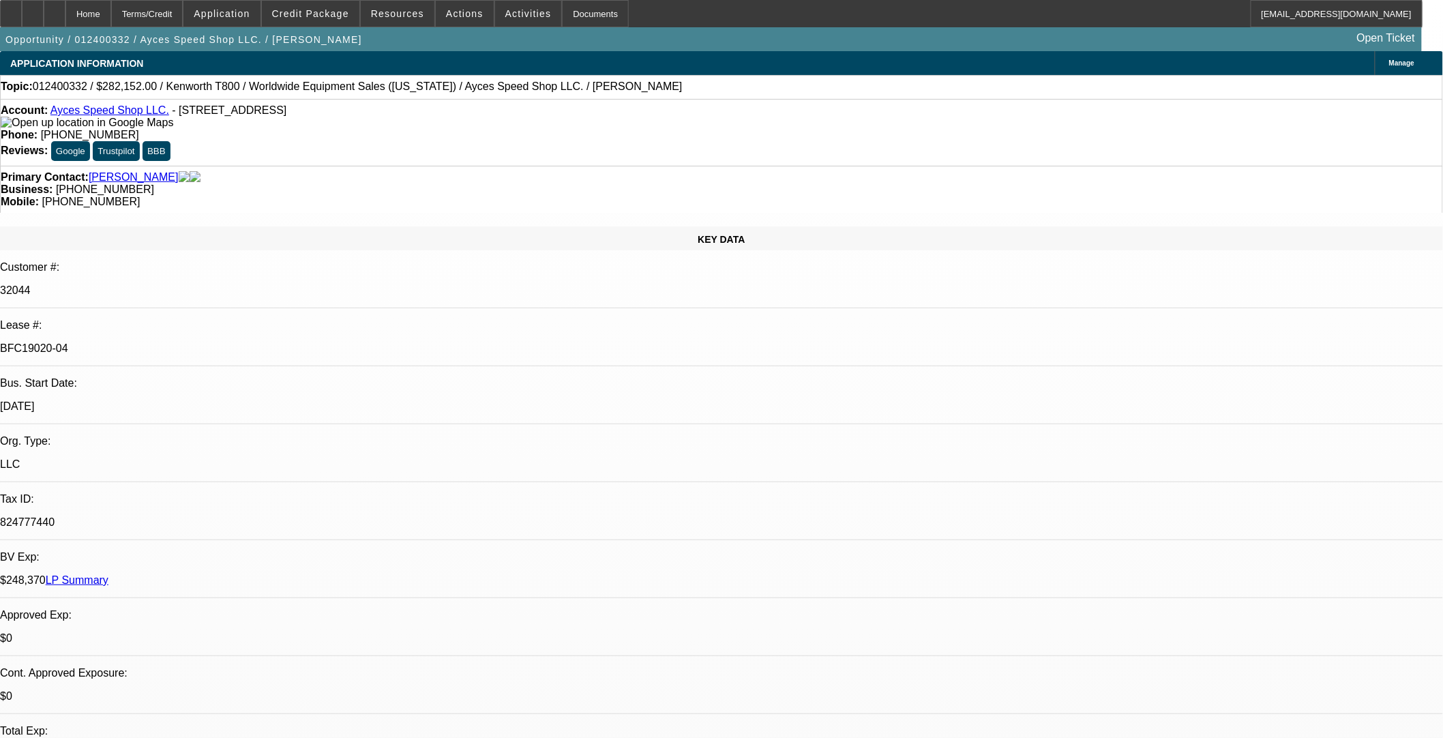
select select "0"
select select "2"
select select "0"
select select "6"
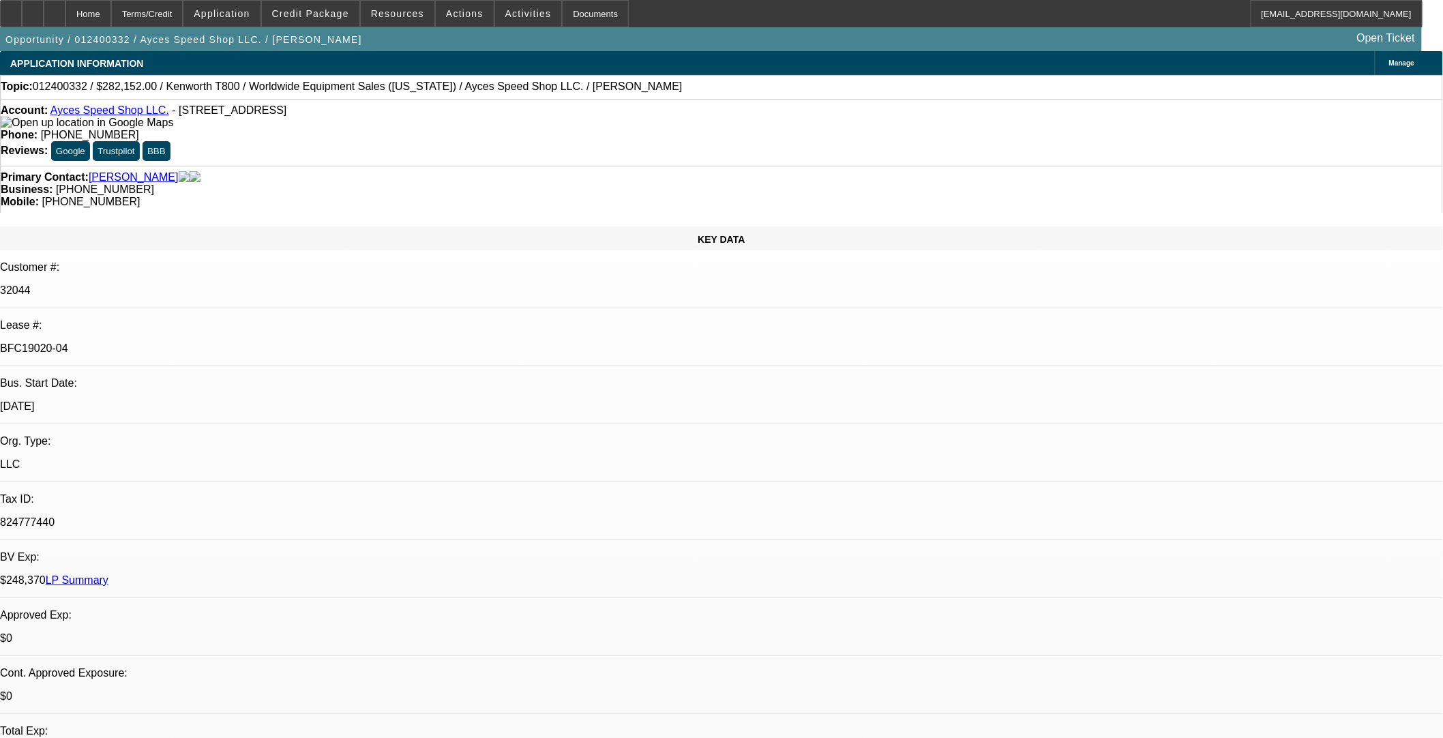
select select "0"
select select "2"
select select "0"
select select "6"
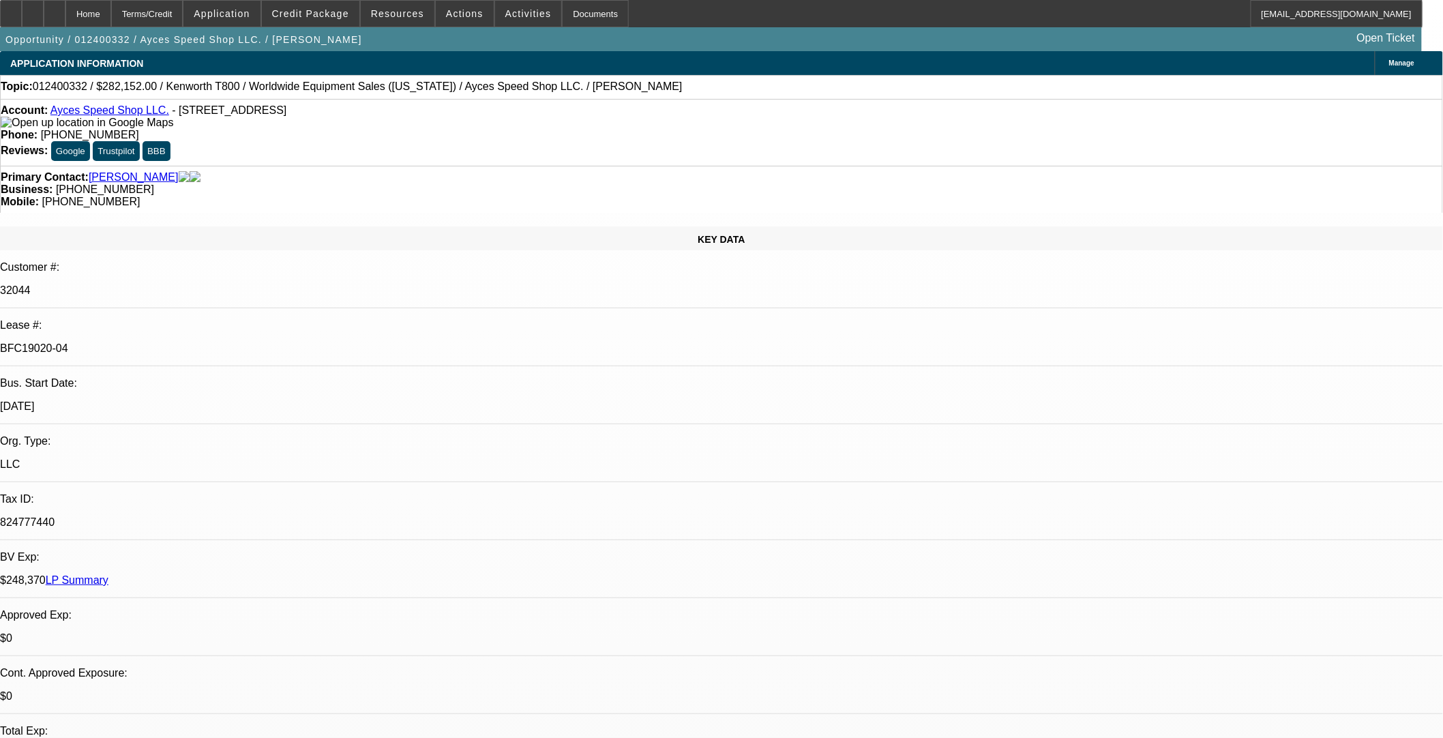
drag, startPoint x: 239, startPoint y: 226, endPoint x: 180, endPoint y: 235, distance: 59.2
click at [176, 342] on div "BFC19020-04" at bounding box center [721, 348] width 1443 height 12
copy p "BFC19020-04"
drag, startPoint x: 160, startPoint y: 114, endPoint x: 75, endPoint y: 111, distance: 84.6
click at [64, 117] on div "Account: Ayces Speed Shop LLC. - 3352 NM Highway 18, Jal, NM 88252" at bounding box center [721, 116] width 1441 height 25
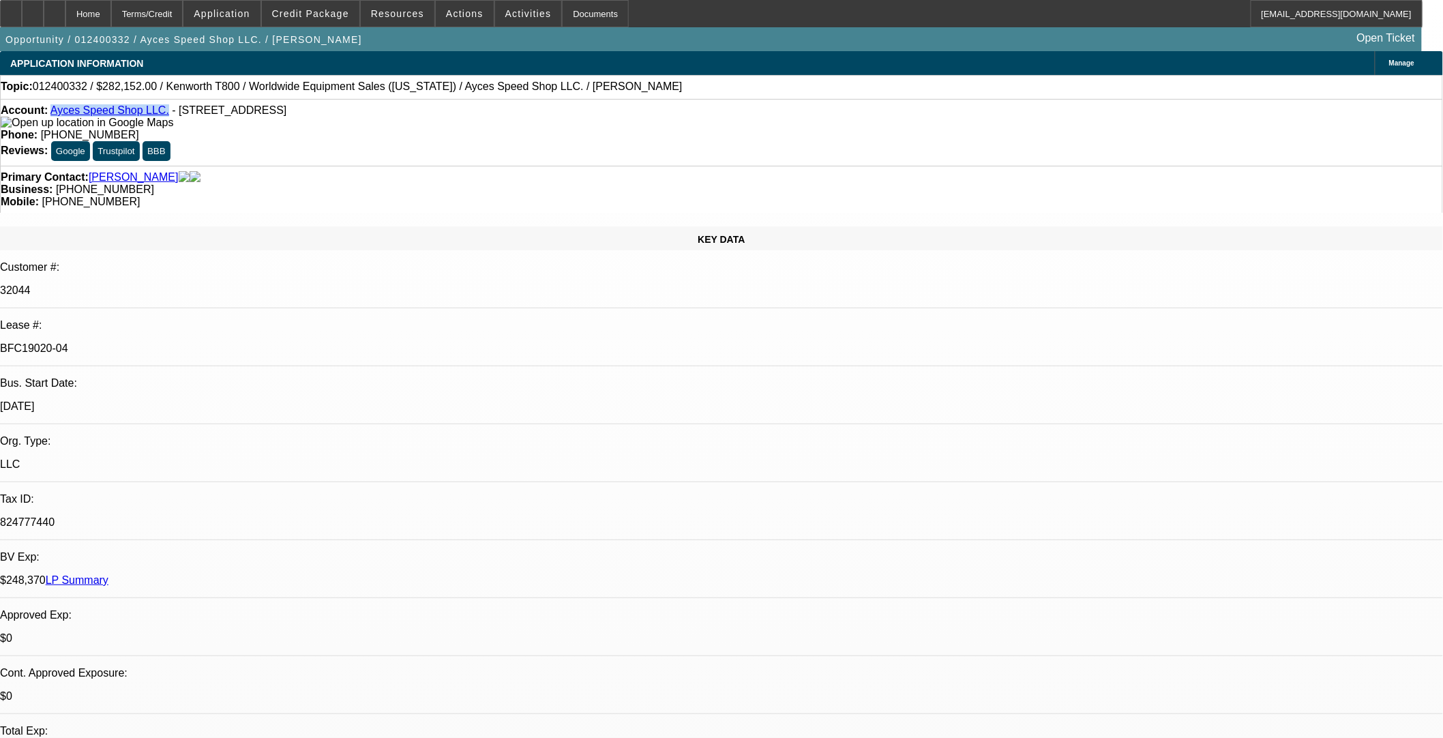
copy link "Ayces Speed Shop LLC."
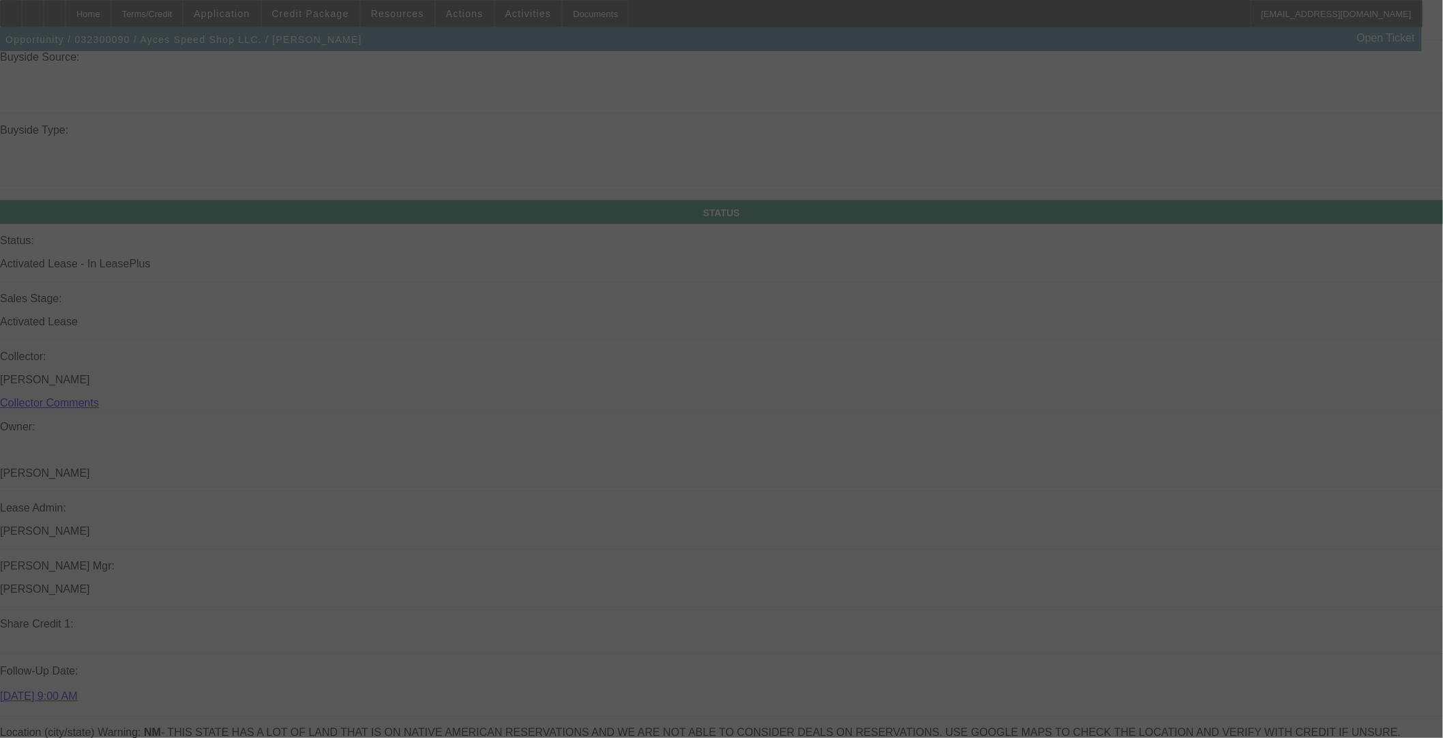
scroll to position [1532, 0]
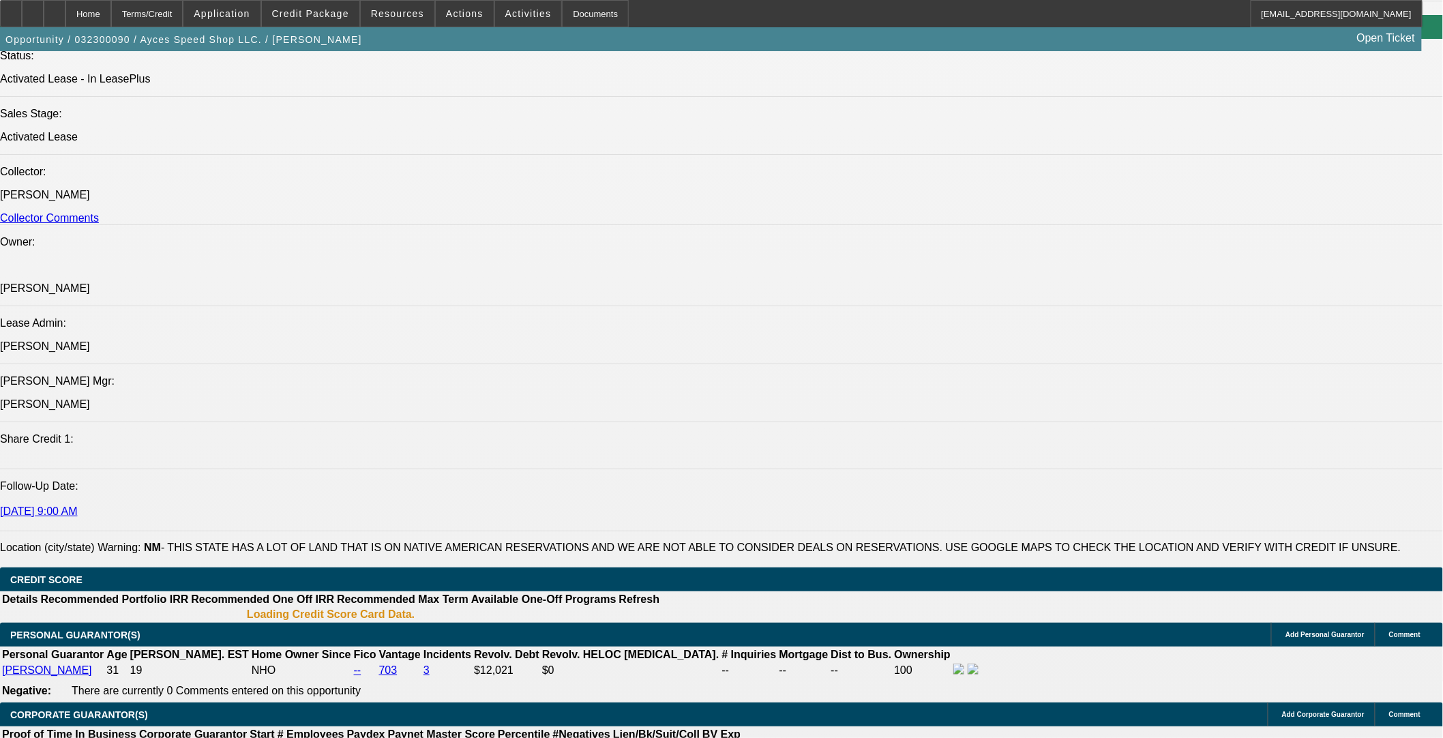
select select "0"
select select "2"
select select "0.1"
select select "4"
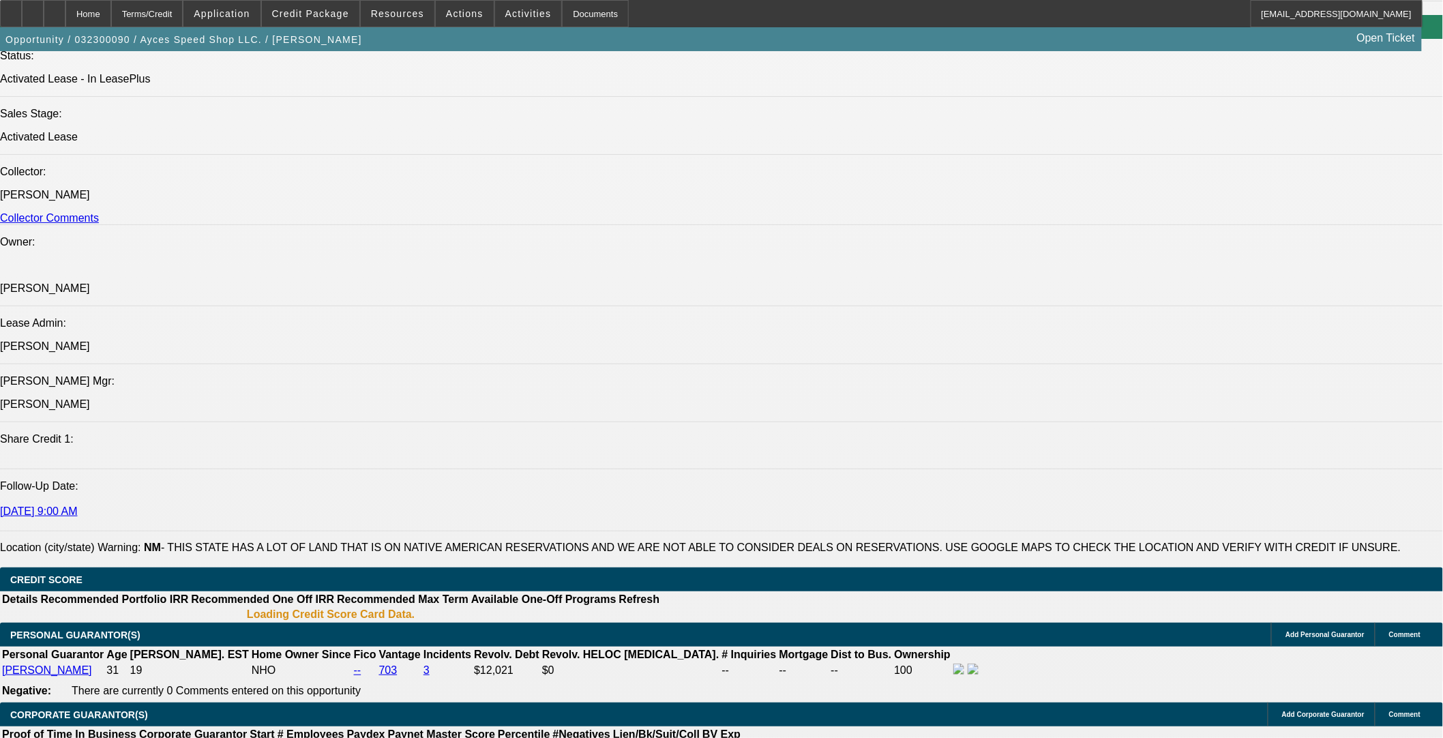
select select "0"
select select "2"
select select "0.1"
select select "4"
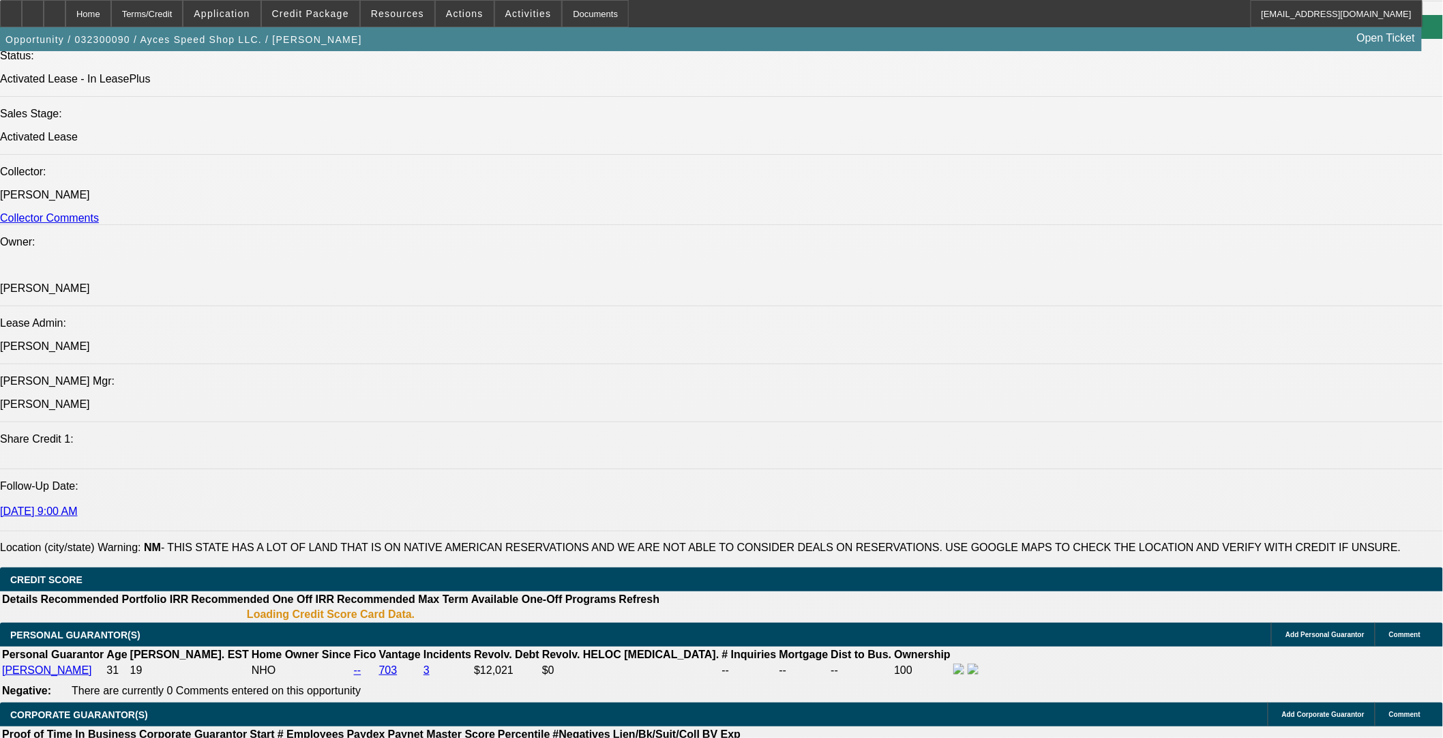
select select "0"
select select "2"
select select "0.1"
select select "4"
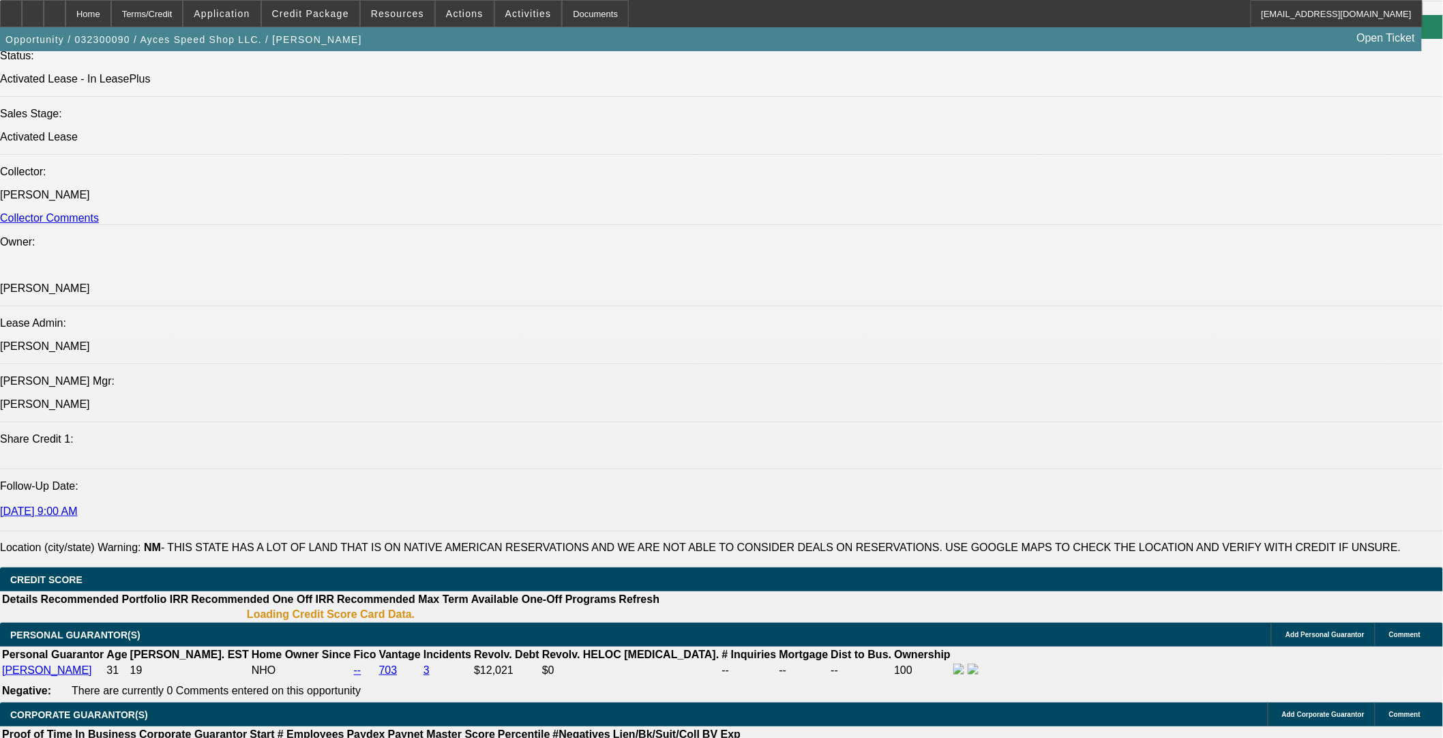
select select "0"
select select "2"
select select "0.1"
select select "4"
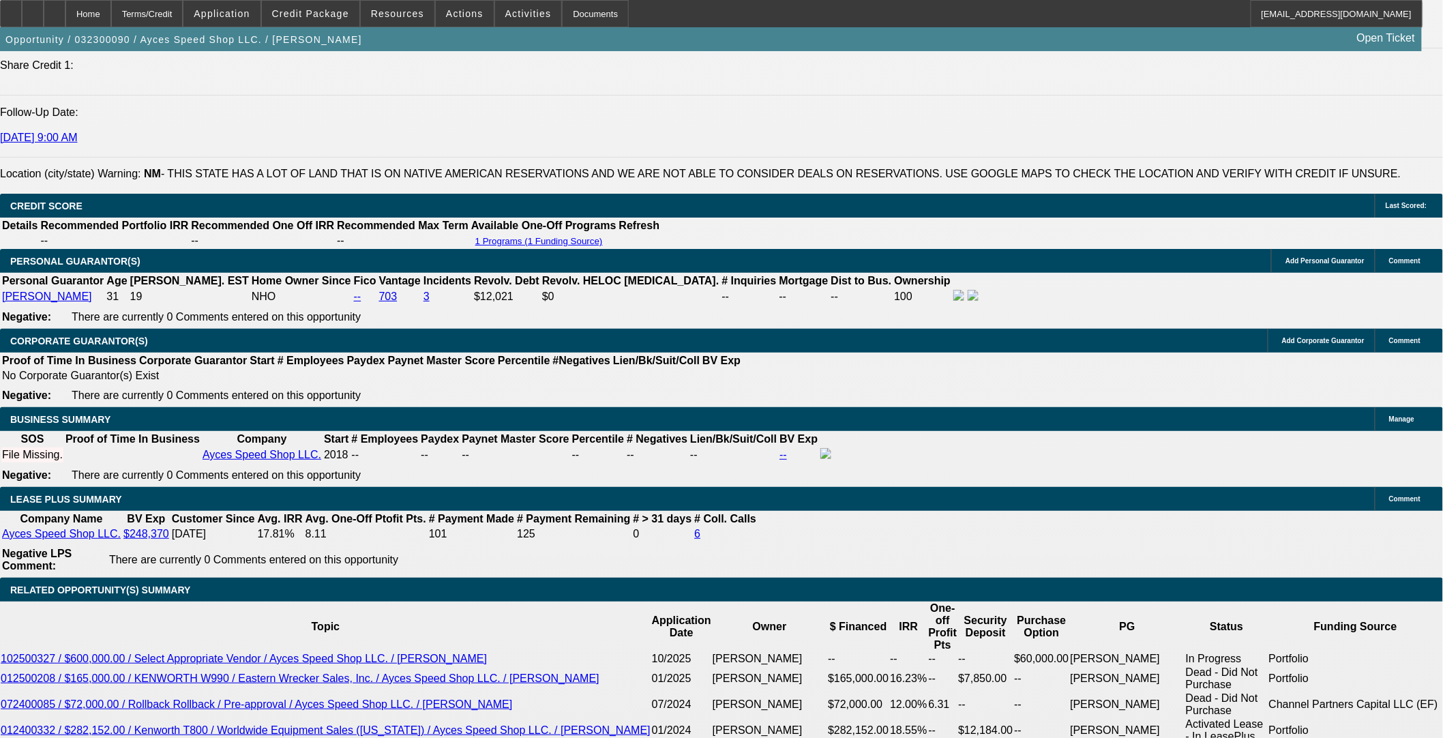
scroll to position [1984, 0]
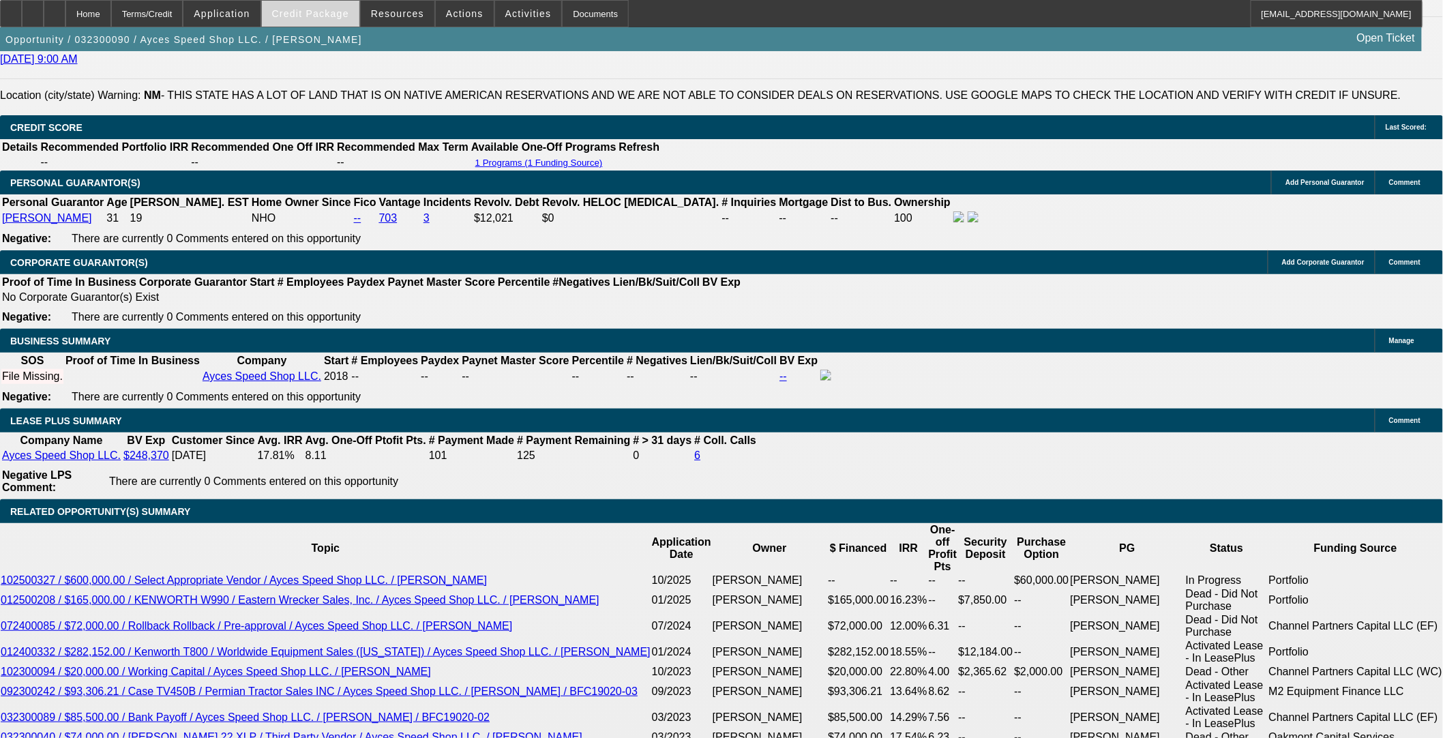
click at [325, 17] on span "Credit Package" at bounding box center [310, 13] width 77 height 11
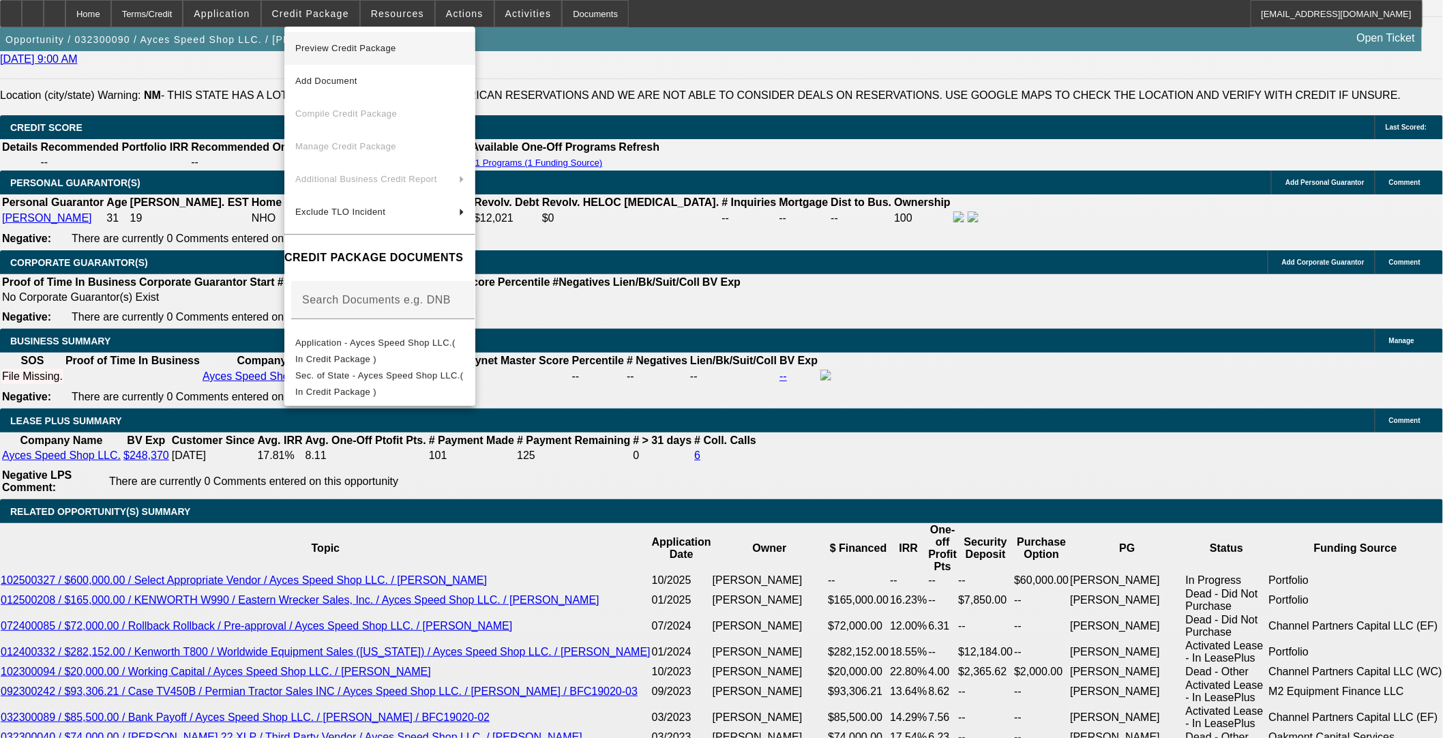
click at [413, 52] on span "Preview Credit Package" at bounding box center [379, 48] width 169 height 16
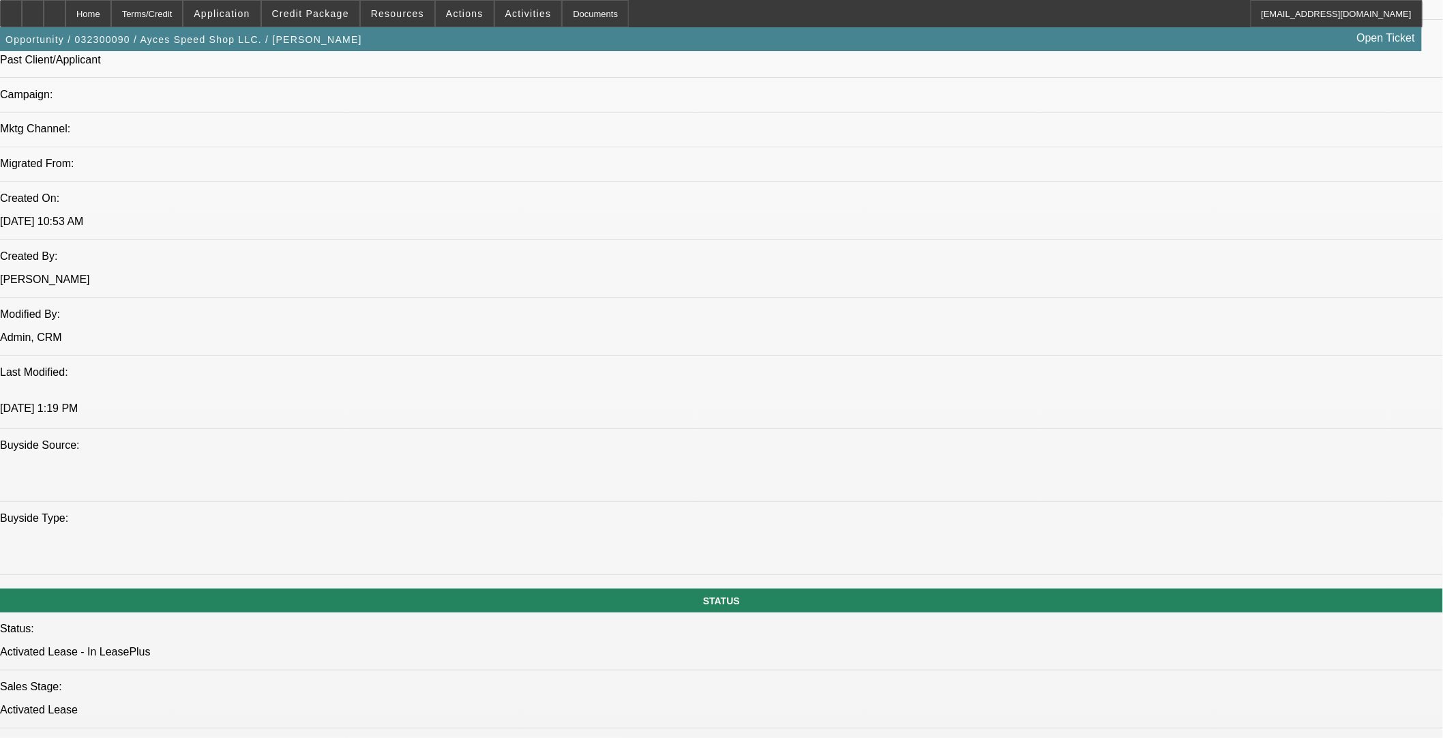
scroll to position [847, 0]
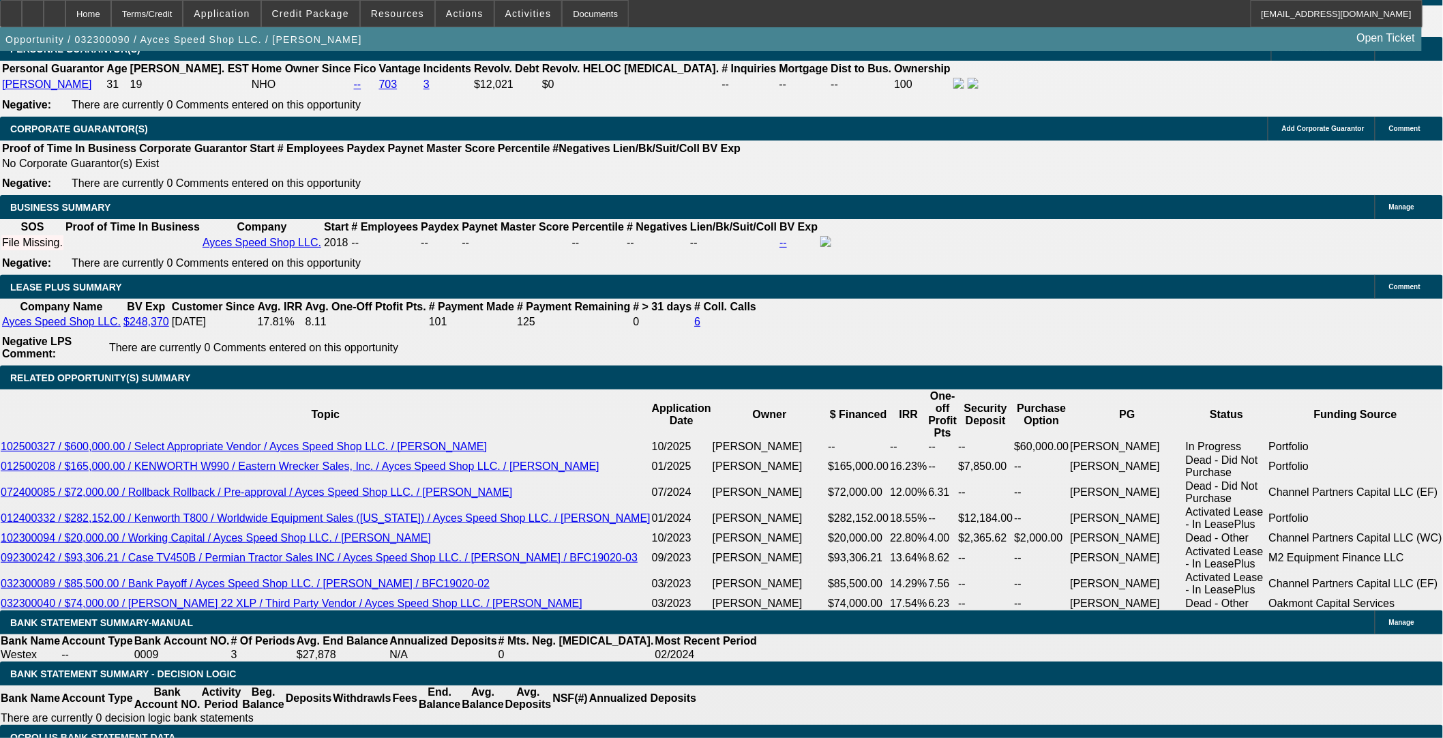
scroll to position [2060, 0]
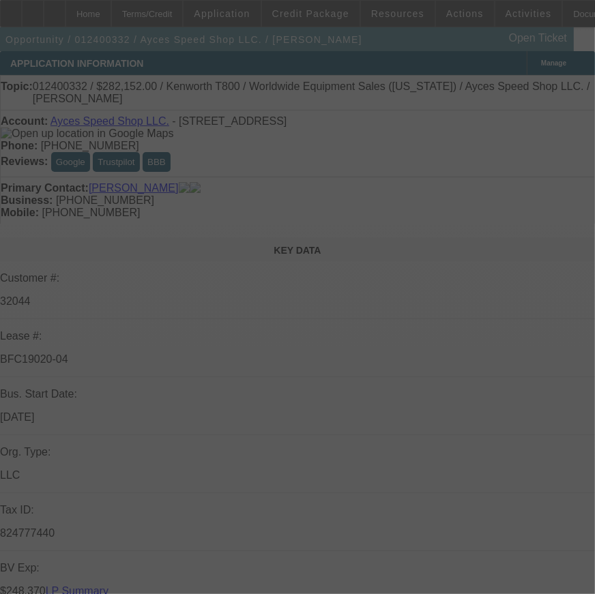
select select "0"
select select "2"
select select "0"
select select "6"
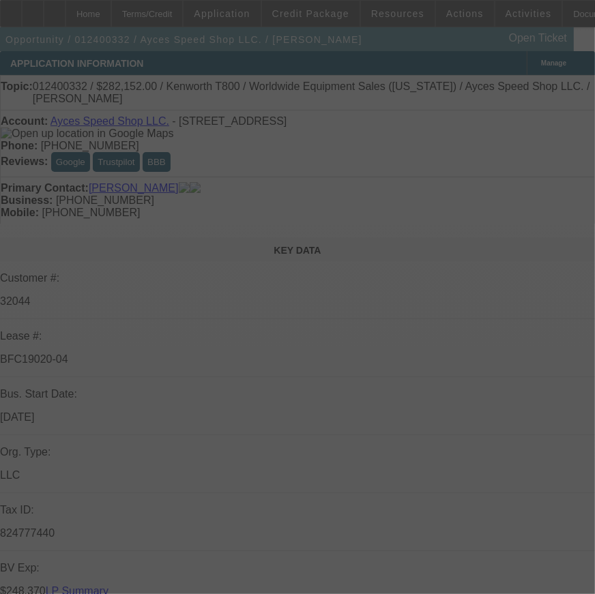
select select "0"
select select "2"
select select "0"
select select "6"
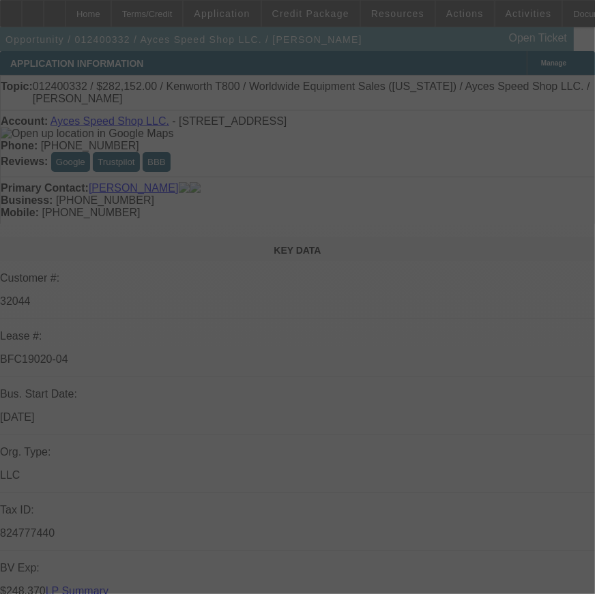
select select "0"
select select "2"
select select "0"
select select "6"
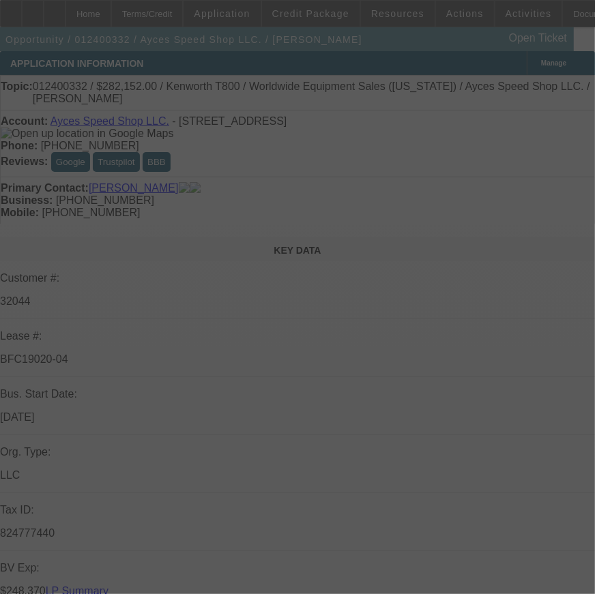
select select "0"
select select "2"
select select "0"
select select "6"
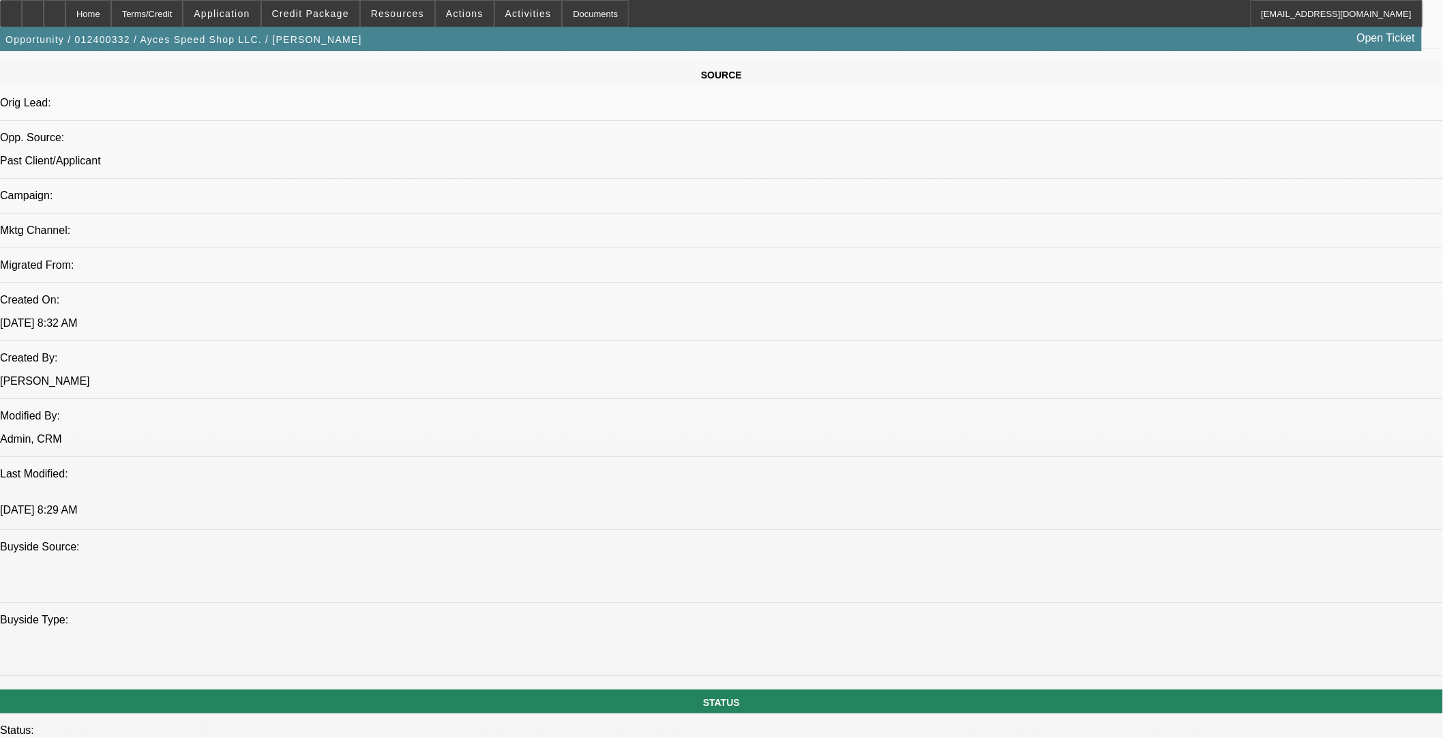
scroll to position [854, 0]
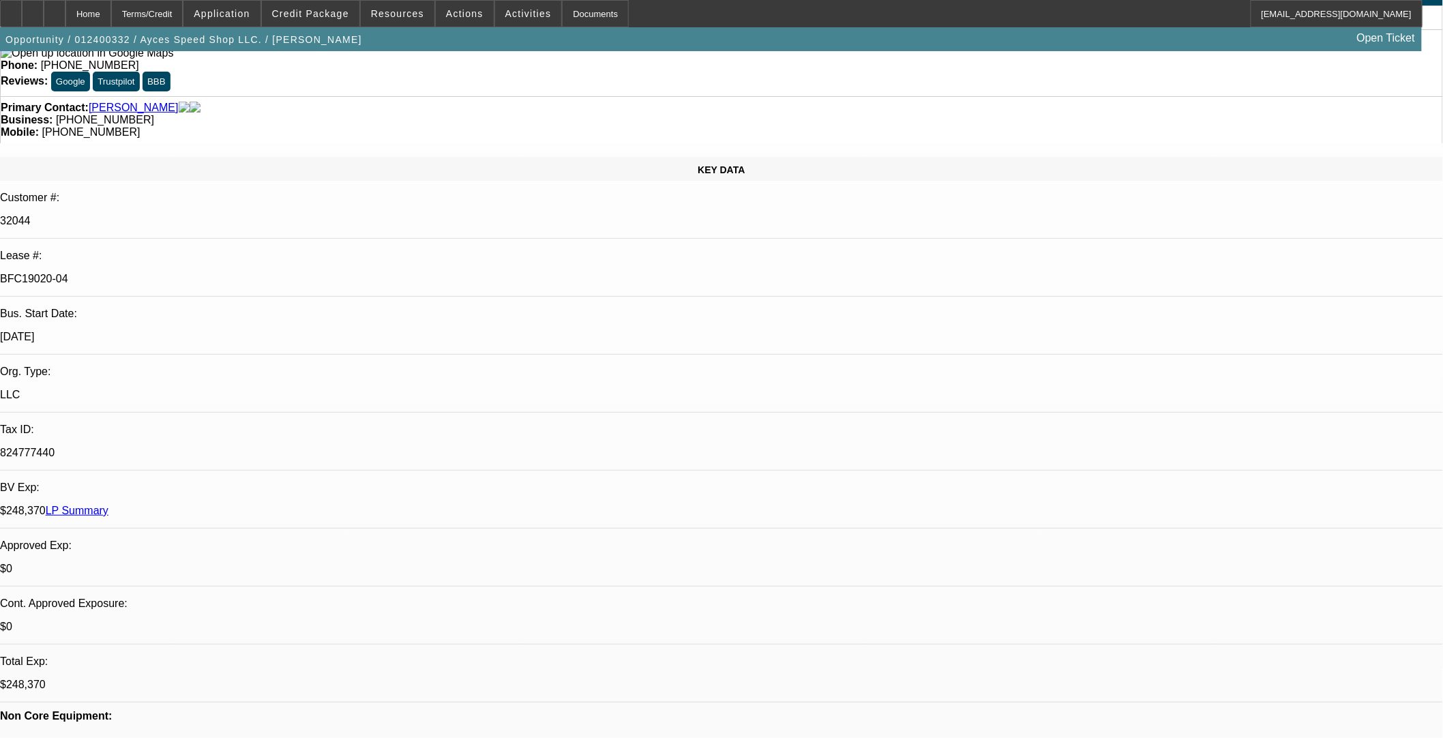
scroll to position [0, 0]
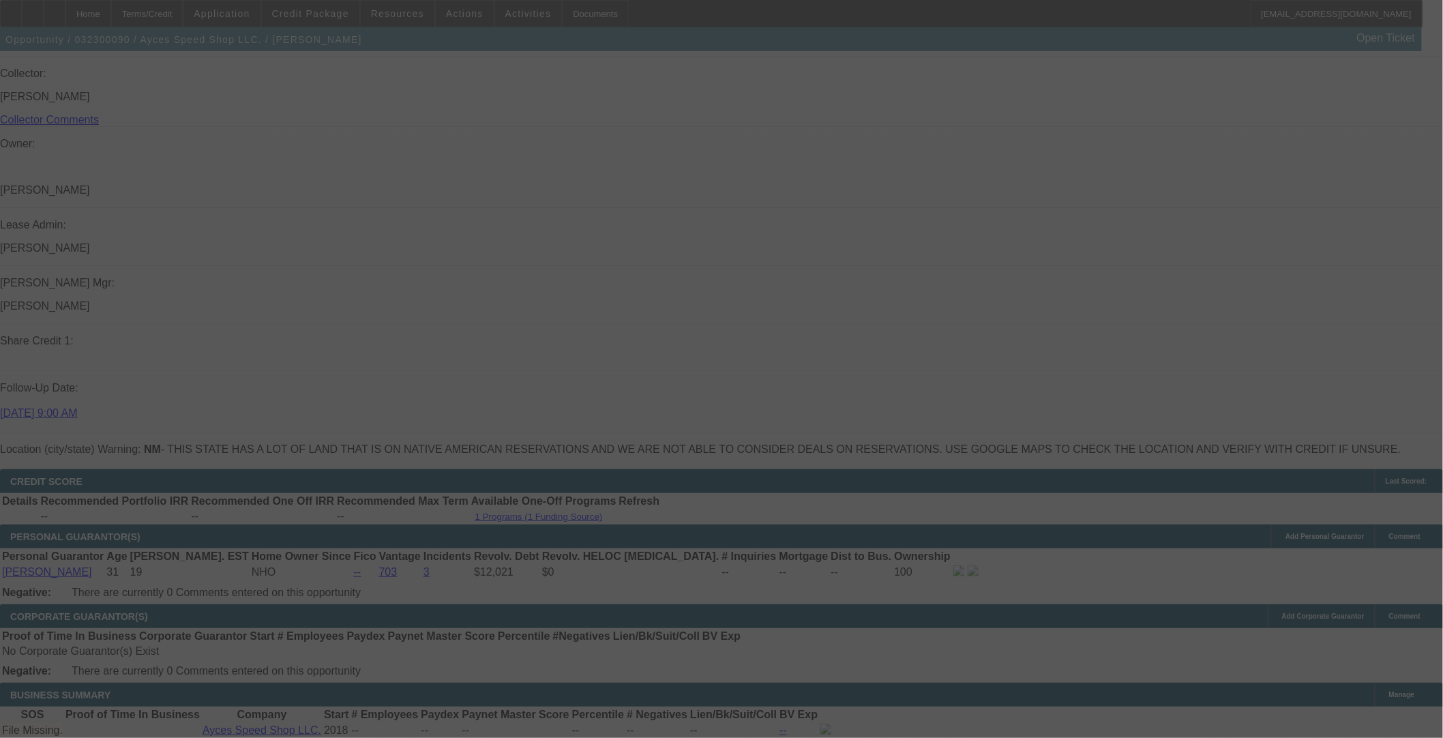
scroll to position [1721, 0]
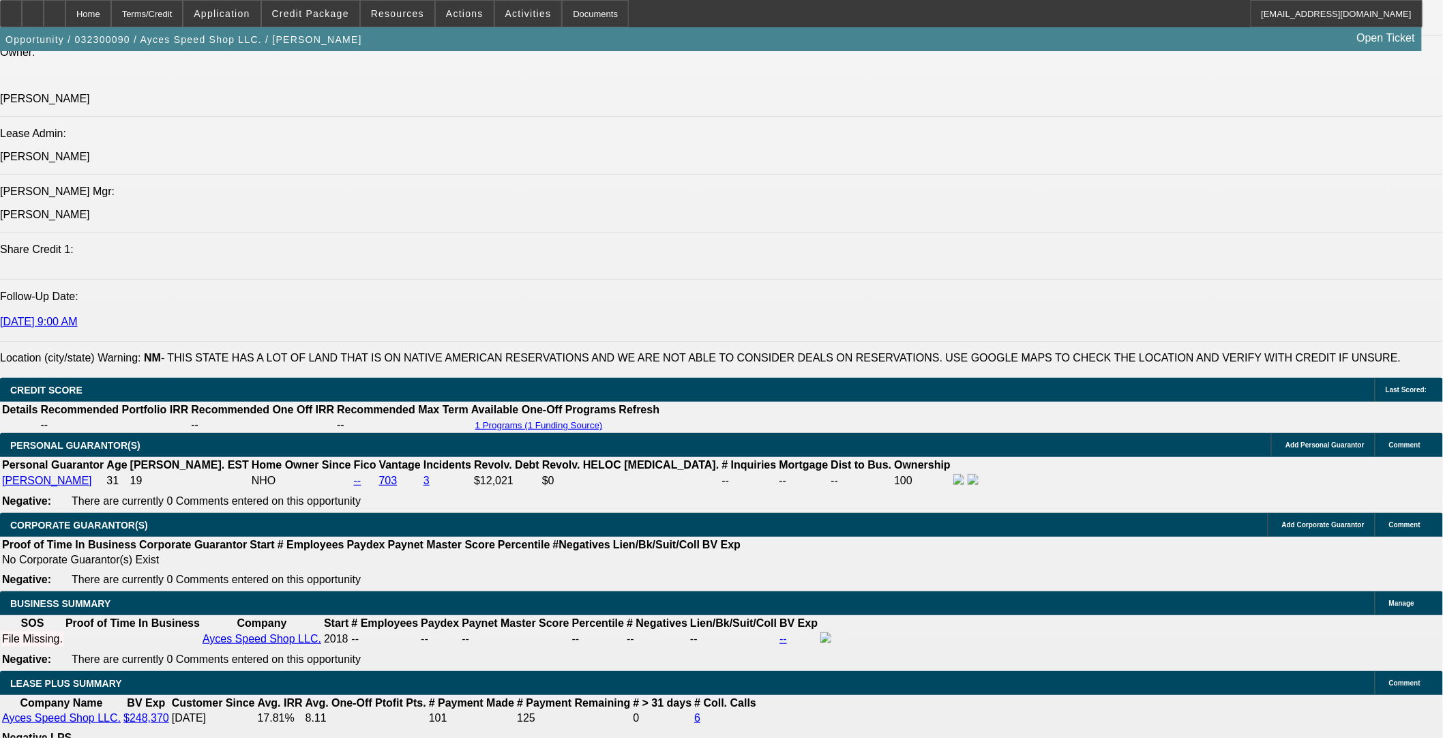
select select "0"
select select "2"
select select "0.1"
select select "4"
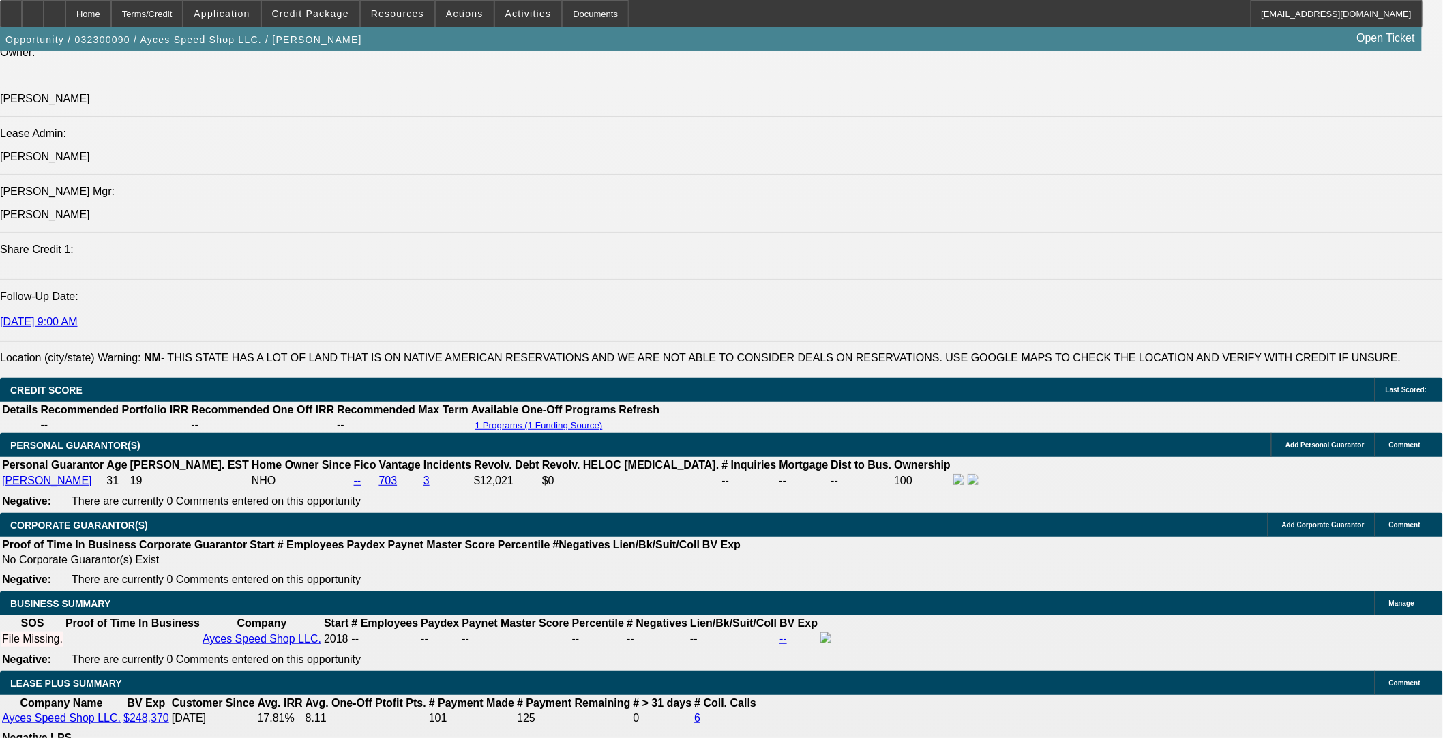
select select "0"
select select "2"
select select "0.1"
select select "4"
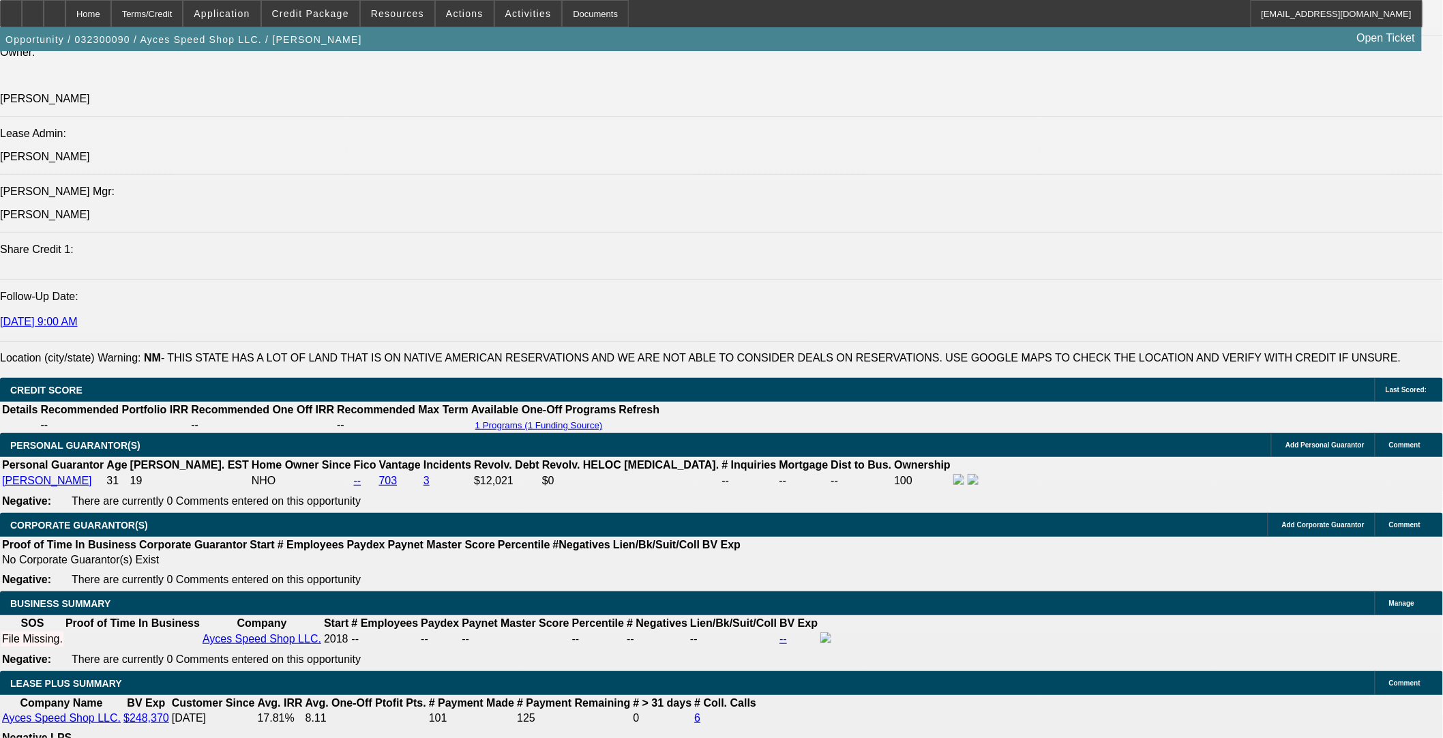
select select "0"
select select "2"
select select "0.1"
select select "4"
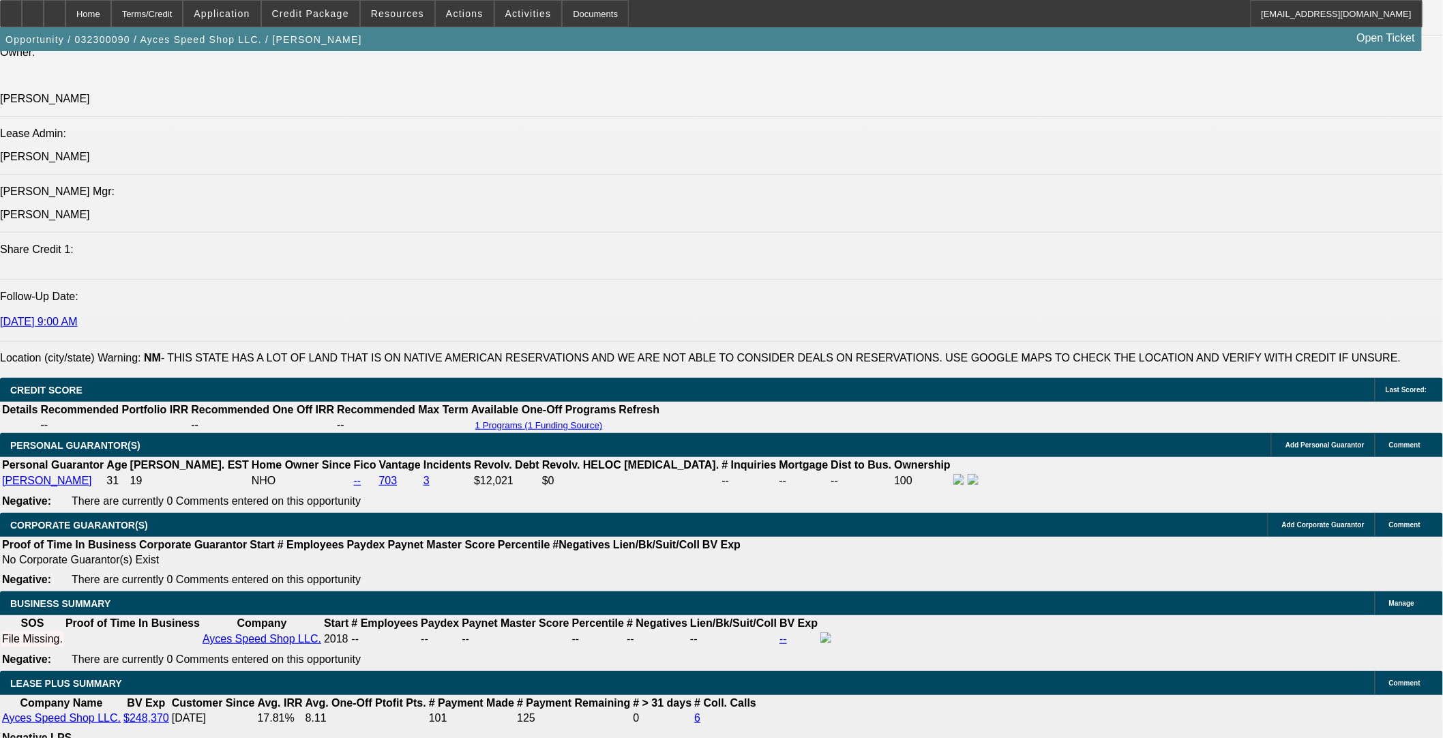
select select "0"
select select "2"
select select "0.1"
select select "4"
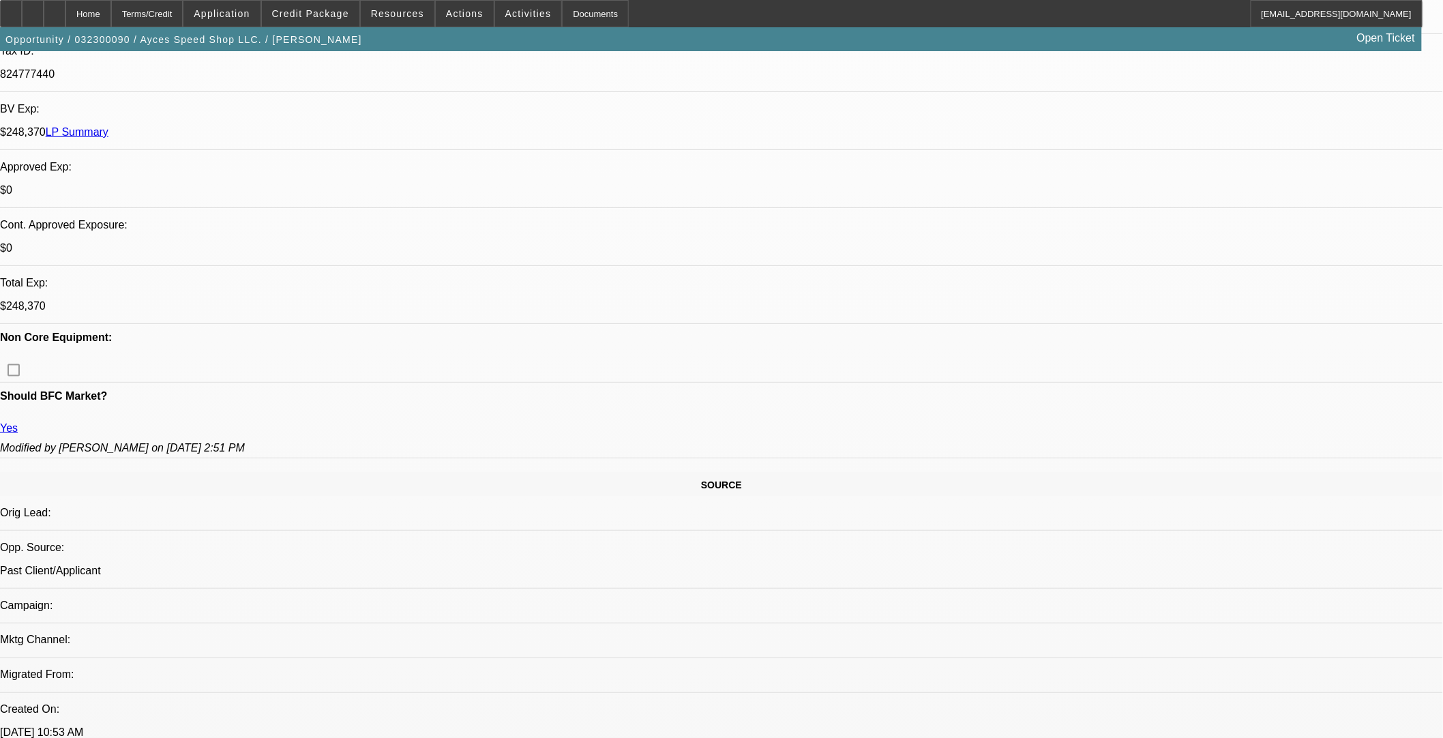
scroll to position [0, 0]
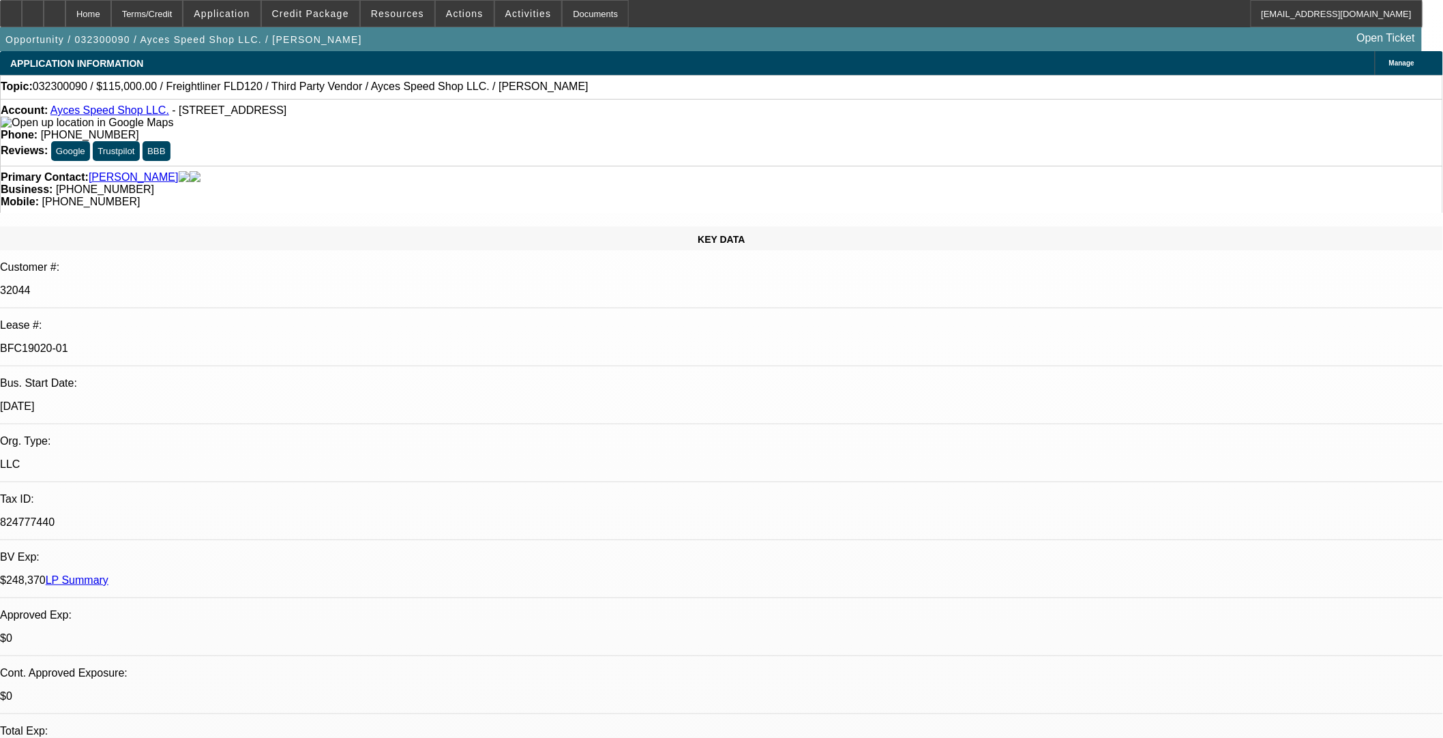
drag, startPoint x: 242, startPoint y: 227, endPoint x: 174, endPoint y: 233, distance: 68.5
click at [174, 342] on div "BFC19020-01" at bounding box center [721, 348] width 1443 height 12
copy p "BFC19020-01"
drag, startPoint x: 160, startPoint y: 112, endPoint x: 63, endPoint y: 110, distance: 96.2
click at [63, 110] on div "Account: Ayces Speed Shop LLC. - 3352 NM Highway 18, Jal, NM 88252" at bounding box center [721, 116] width 1441 height 25
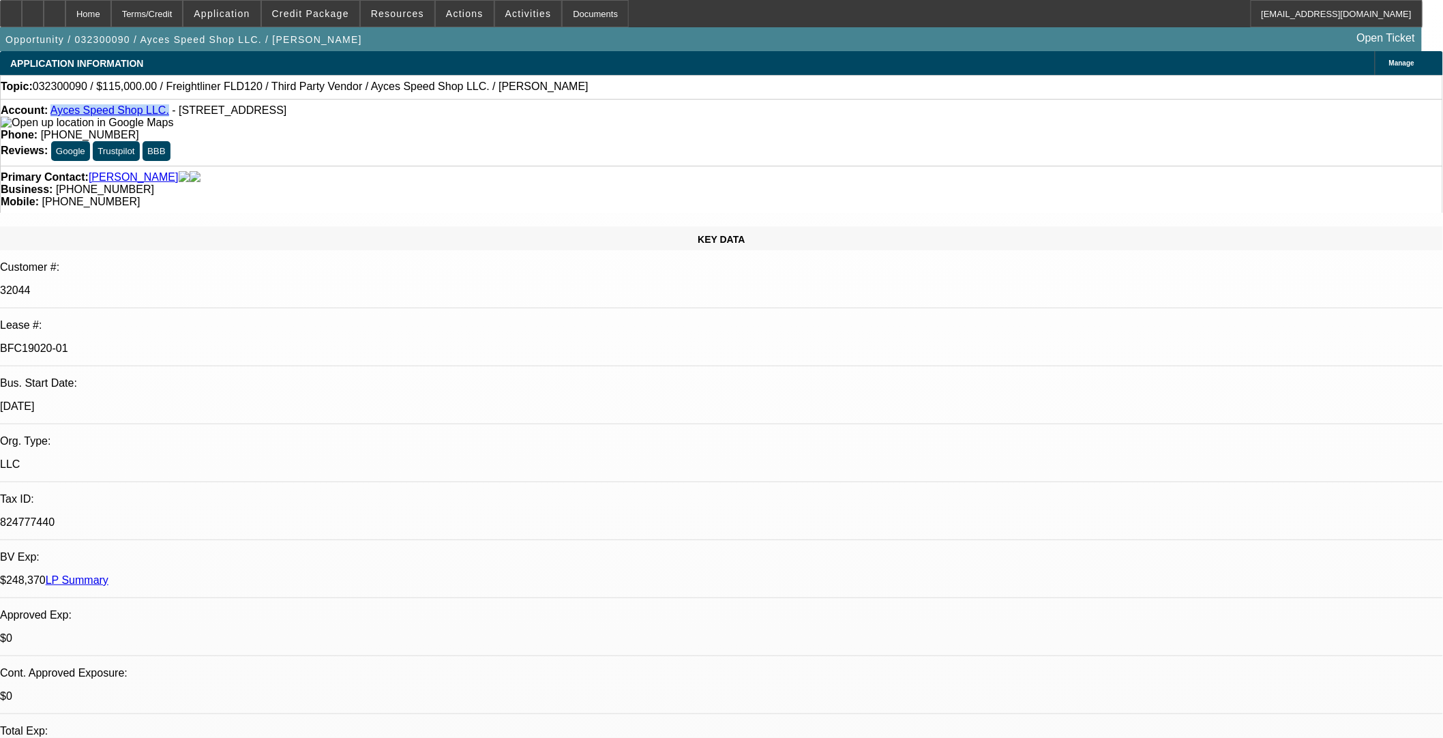
copy link "Ayces Speed Shop LLC."
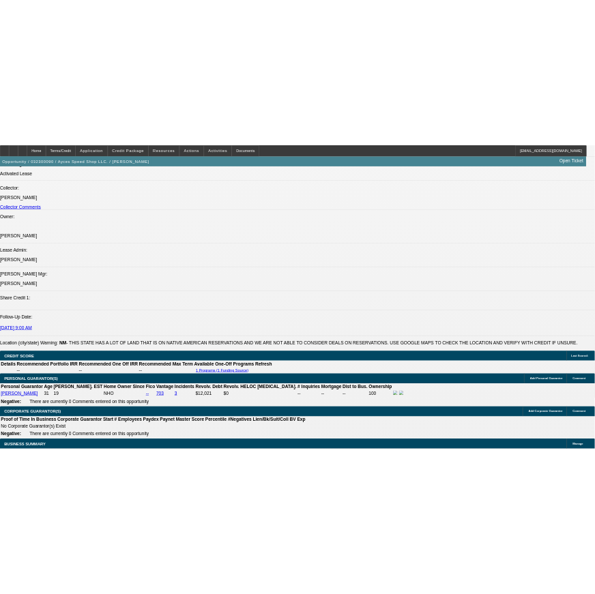
scroll to position [1591, 0]
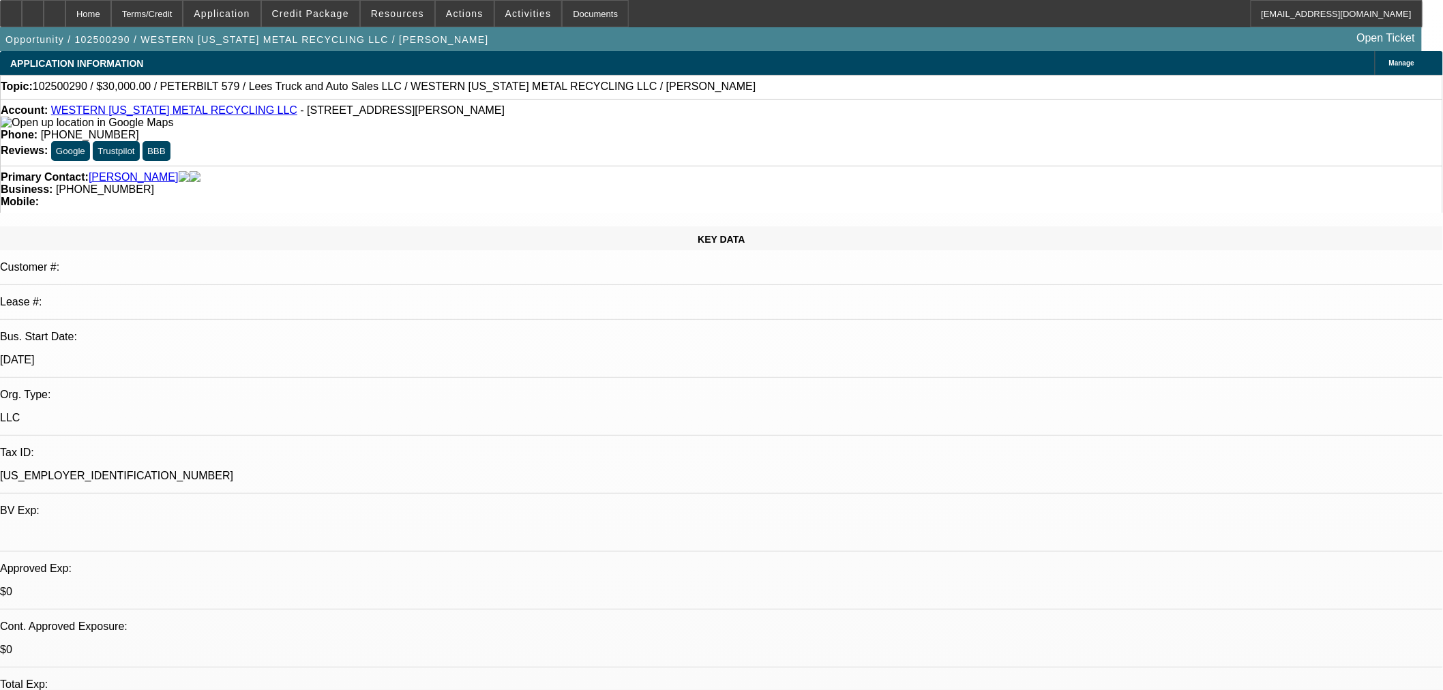
select select "0"
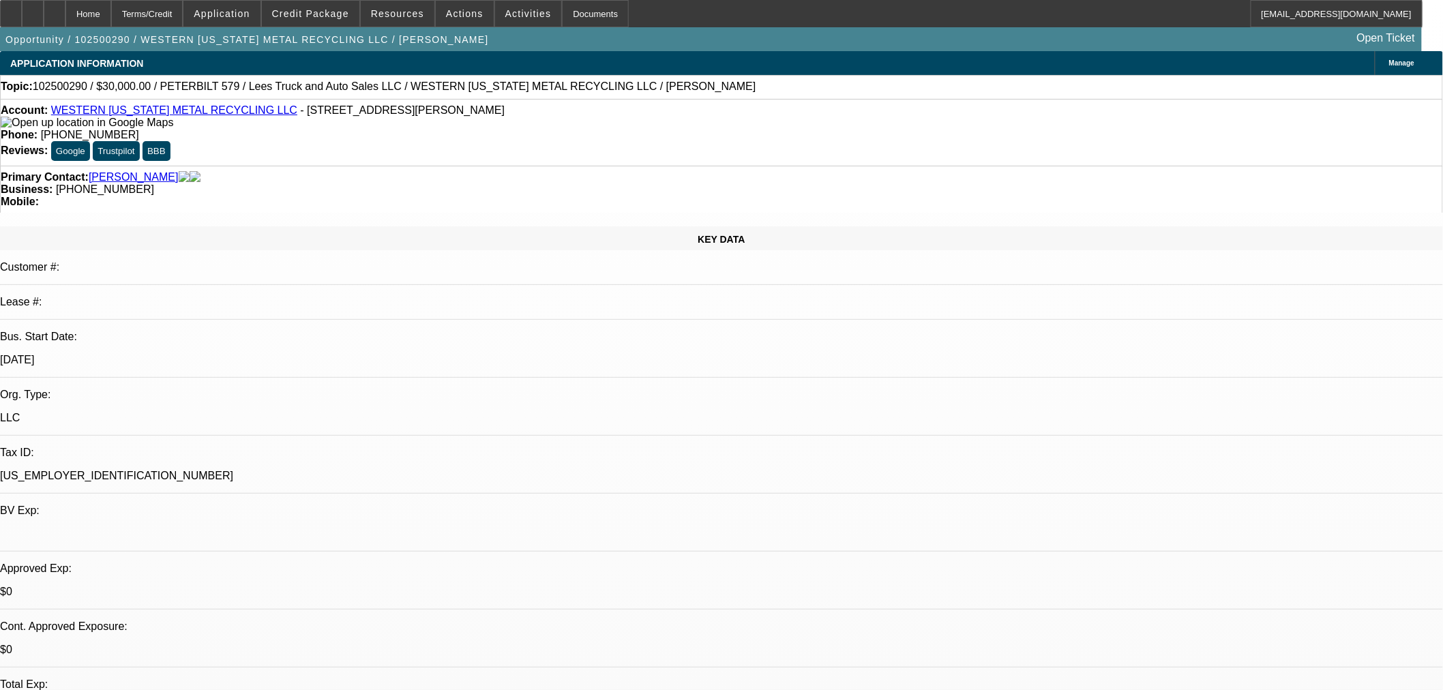
select select "0"
select select "1"
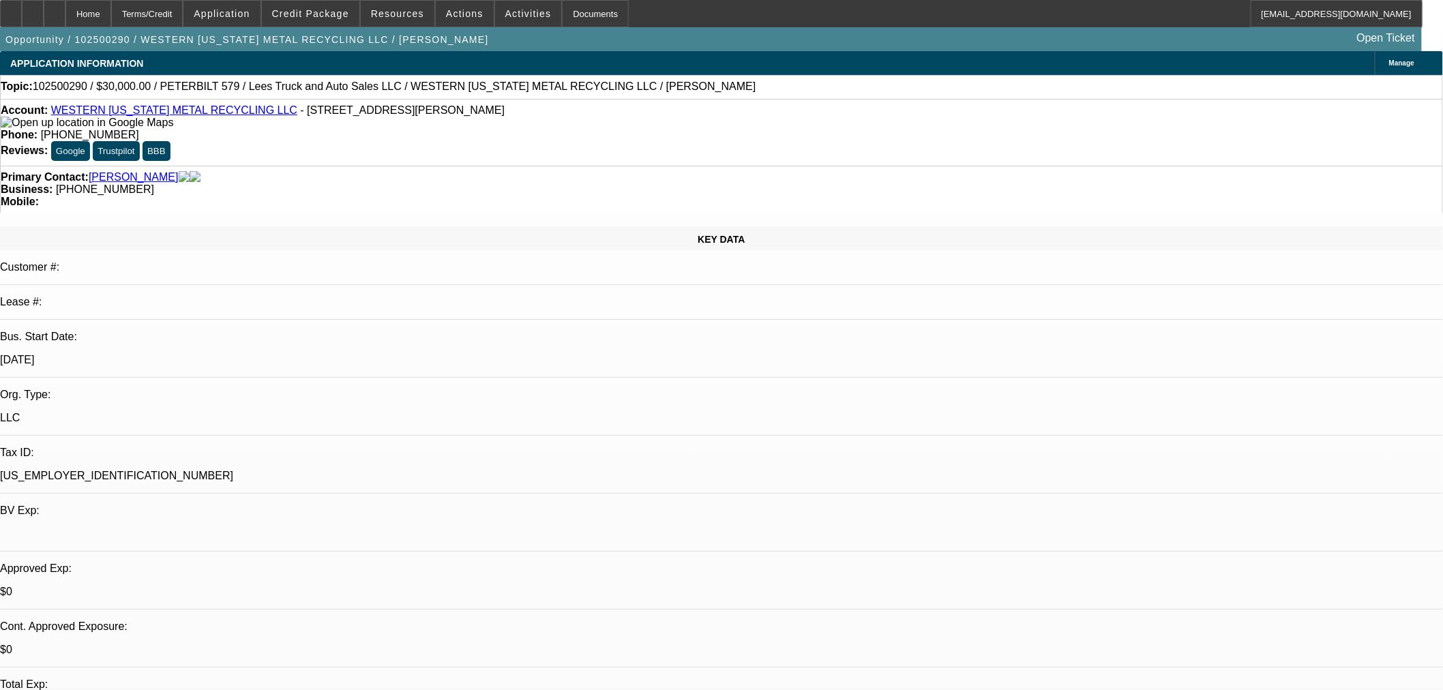
select select "3"
select select "6"
select select "1"
select select "3"
select select "6"
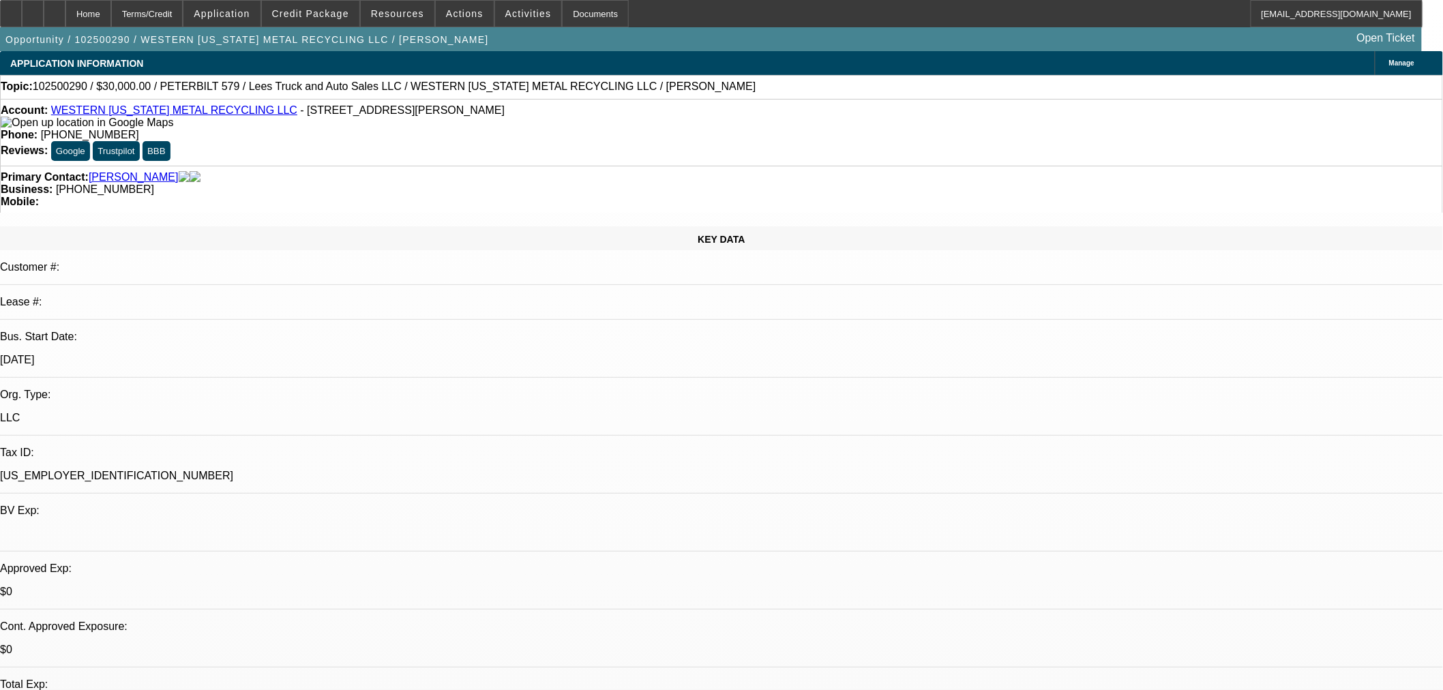
select select "1"
select select "3"
select select "6"
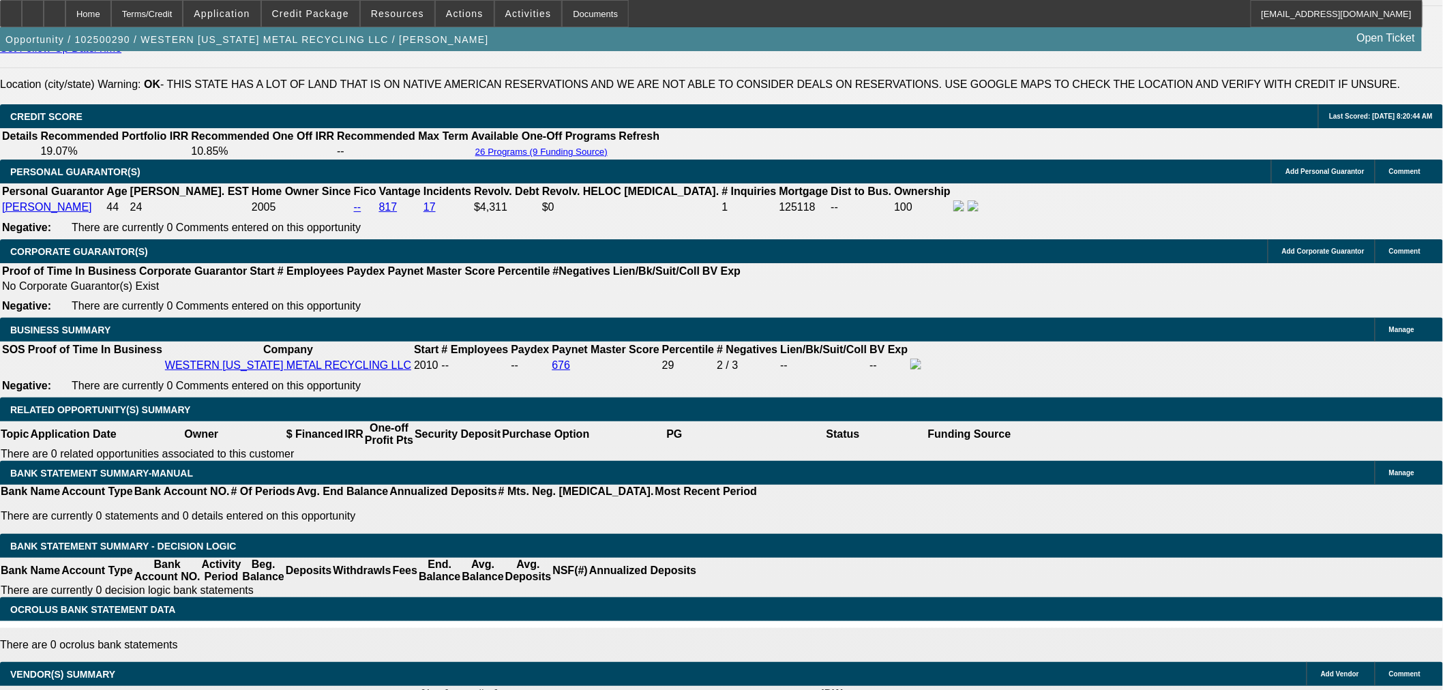
scroll to position [1893, 0]
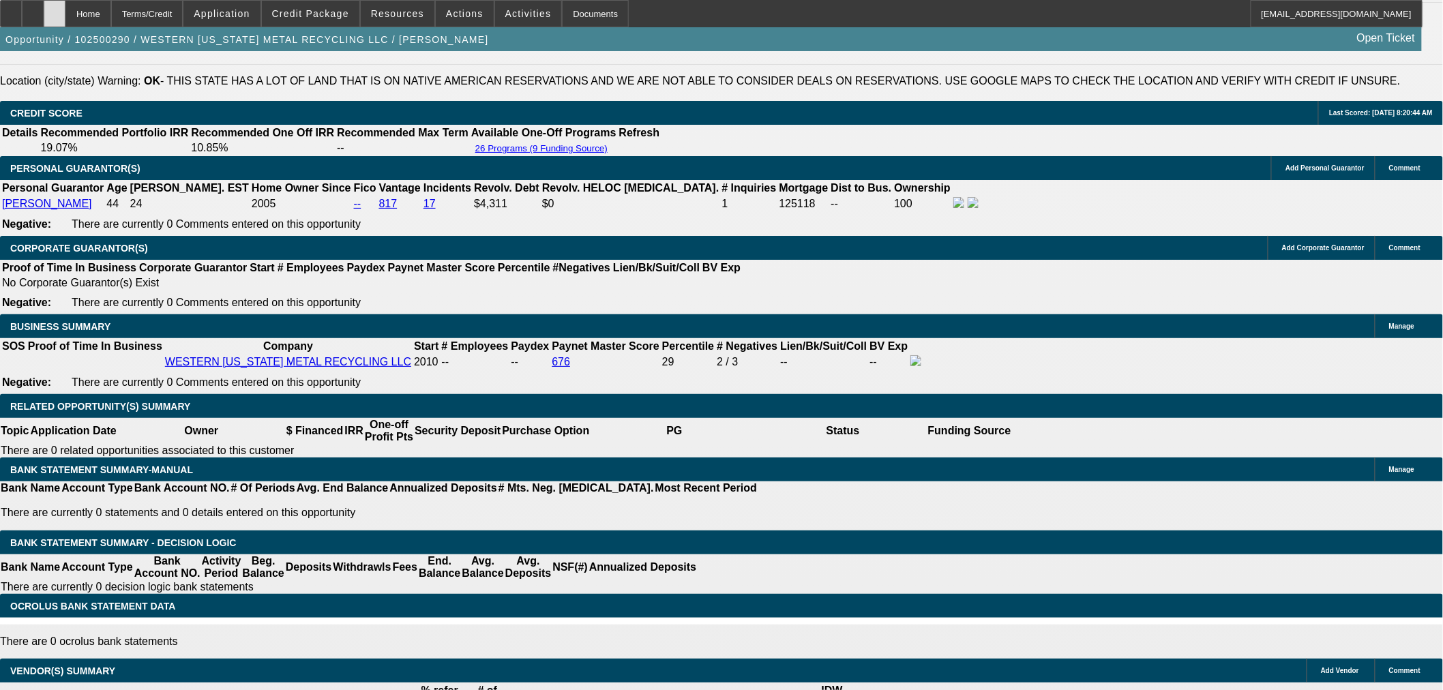
click at [55, 9] on icon at bounding box center [55, 9] width 0 height 0
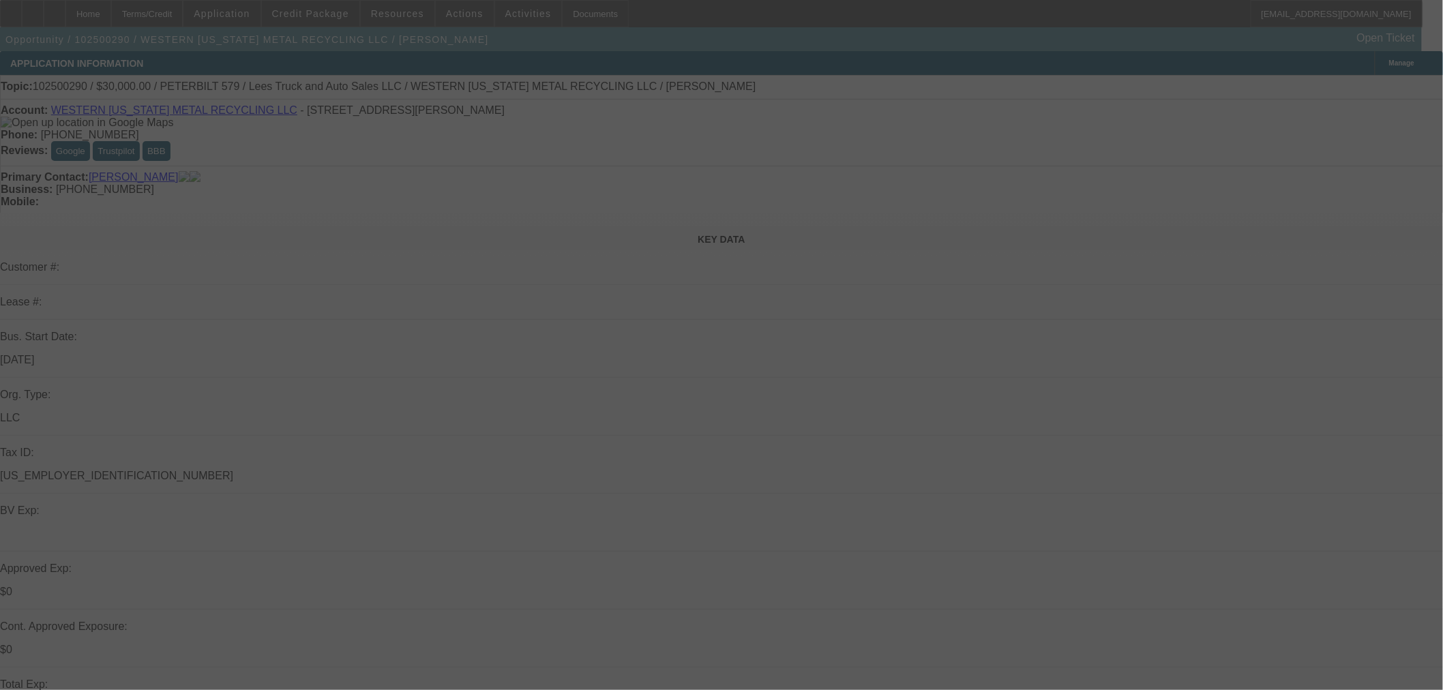
select select "0"
select select "3"
select select "0"
select select "6"
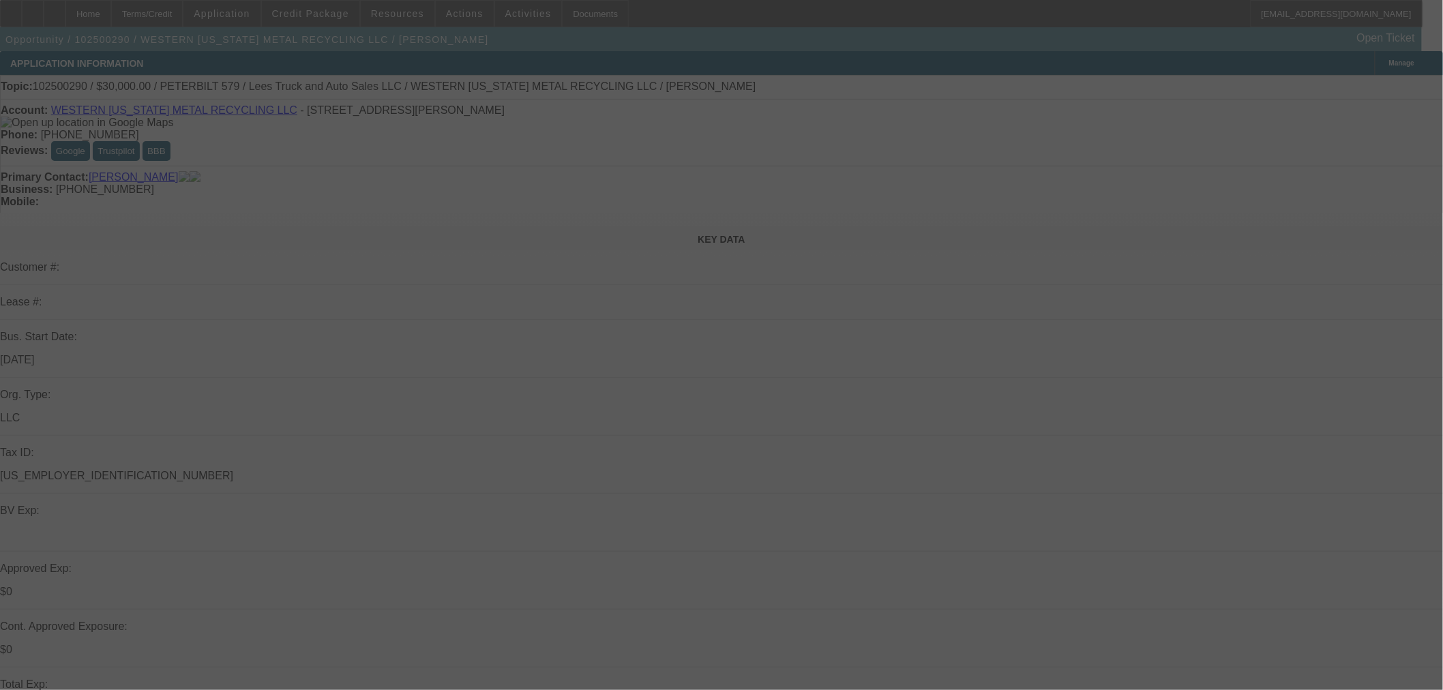
select select "0"
select select "3"
select select "0"
select select "6"
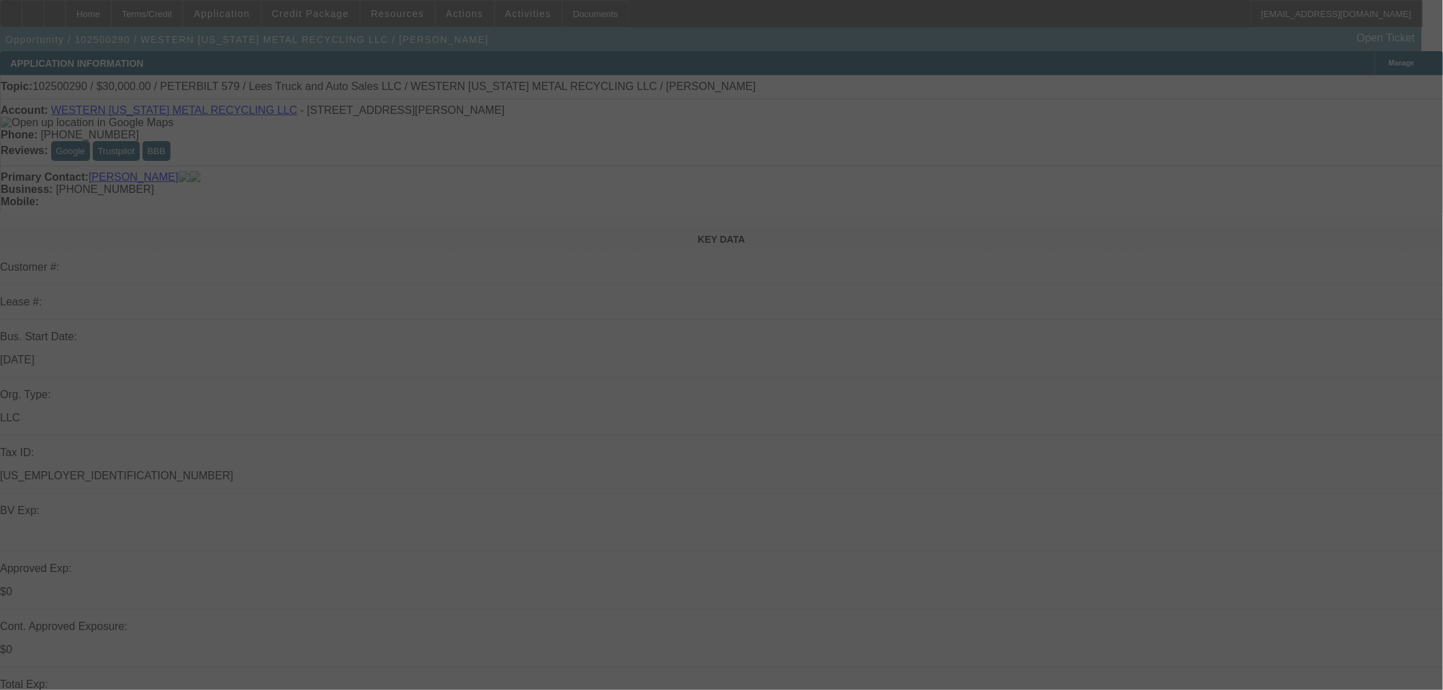
select select "0"
select select "3"
select select "0"
select select "6"
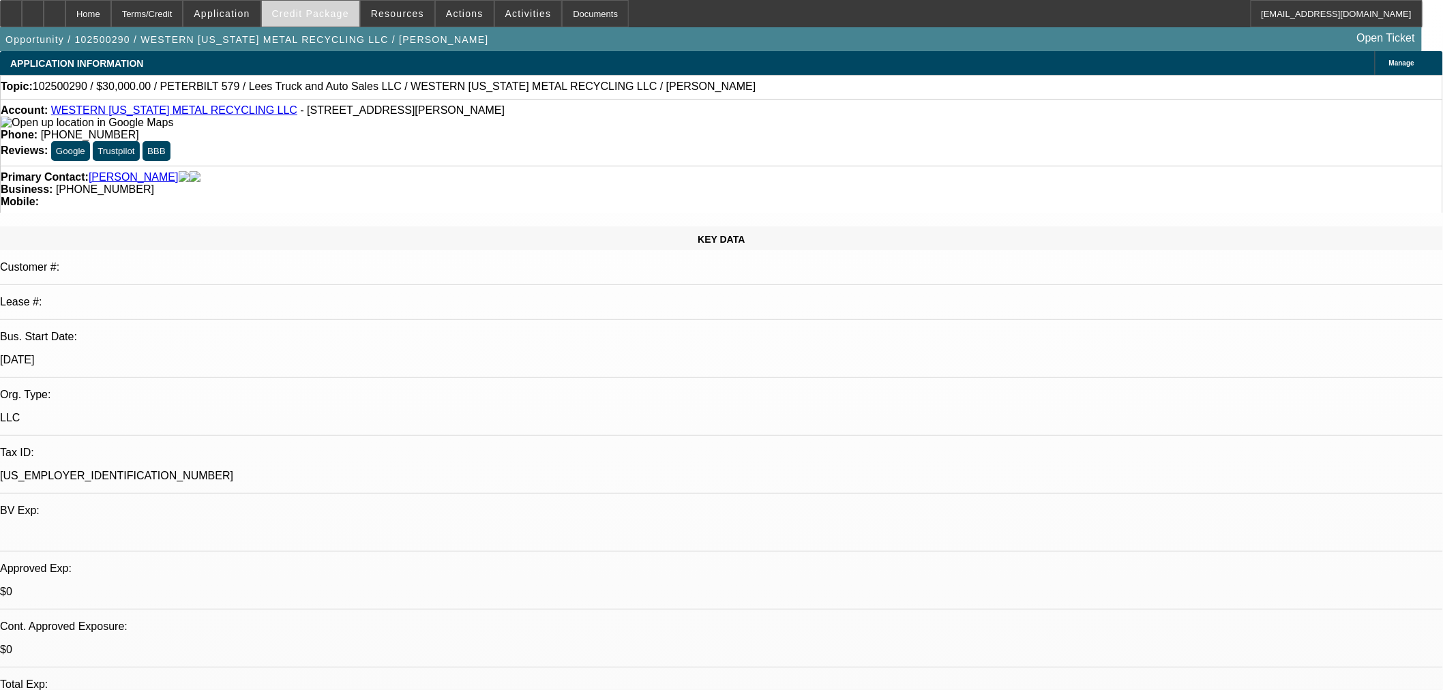
click at [335, 19] on span at bounding box center [310, 13] width 97 height 33
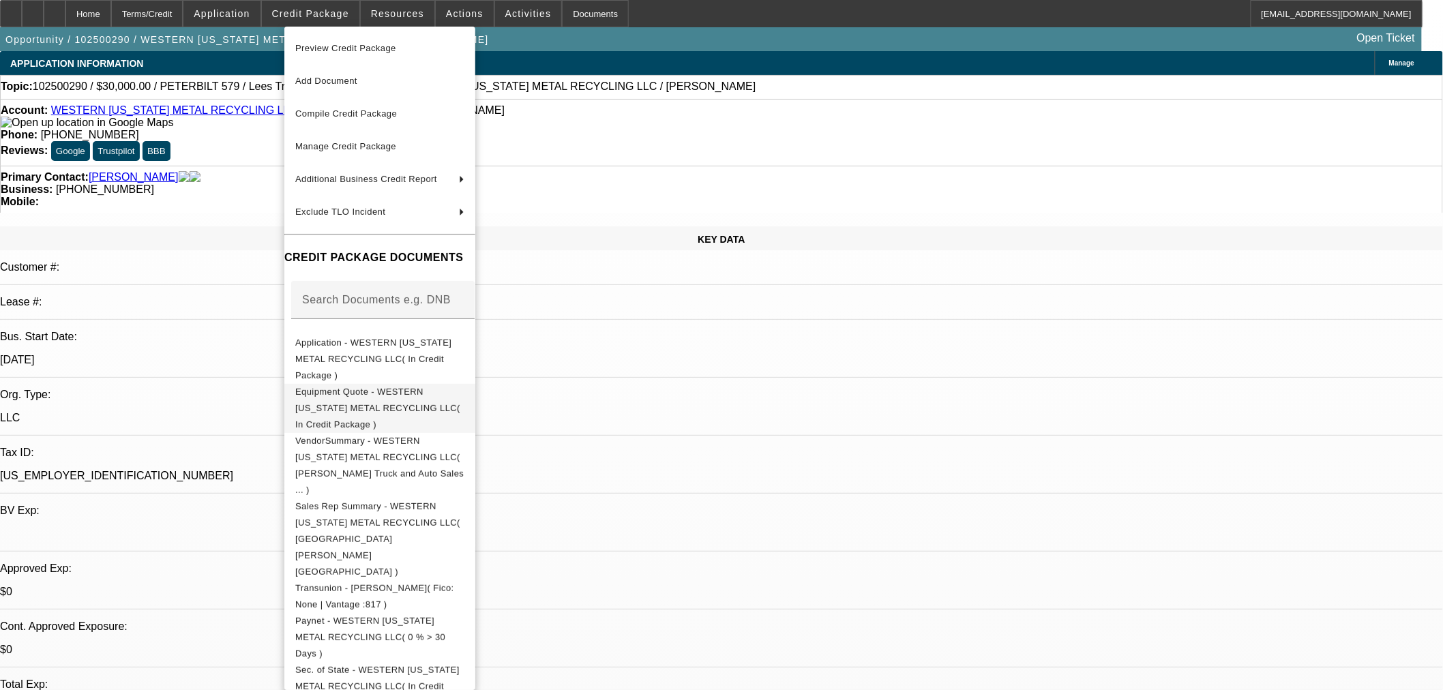
click at [349, 386] on span "Equipment Quote - WESTERN OKLAHOMA METAL RECYCLING LLC( In Credit Package )" at bounding box center [377, 407] width 165 height 43
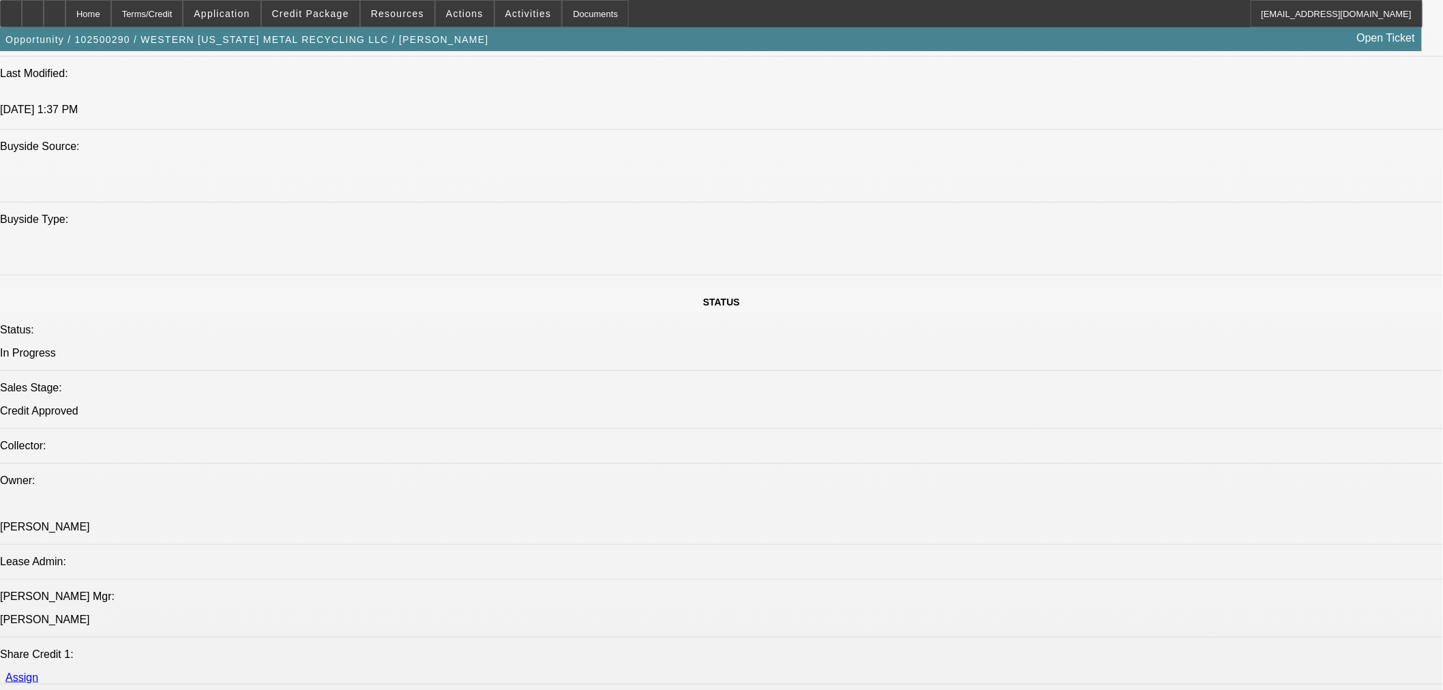
scroll to position [1818, 0]
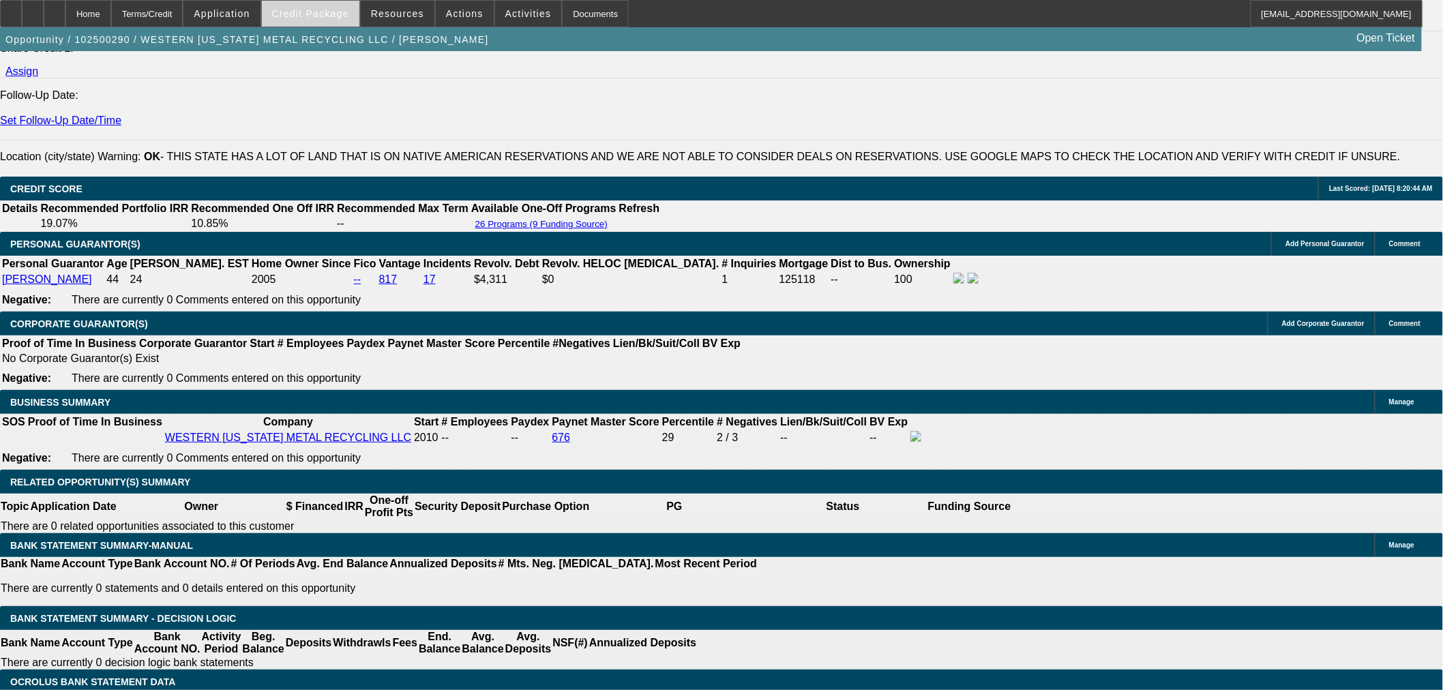
click at [345, 16] on span "Credit Package" at bounding box center [310, 13] width 77 height 11
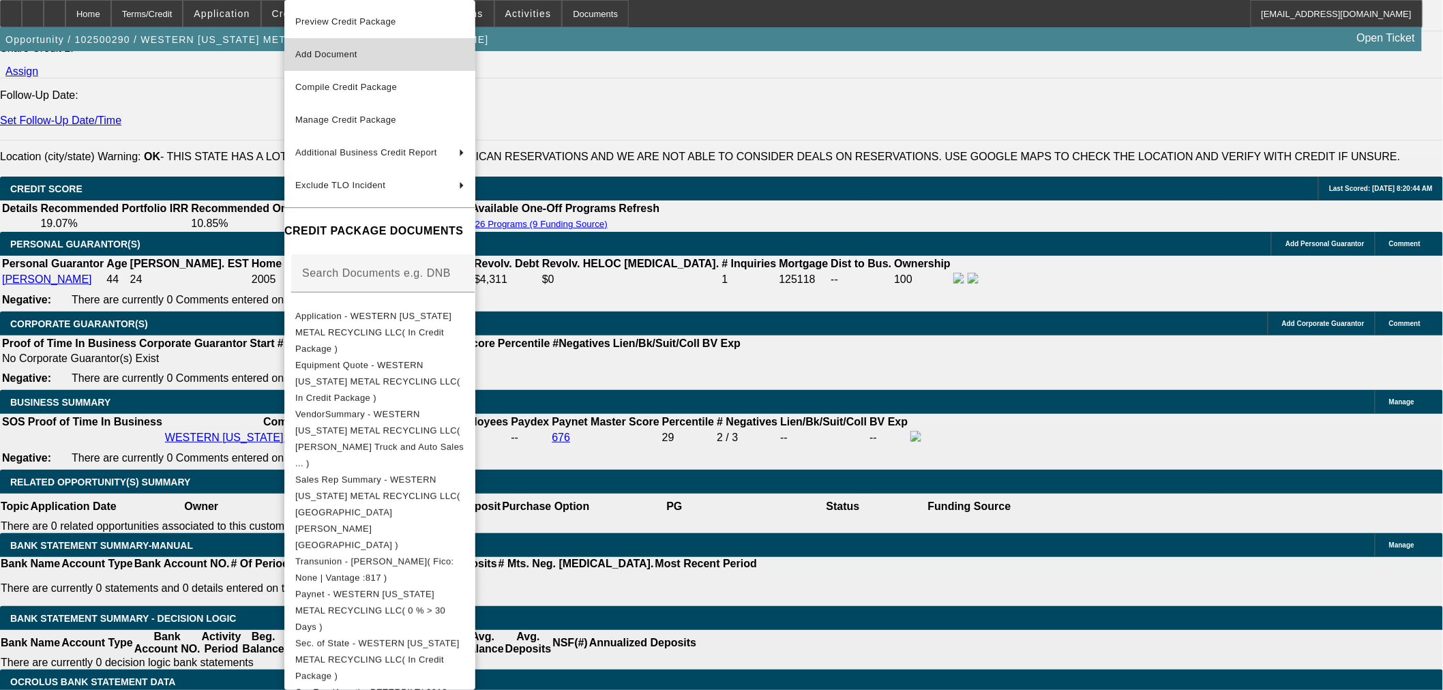
click at [349, 50] on span "Add Document" at bounding box center [326, 54] width 62 height 10
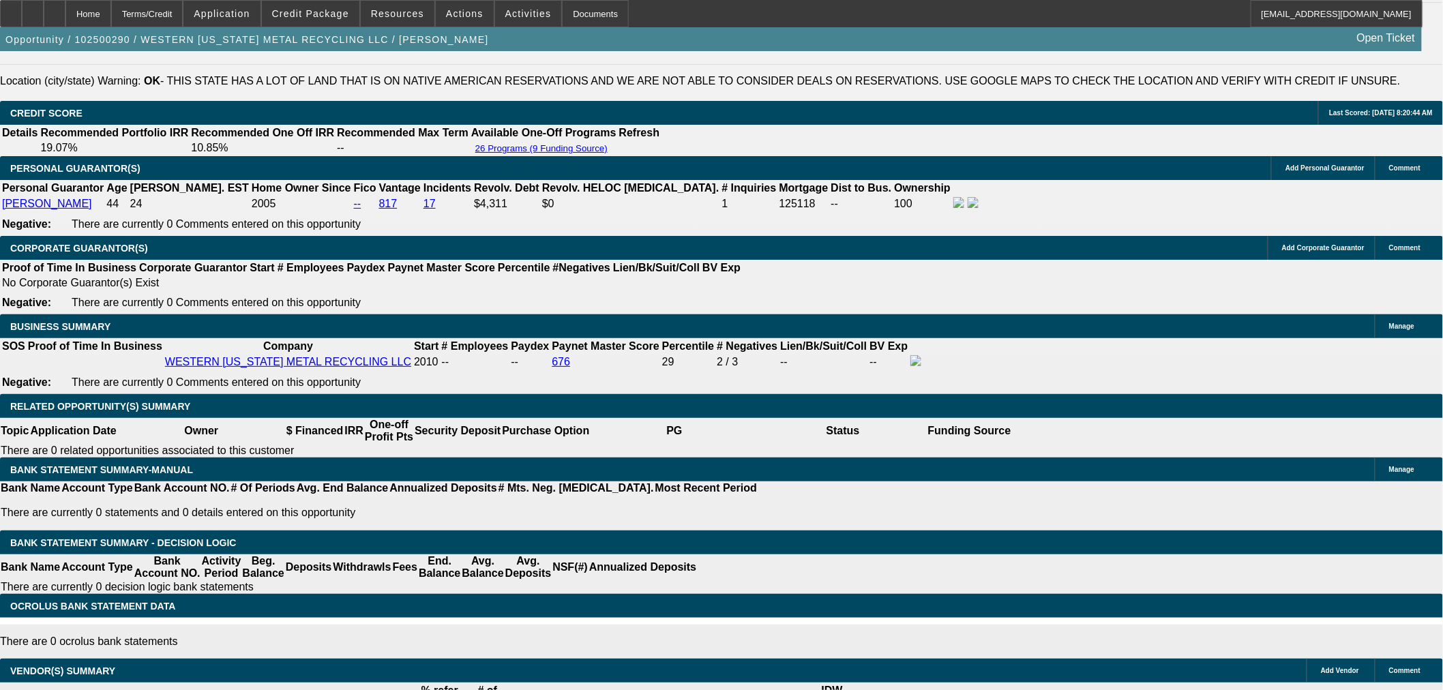
scroll to position [1591, 0]
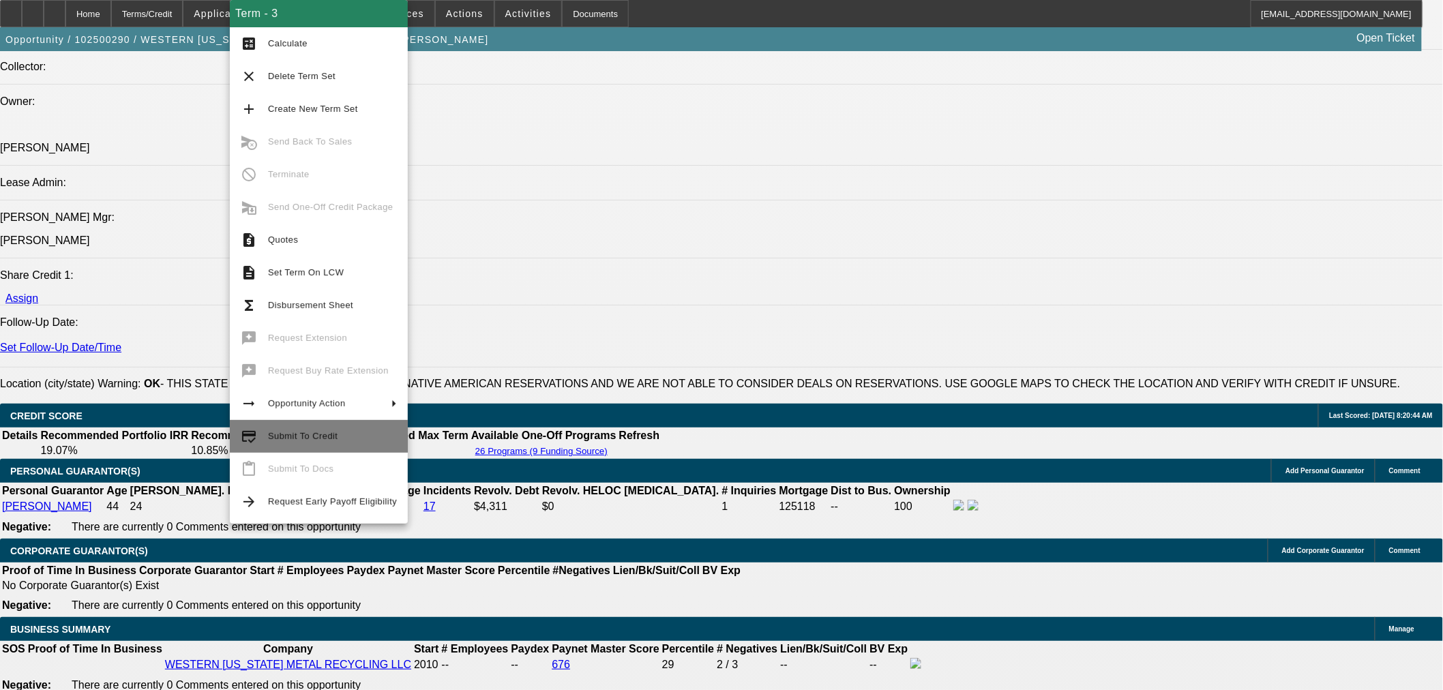
click at [355, 438] on span "Submit To Credit" at bounding box center [332, 436] width 129 height 16
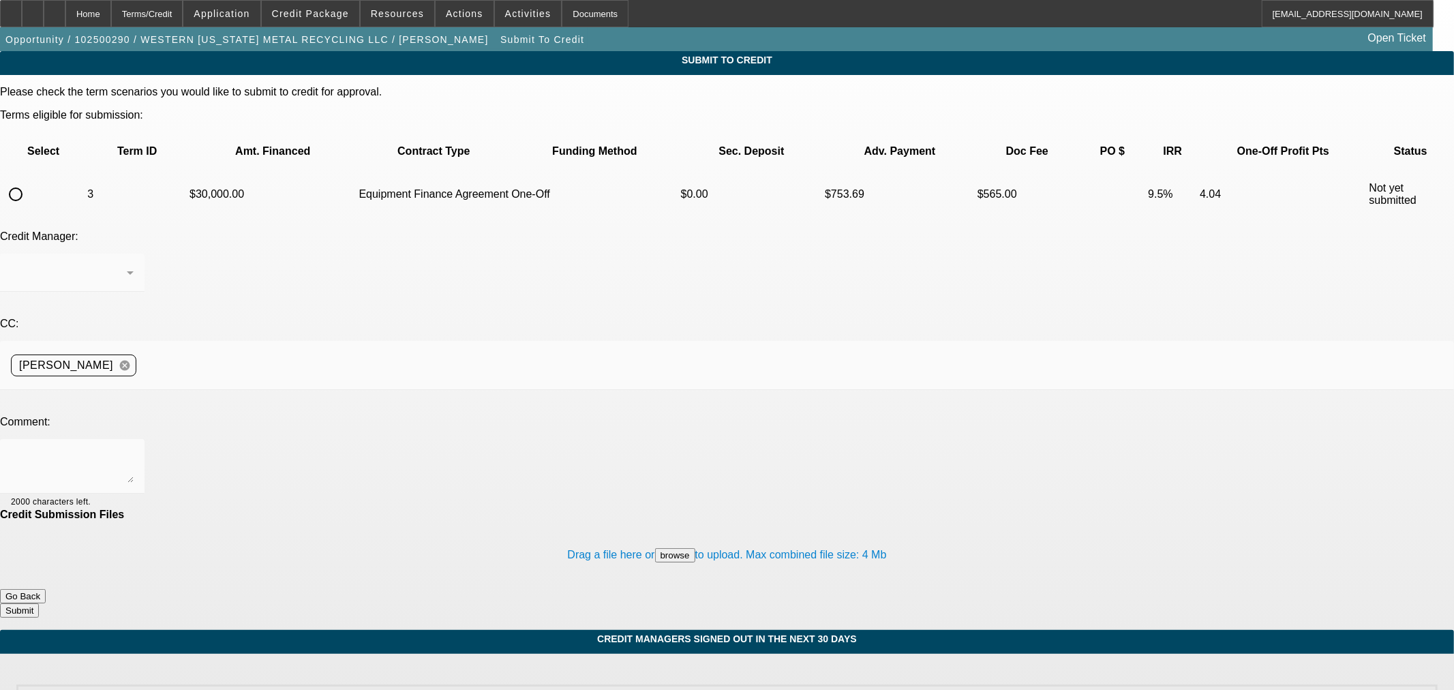
click at [29, 181] on input "radio" at bounding box center [15, 194] width 27 height 27
radio input "true"
click at [134, 450] on textarea at bounding box center [72, 466] width 123 height 33
type textarea "leej_16@hotmail.com is title contact. Thanks"
click at [39, 603] on button "Submit" at bounding box center [19, 610] width 39 height 14
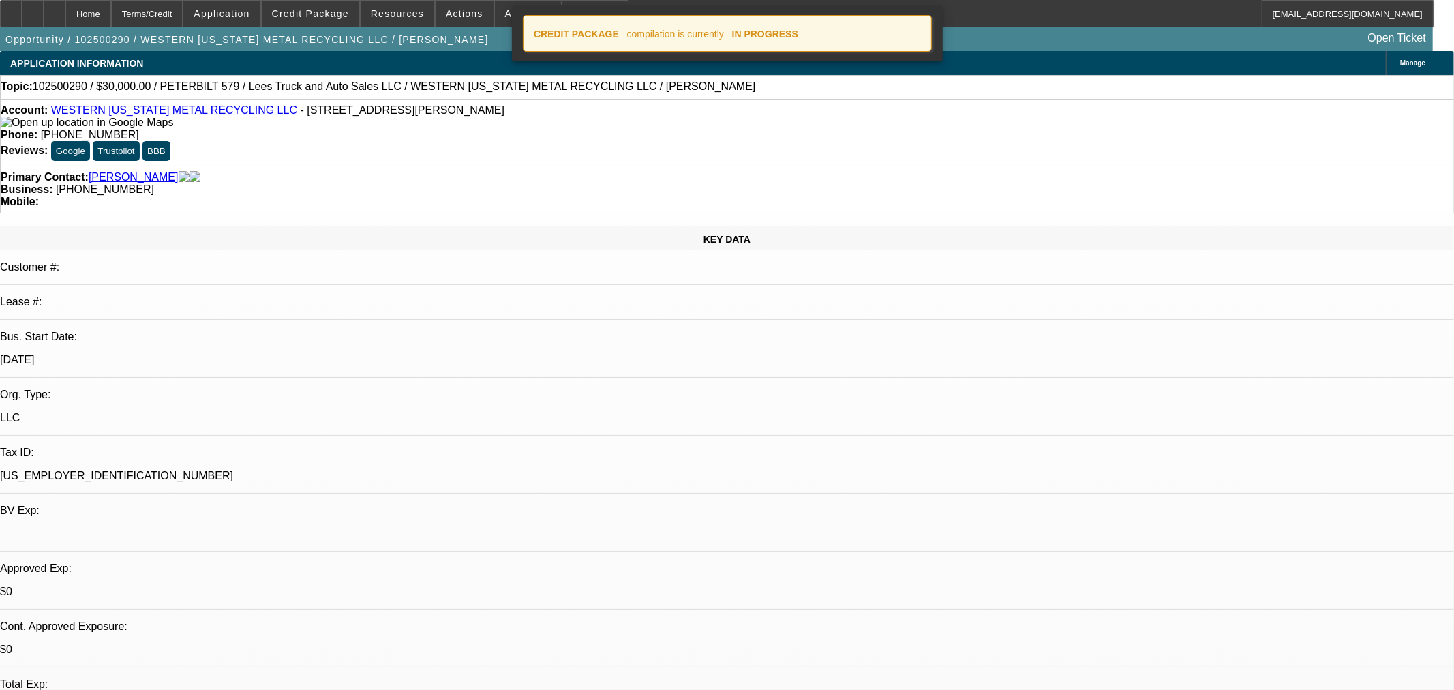
select select "0"
select select "3"
select select "0"
select select "6"
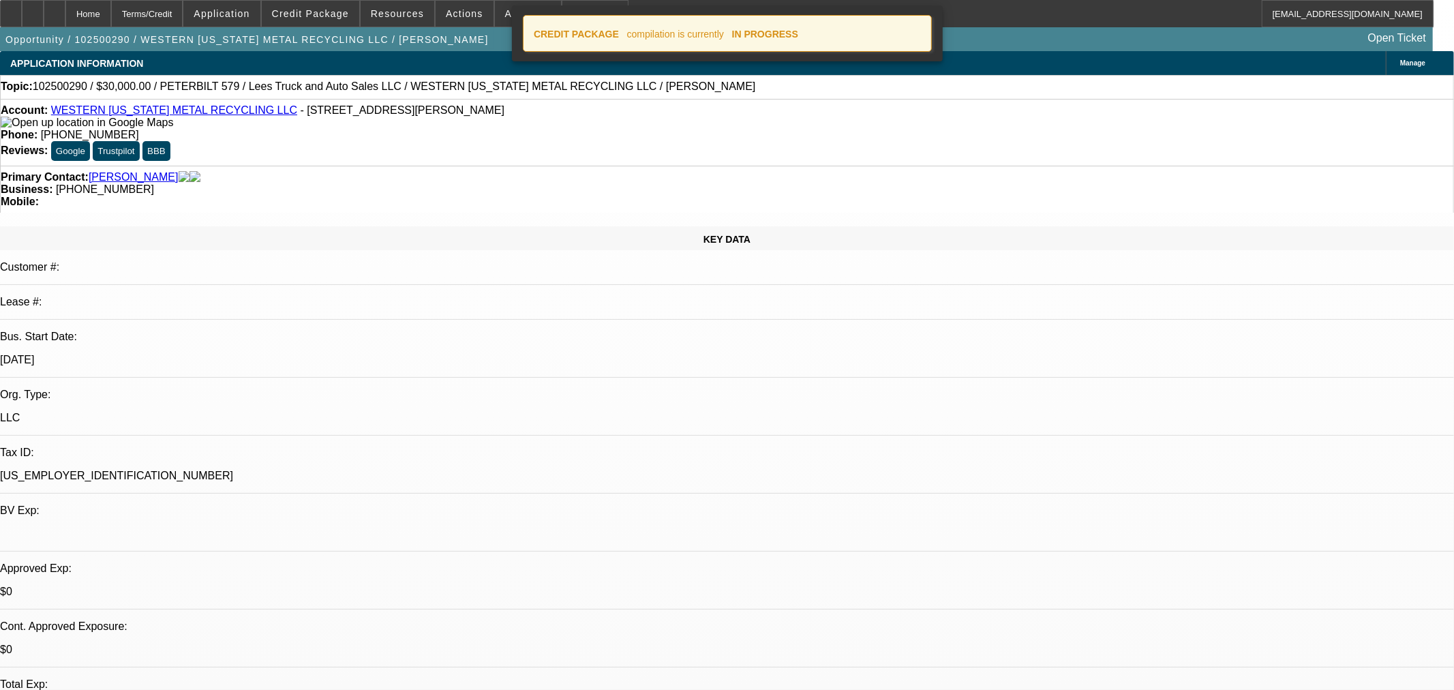
select select "0"
select select "3"
select select "0"
select select "6"
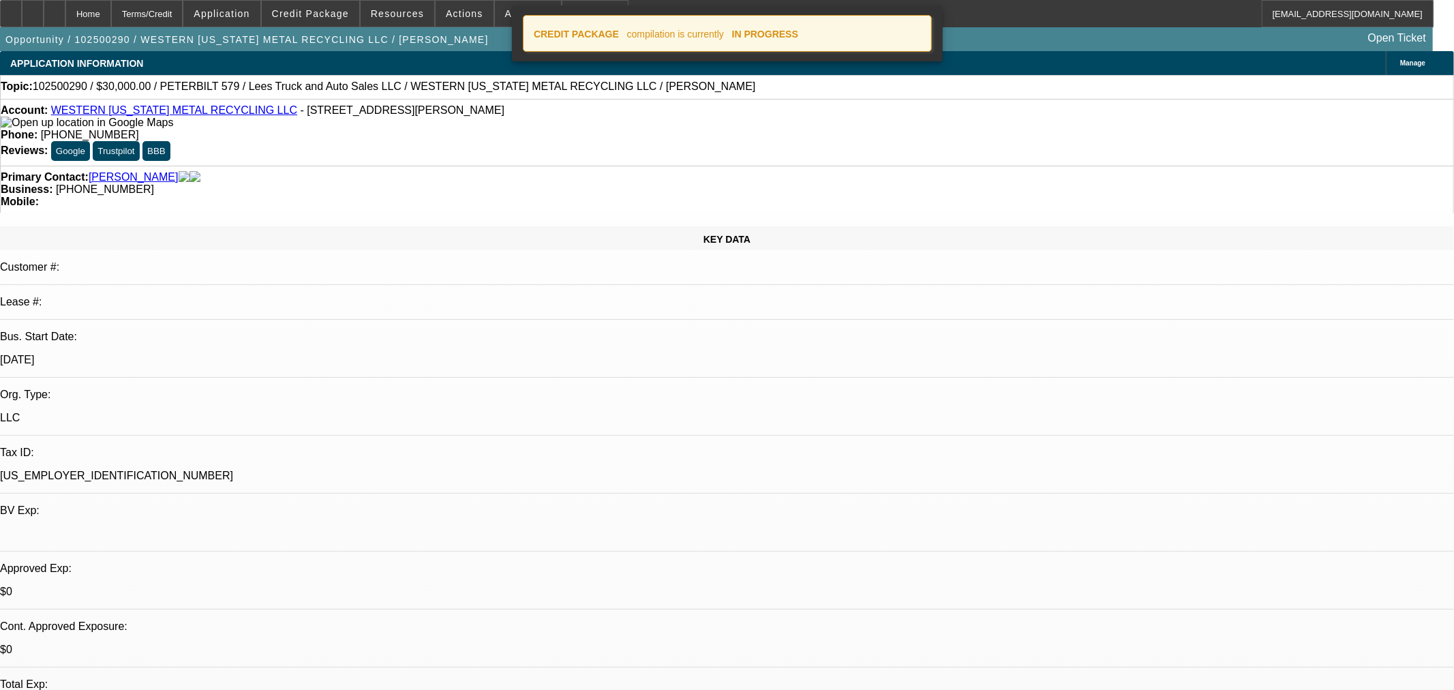
select select "0"
select select "3"
select select "0"
select select "6"
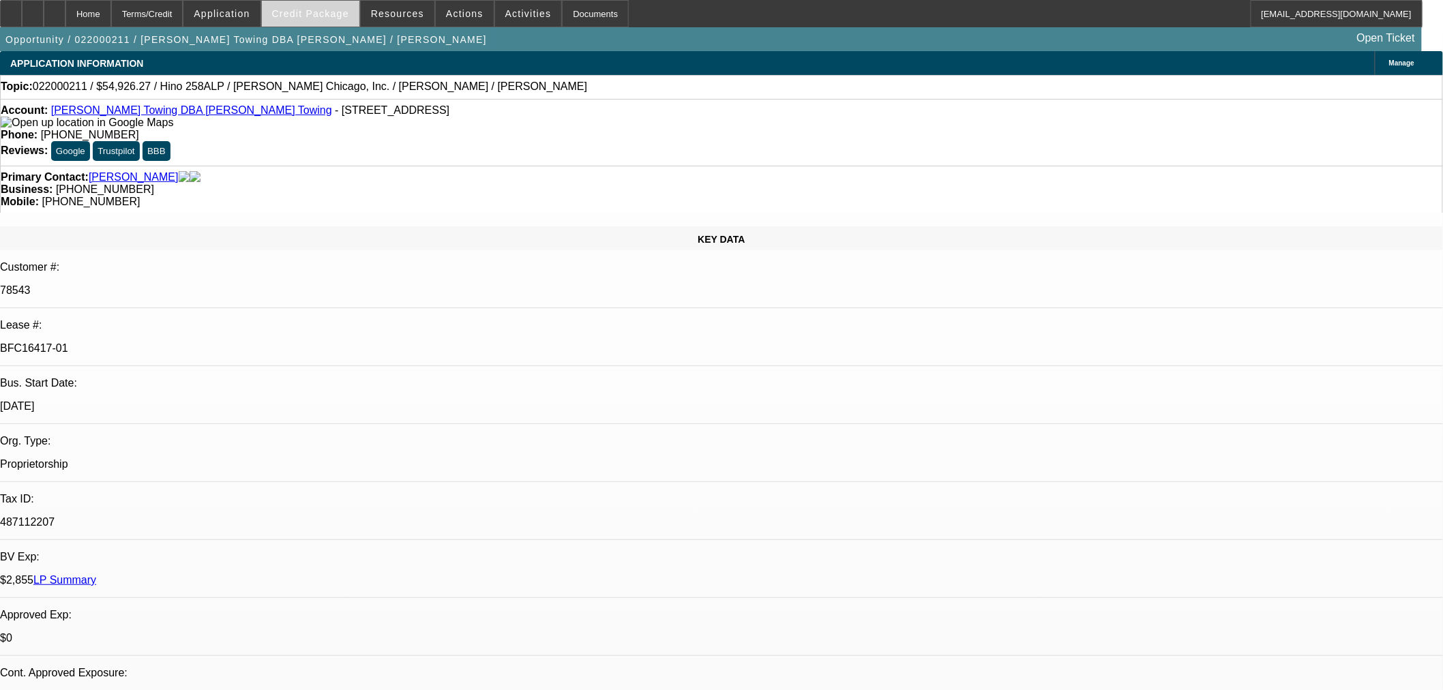
select select "0"
select select "3"
select select "0.1"
select select "4"
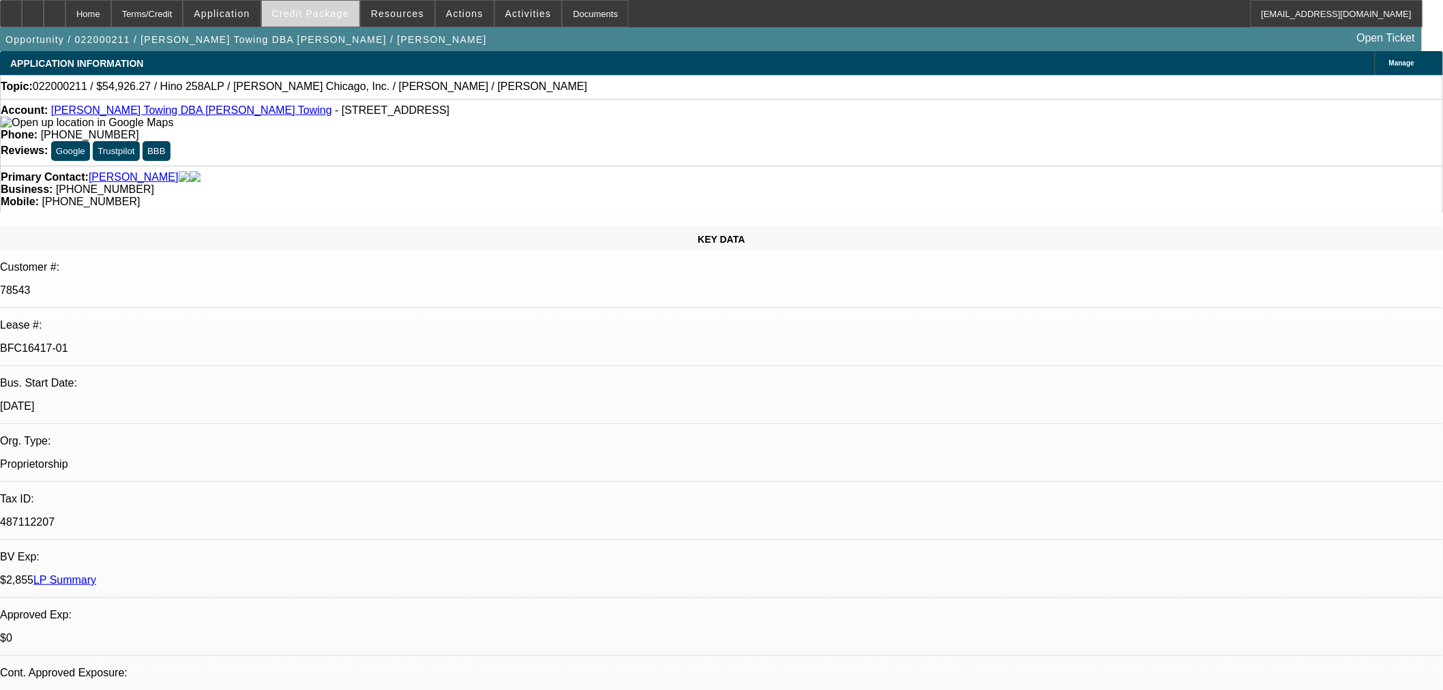
select select "0"
select select "0.1"
select select "4"
select select "0"
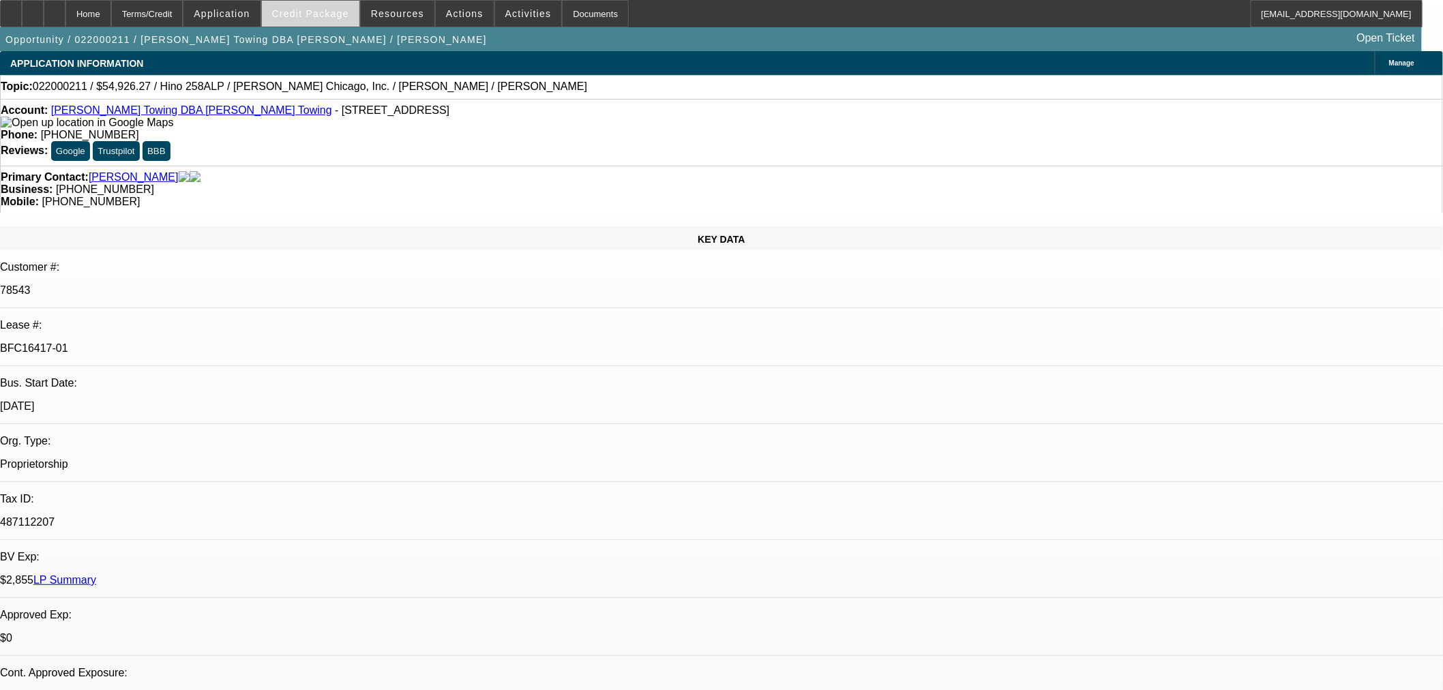
select select "0"
select select "0.1"
select select "4"
select select "0"
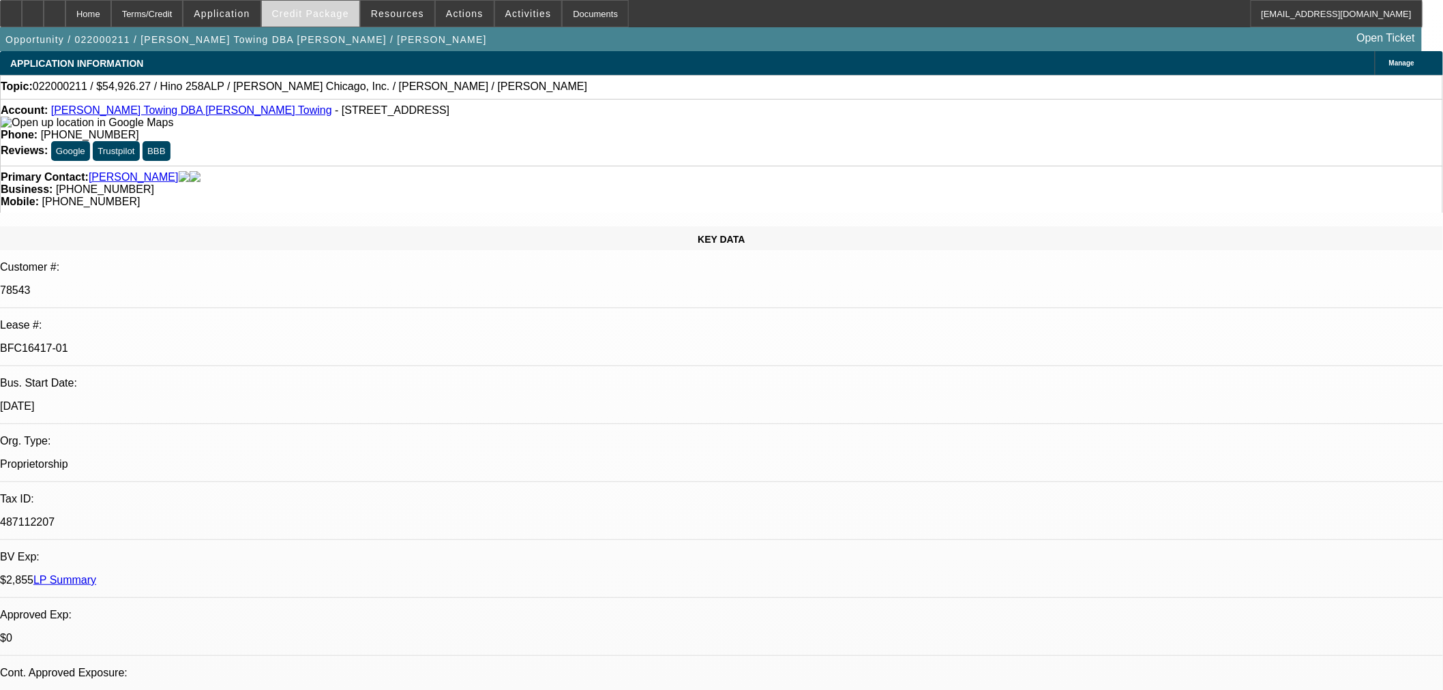
select select "3"
select select "0.1"
select select "4"
drag, startPoint x: 237, startPoint y: 228, endPoint x: 171, endPoint y: 223, distance: 66.4
click at [171, 342] on div "BFC16417-01" at bounding box center [721, 348] width 1443 height 12
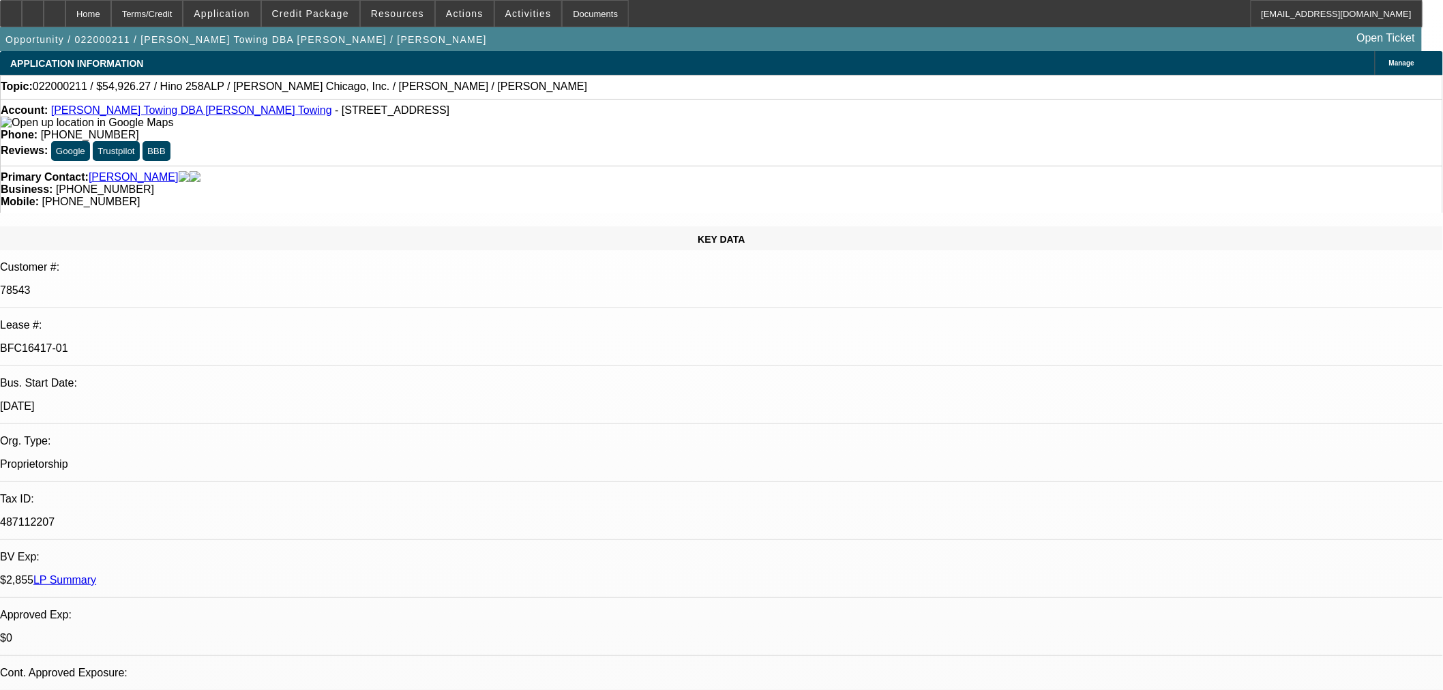
copy p "BFC16417-01"
drag, startPoint x: 209, startPoint y: 115, endPoint x: 63, endPoint y: 110, distance: 146.0
click at [63, 110] on div "Account: [PERSON_NAME] Towing DBA [PERSON_NAME] Towing - [STREET_ADDRESS]" at bounding box center [721, 116] width 1441 height 25
copy div "Roberts Towing DBA Roberts Towing"
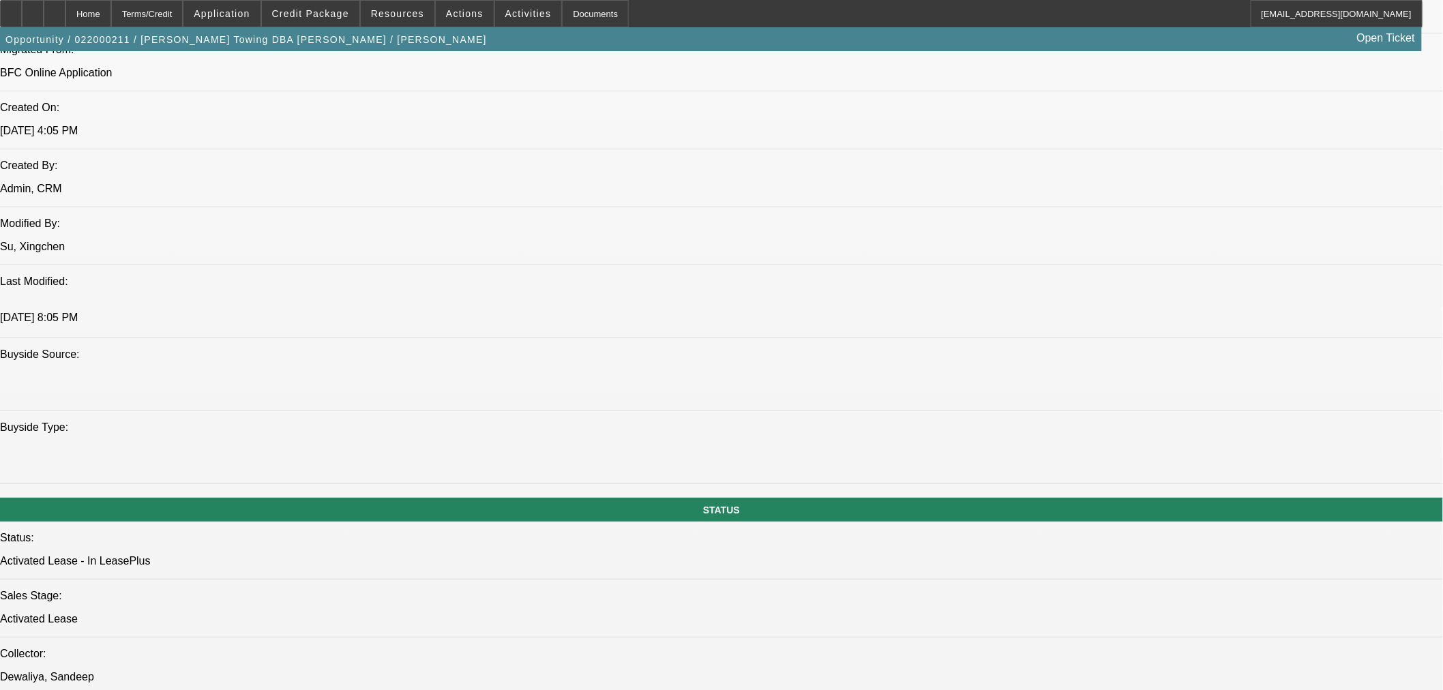
scroll to position [984, 0]
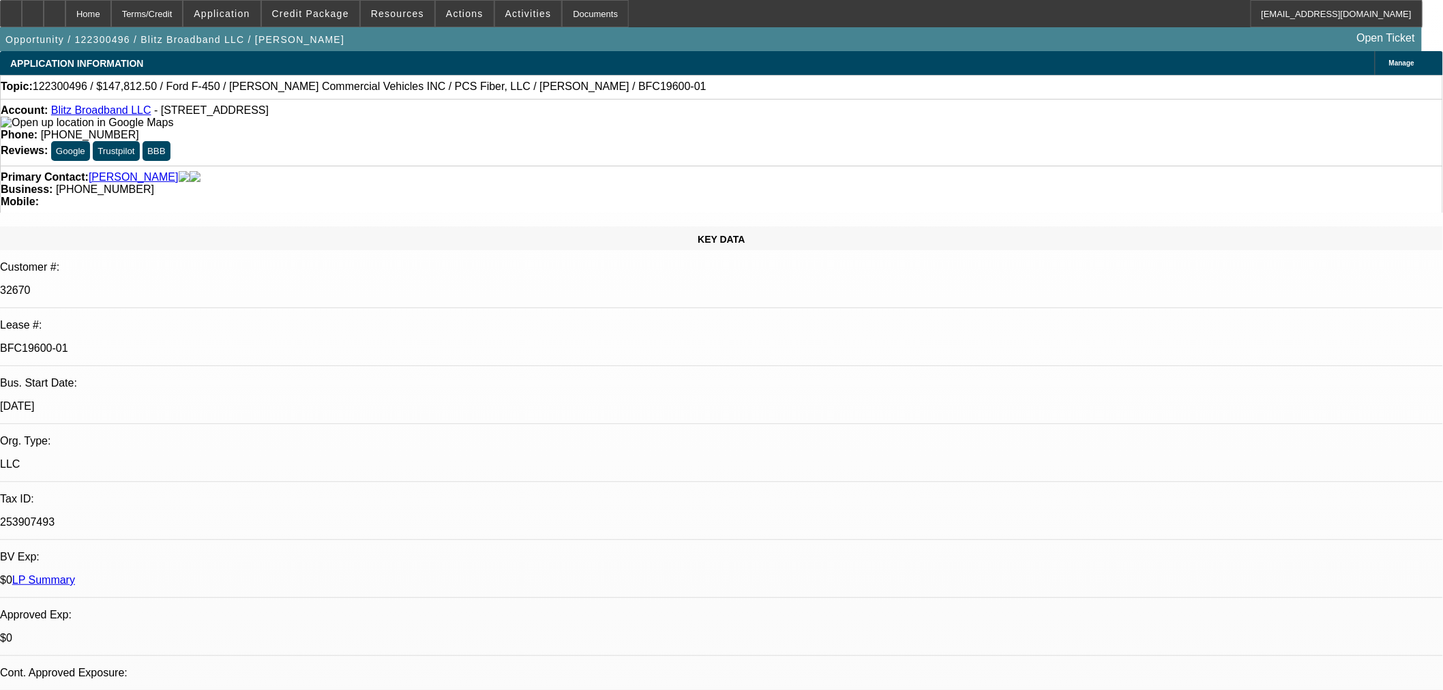
select select "0"
select select "3"
select select "0"
select select "6"
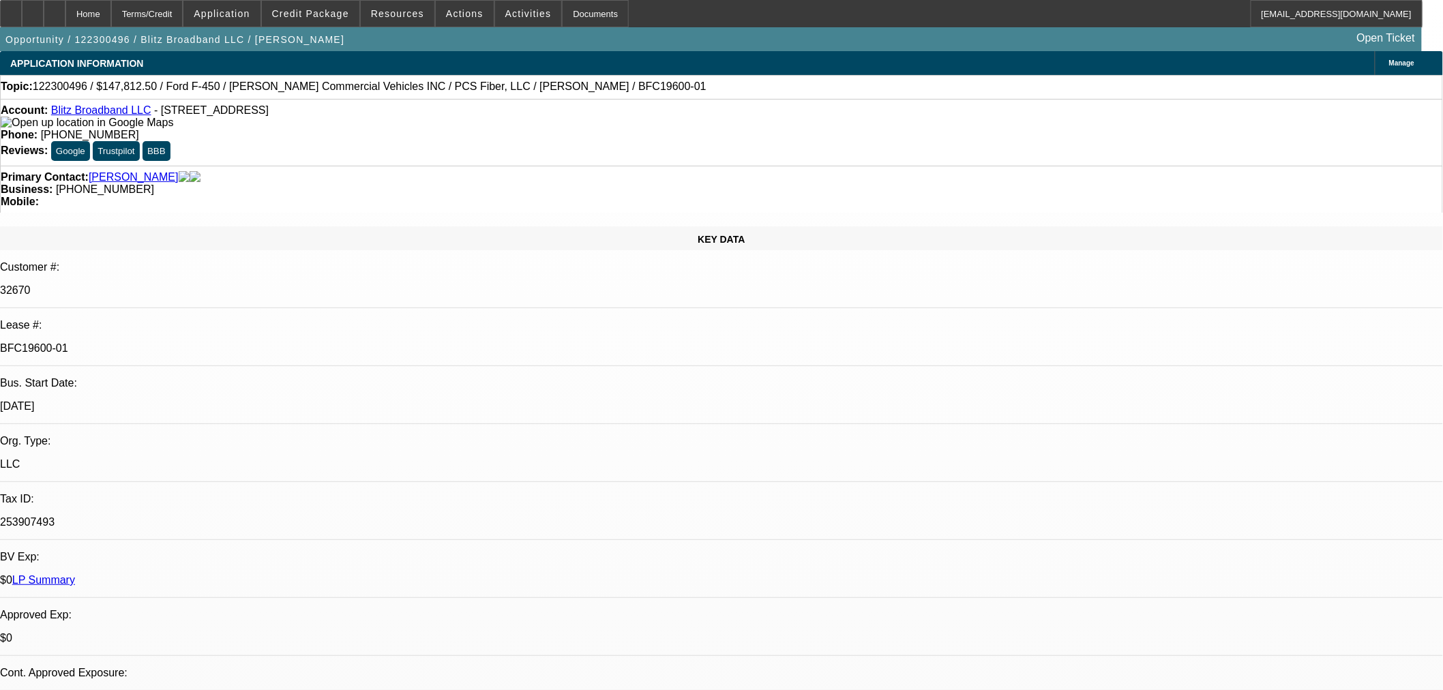
select select "0"
select select "3"
select select "0"
select select "6"
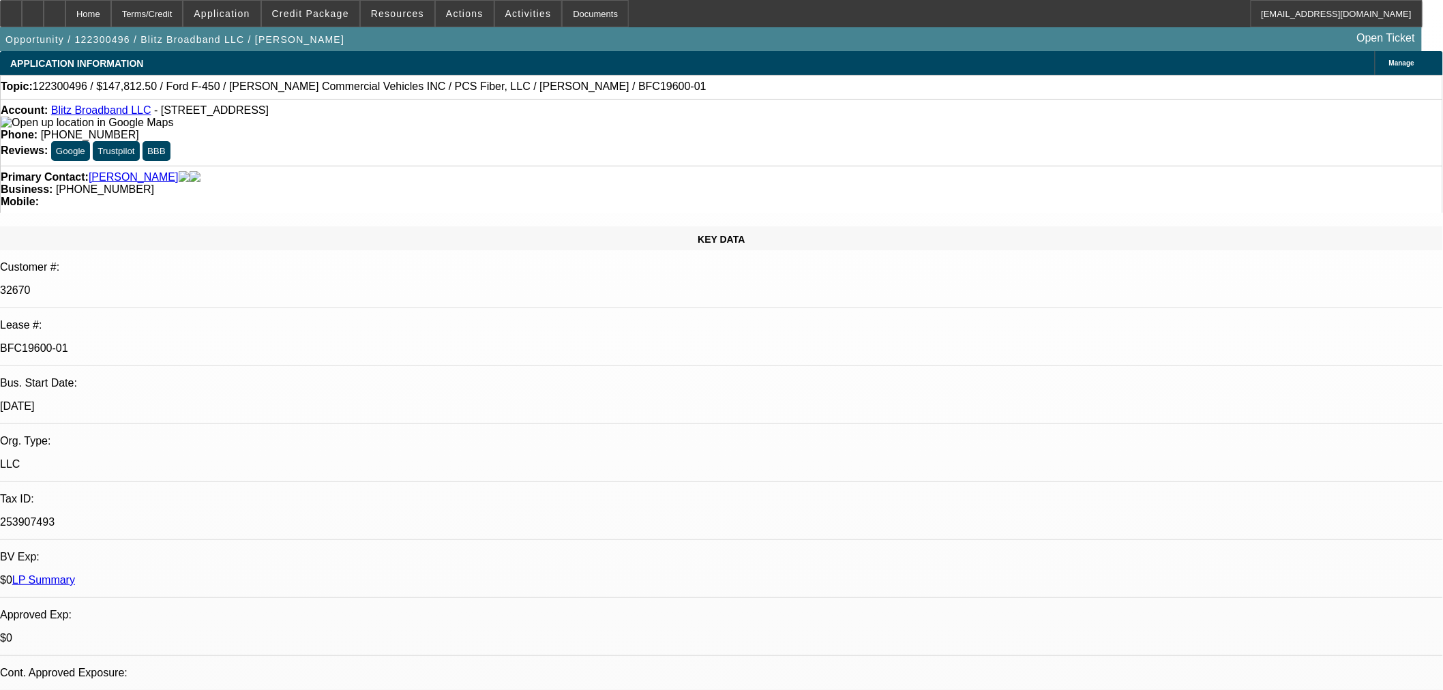
select select "0"
select select "3"
select select "0"
select select "6"
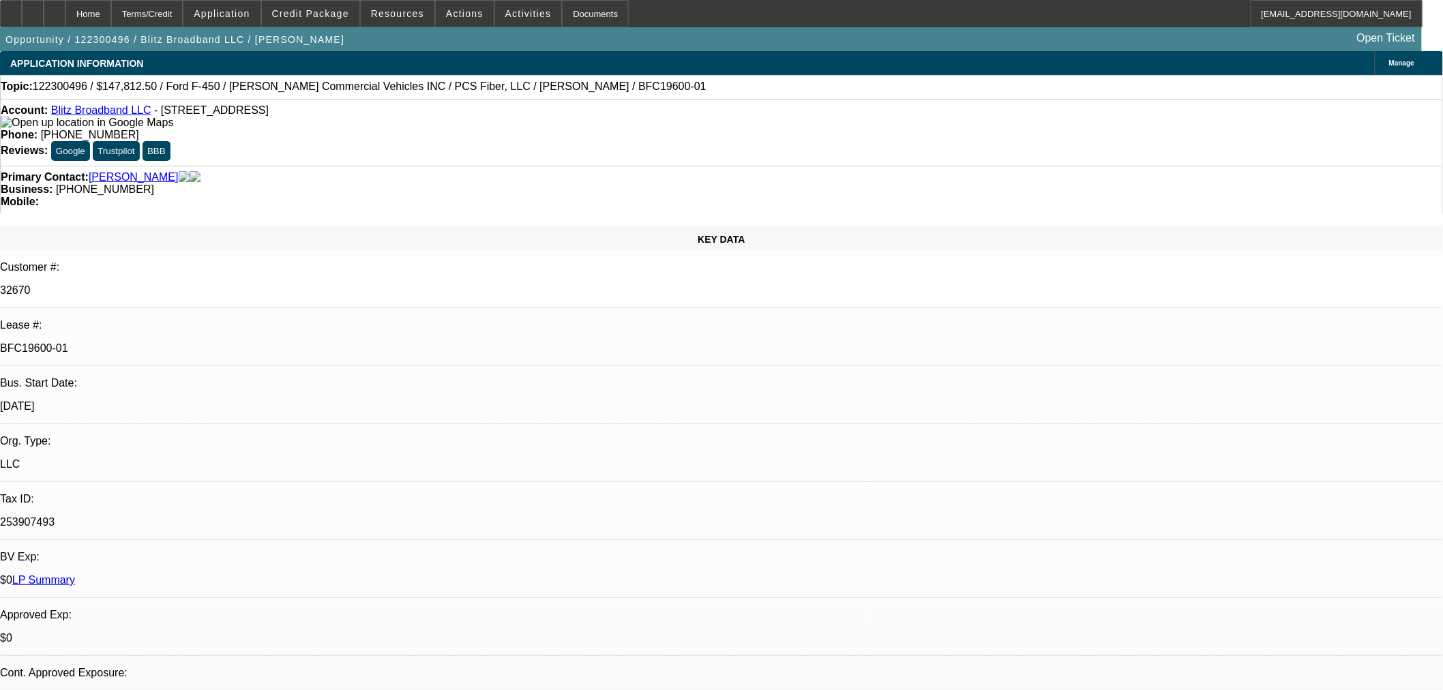
select select "0.1"
select select "2"
select select "0"
select select "6"
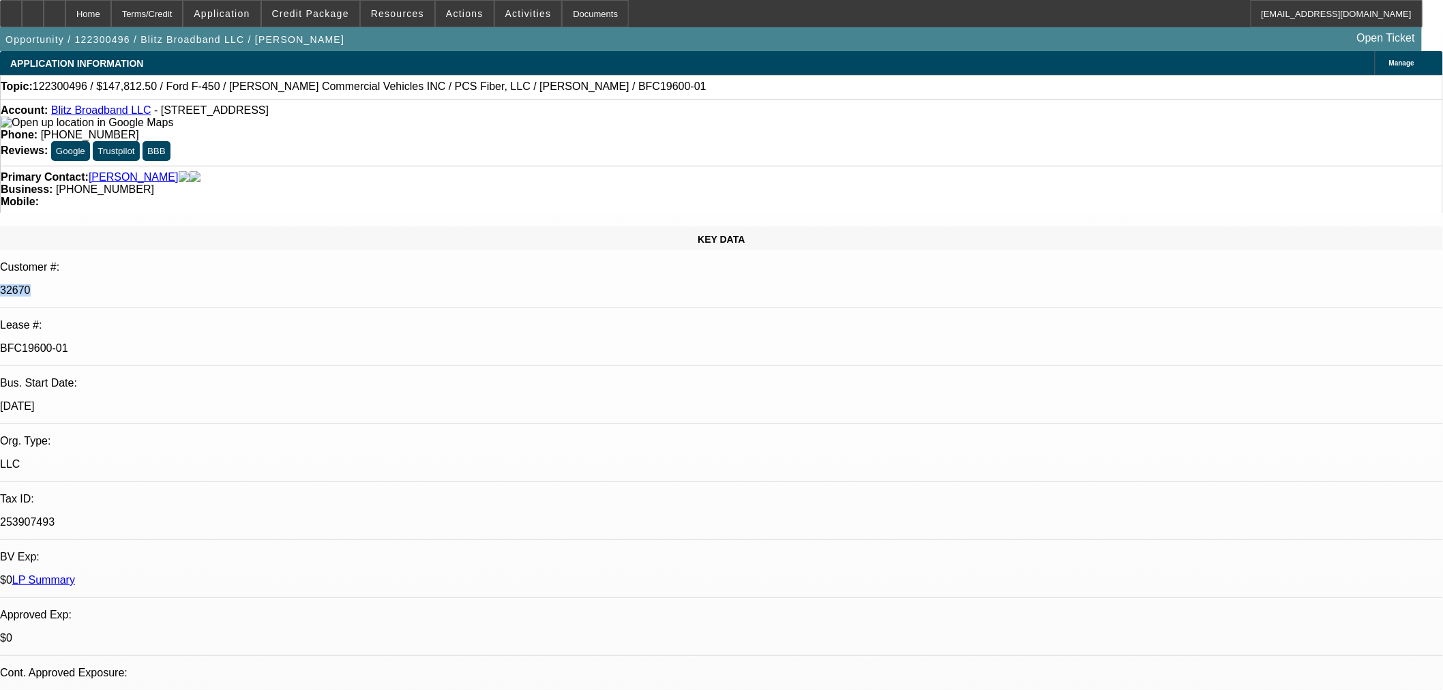
drag, startPoint x: 207, startPoint y: 210, endPoint x: 176, endPoint y: 213, distance: 31.5
click at [176, 284] on div "32670" at bounding box center [721, 290] width 1443 height 12
copy p "32670"
